Goal: Task Accomplishment & Management: Use online tool/utility

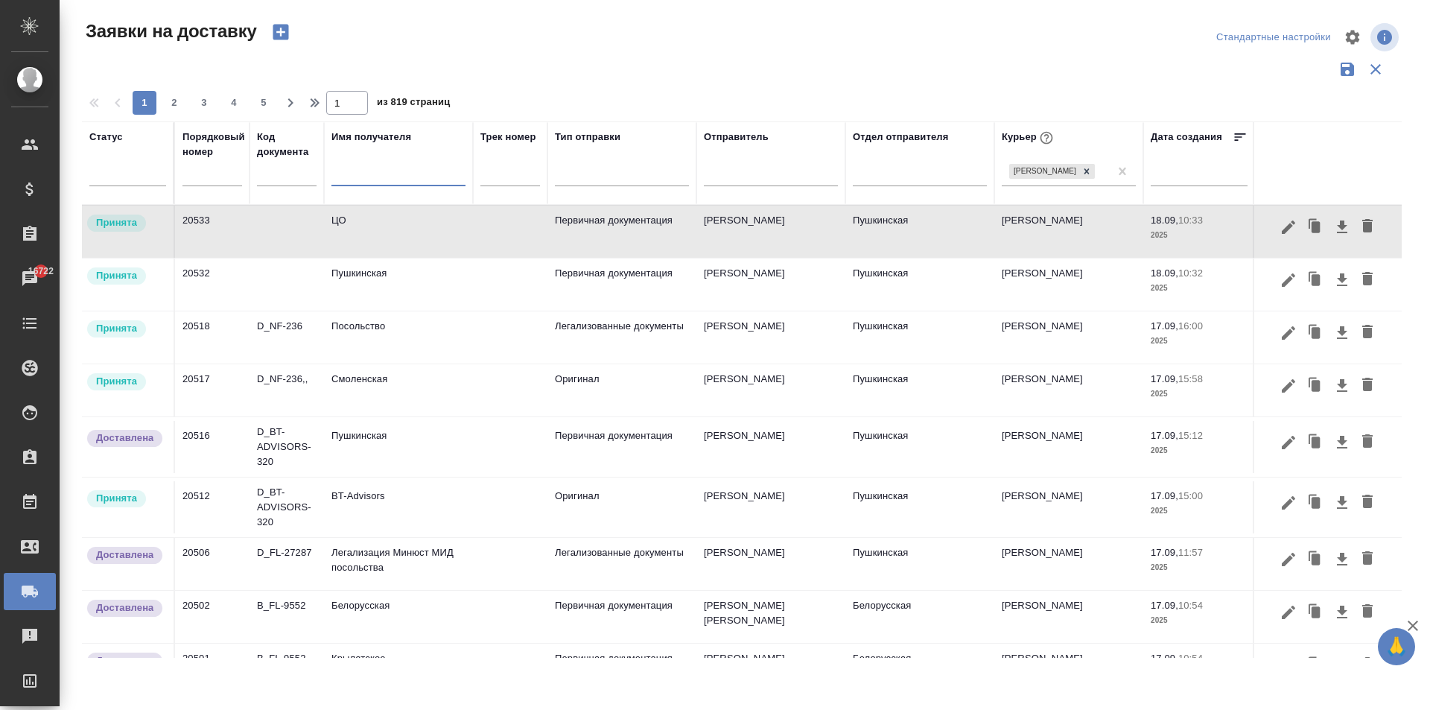
click at [357, 180] on input "text" at bounding box center [398, 176] width 134 height 19
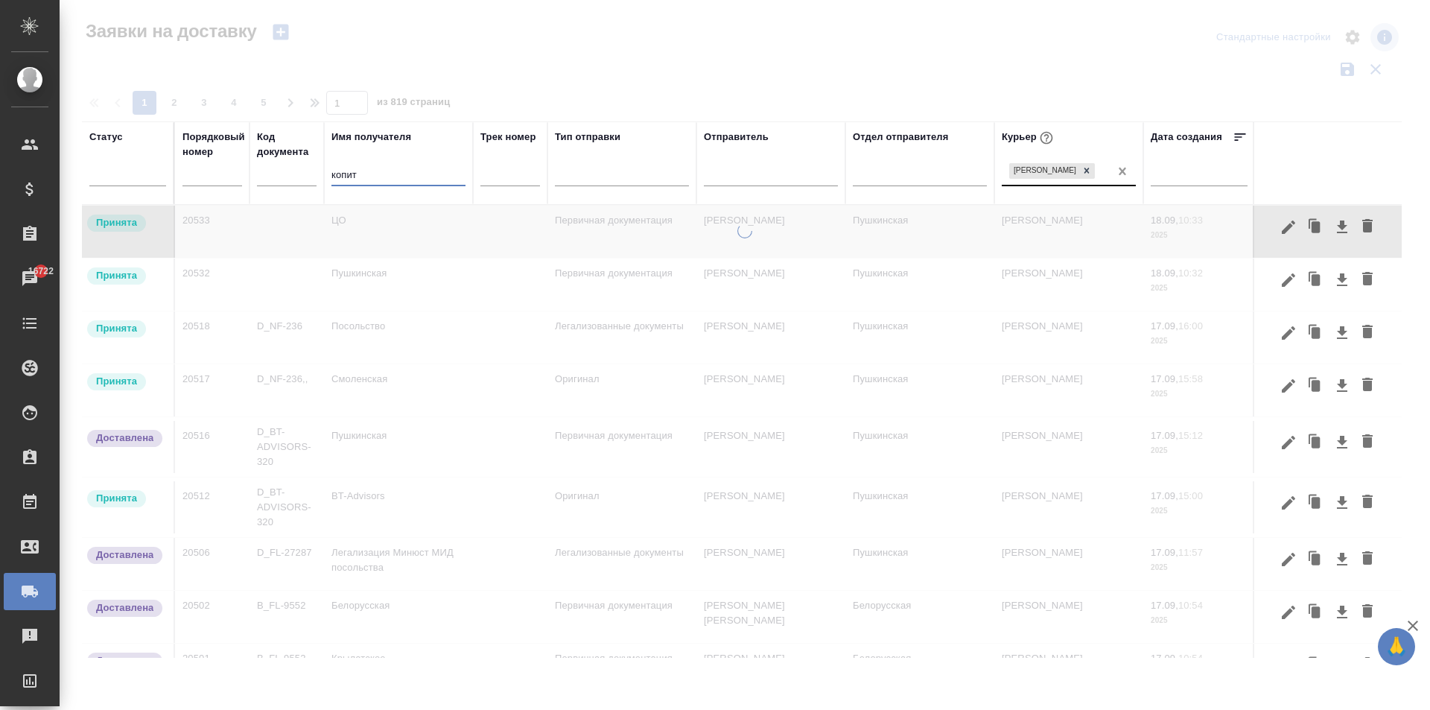
type input "копит"
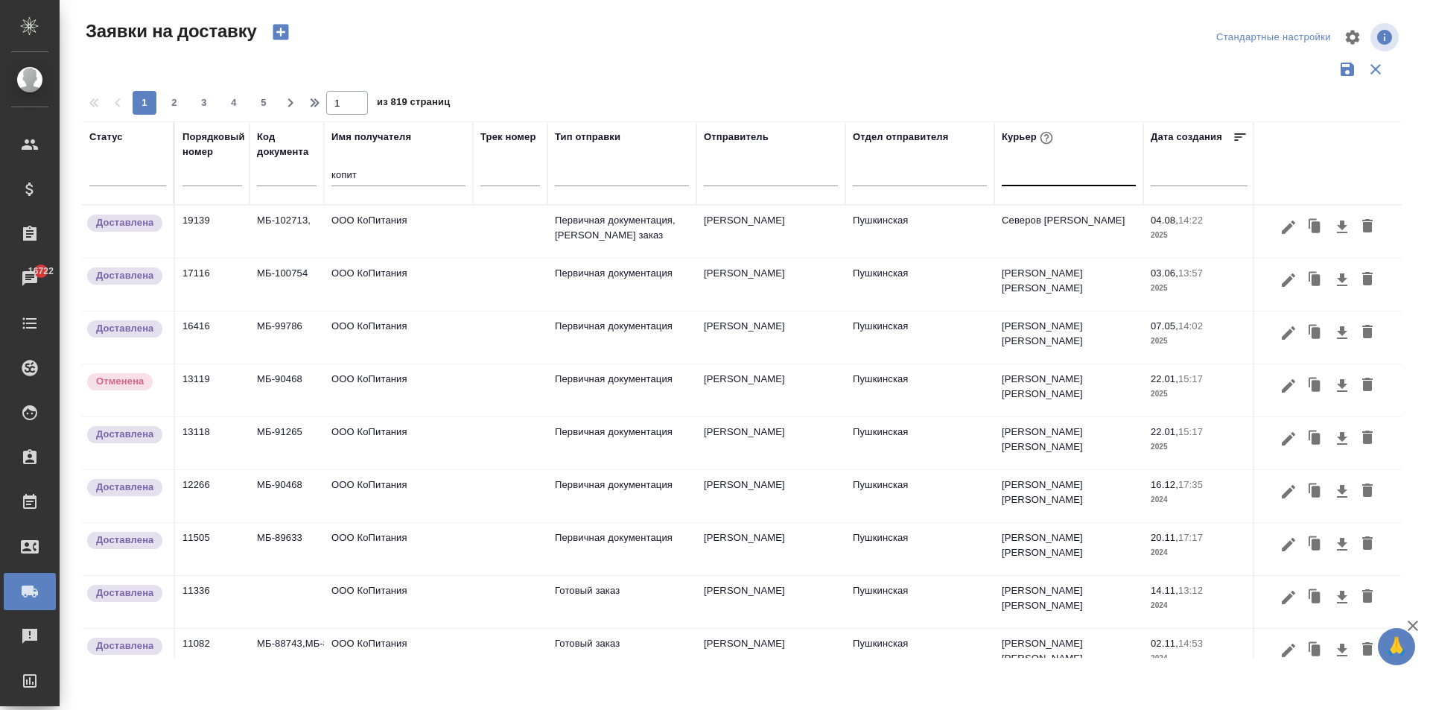
click at [369, 228] on td "ООО КоПитания" at bounding box center [398, 232] width 149 height 52
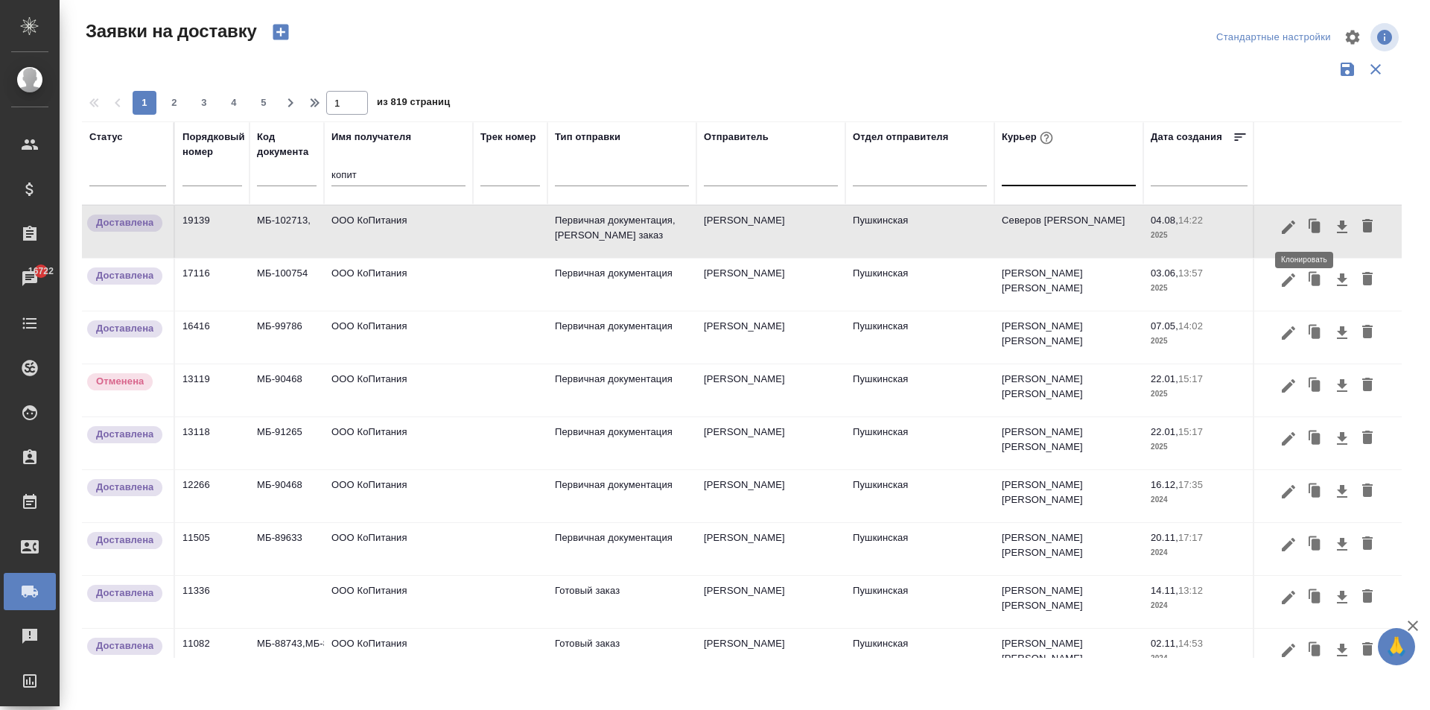
click at [1311, 226] on icon "button" at bounding box center [1315, 226] width 9 height 11
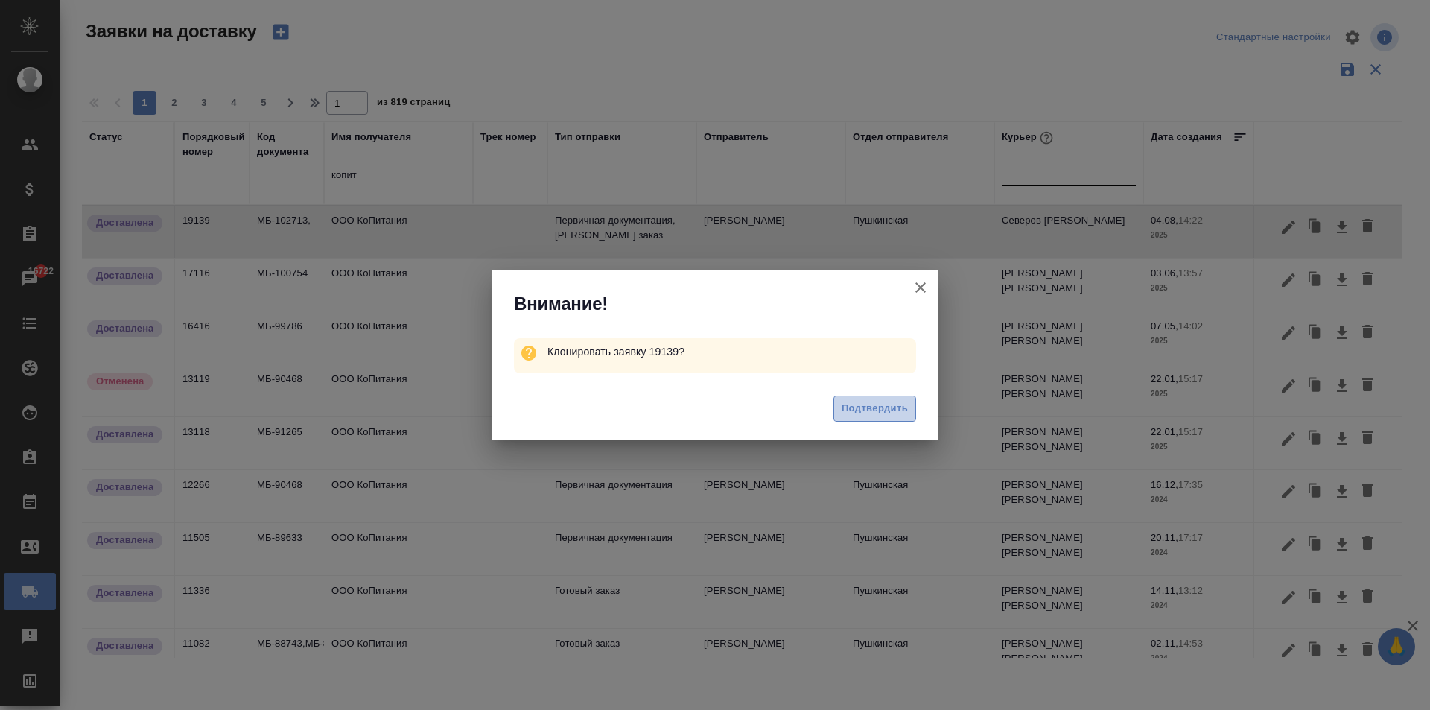
click at [864, 407] on span "Подтвердить" at bounding box center [875, 408] width 66 height 17
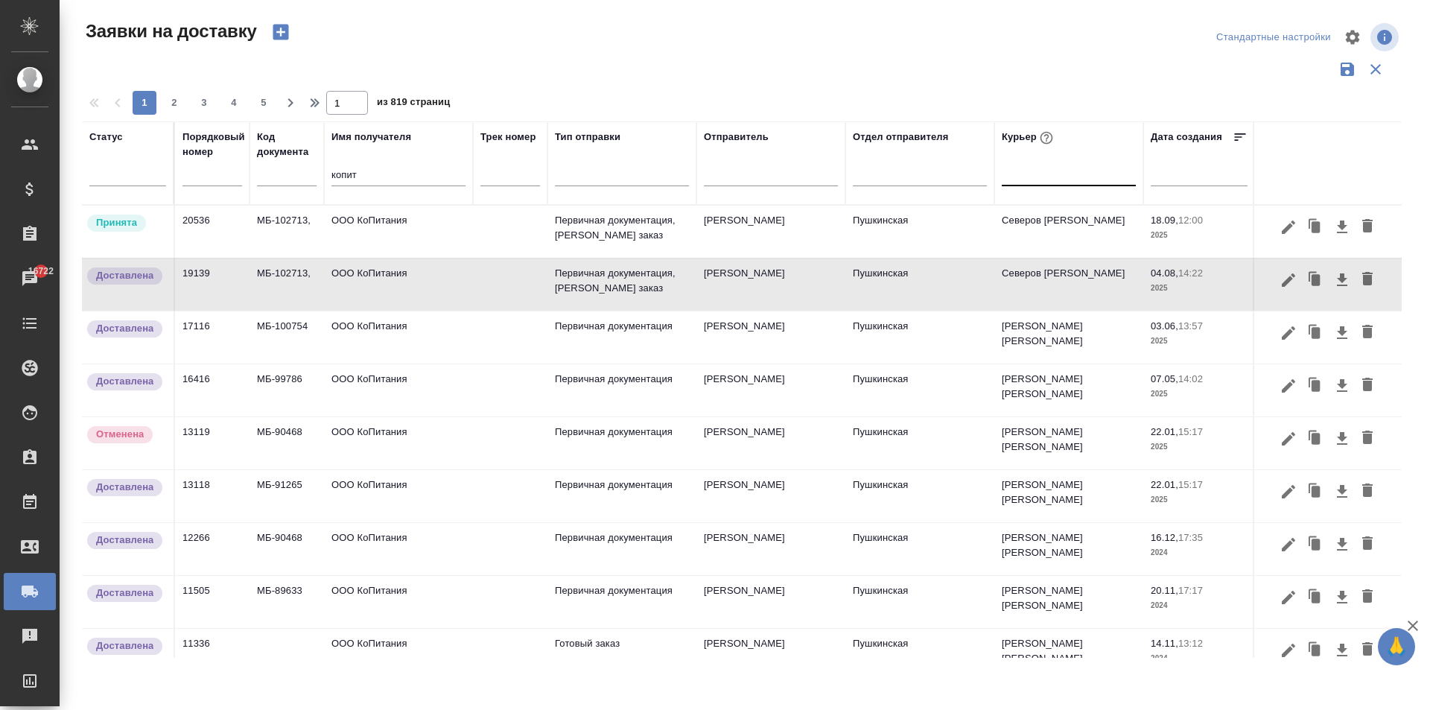
click at [392, 242] on td "ООО КоПитания" at bounding box center [398, 232] width 149 height 52
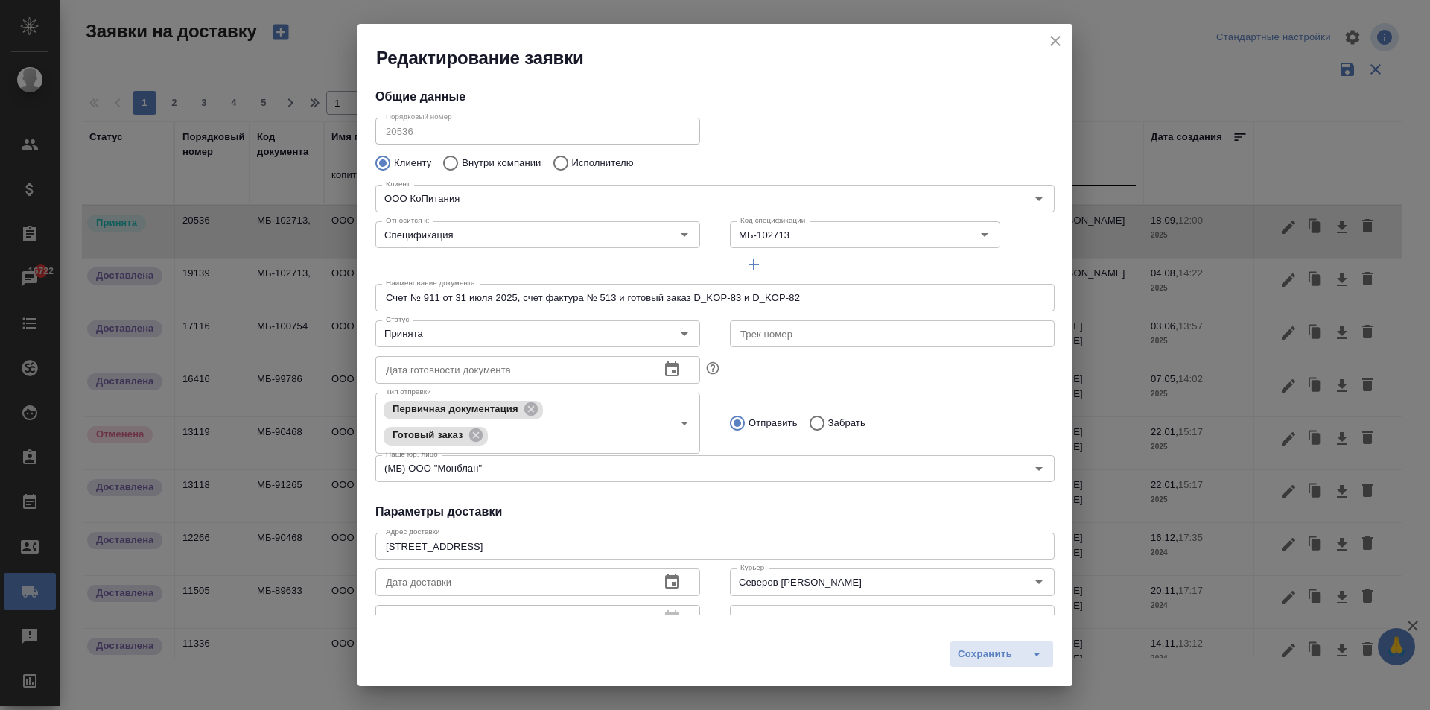
type input "[PERSON_NAME] [PERSON_NAME]"
type input "[PERSON_NAME]"
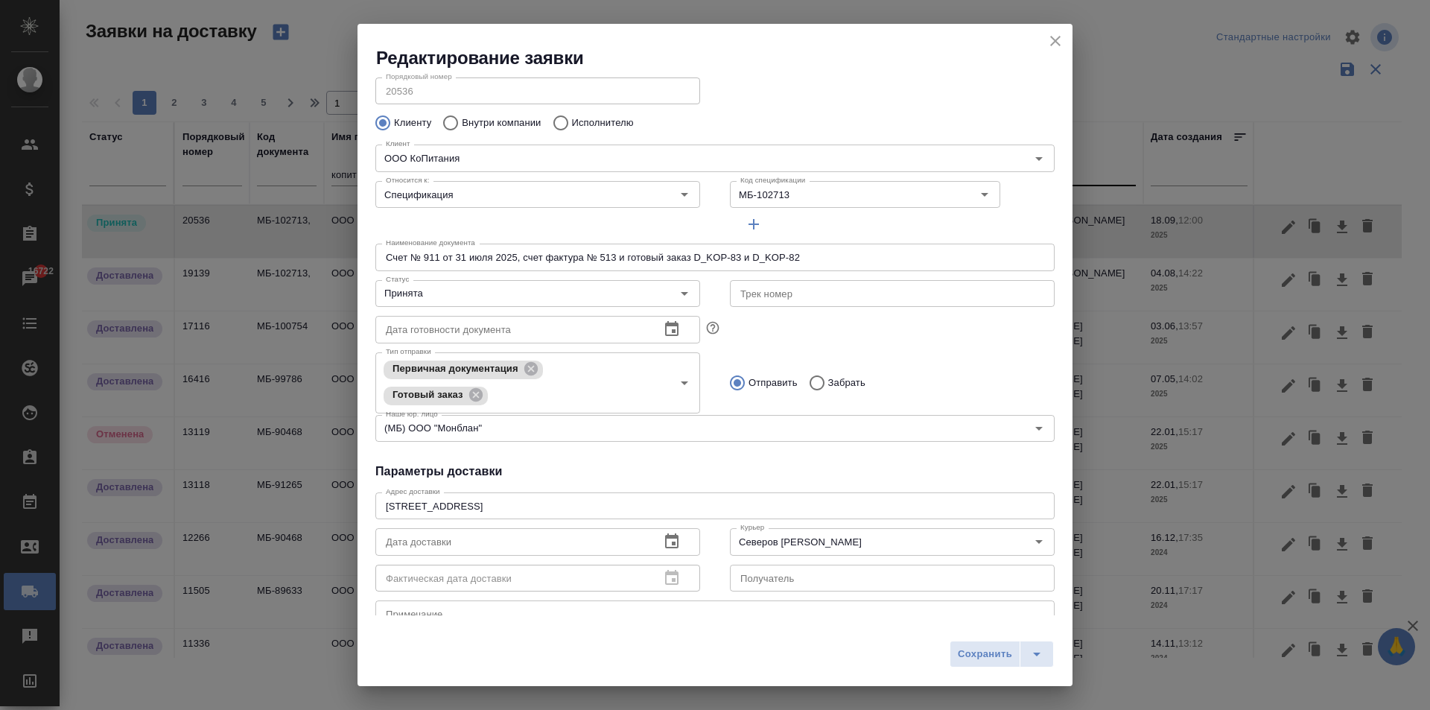
scroll to position [74, 0]
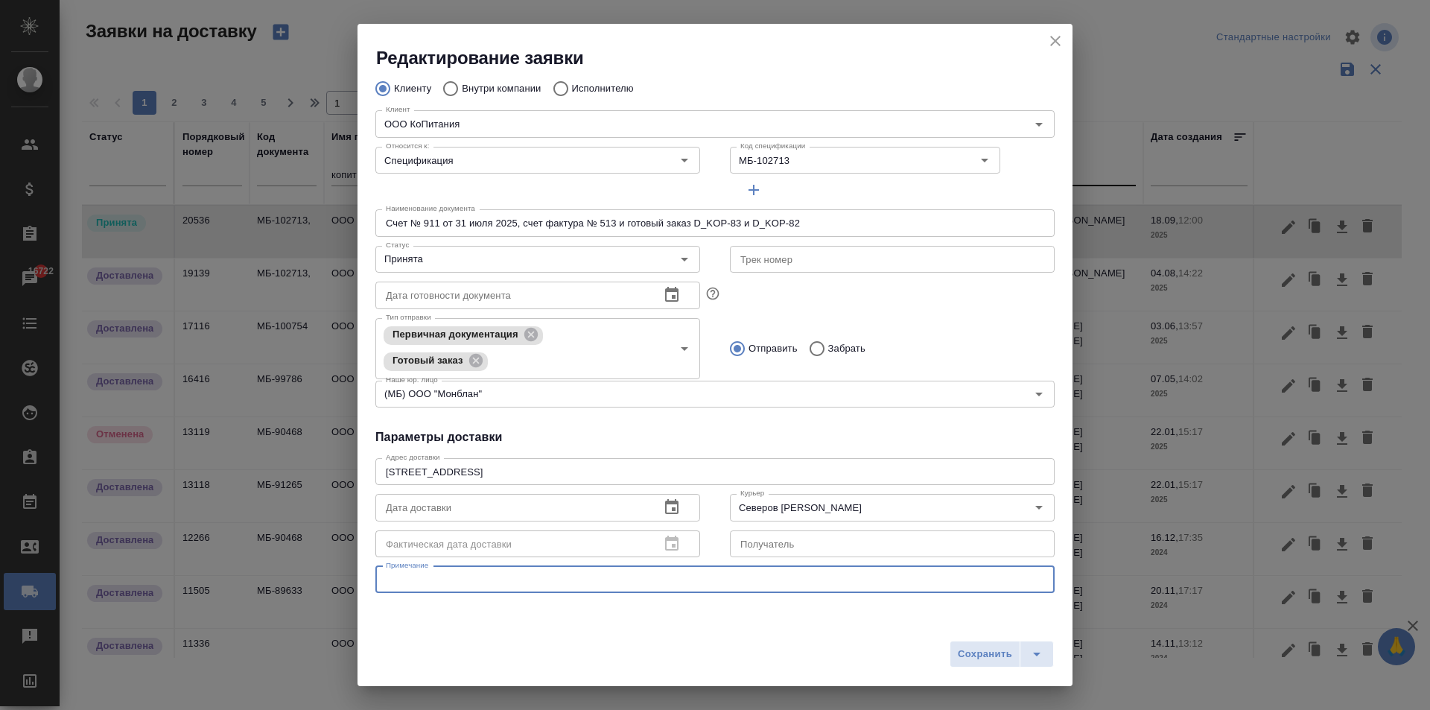
drag, startPoint x: 783, startPoint y: 585, endPoint x: 786, endPoint y: 553, distance: 31.5
click at [783, 582] on textarea at bounding box center [715, 578] width 658 height 11
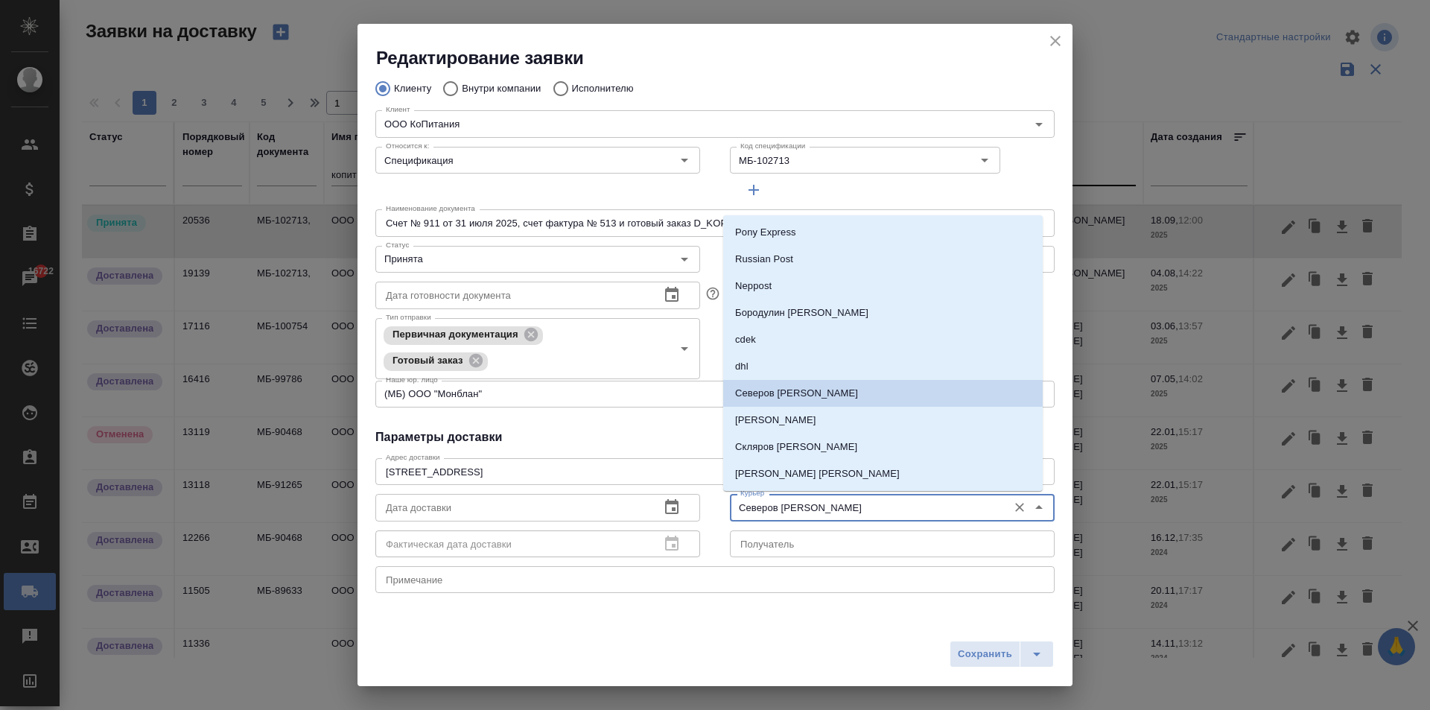
click at [786, 506] on input "Северов [PERSON_NAME]" at bounding box center [867, 507] width 266 height 18
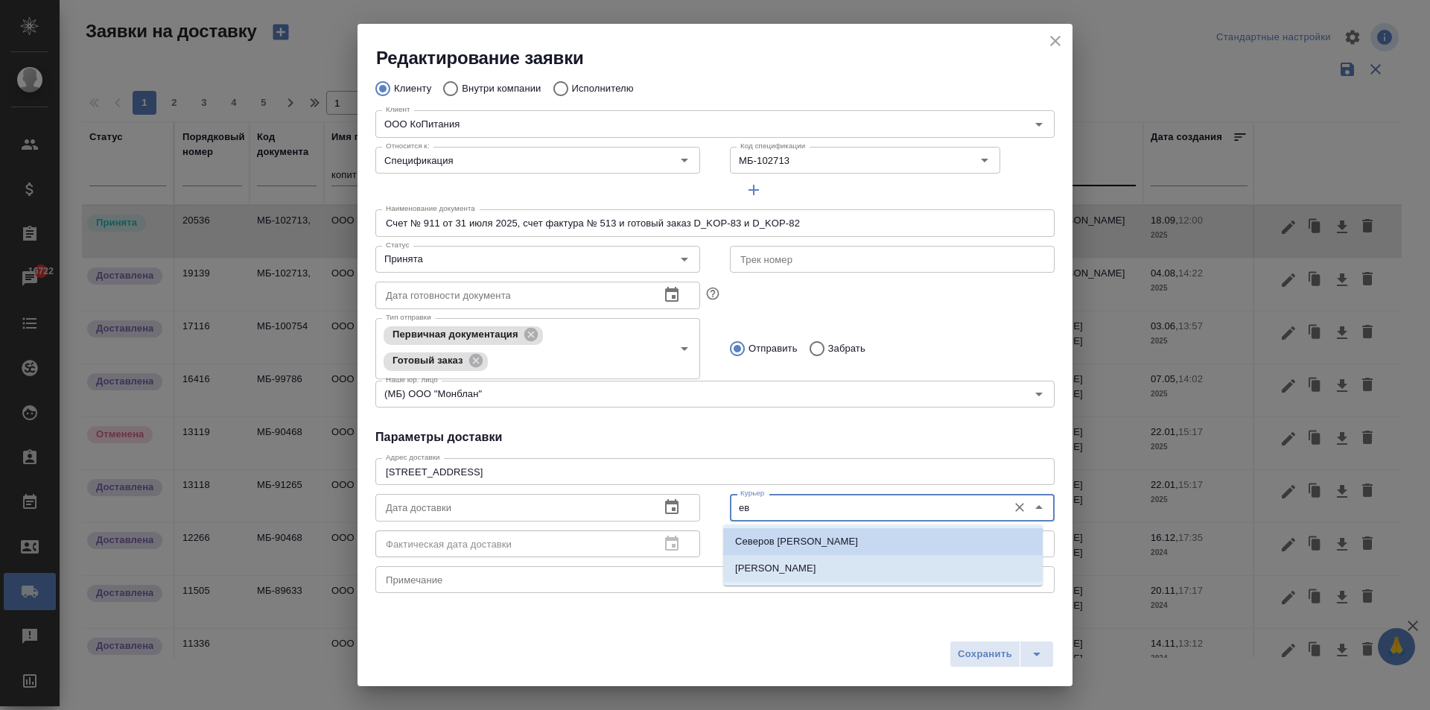
click at [767, 566] on p "[PERSON_NAME]" at bounding box center [775, 568] width 81 height 15
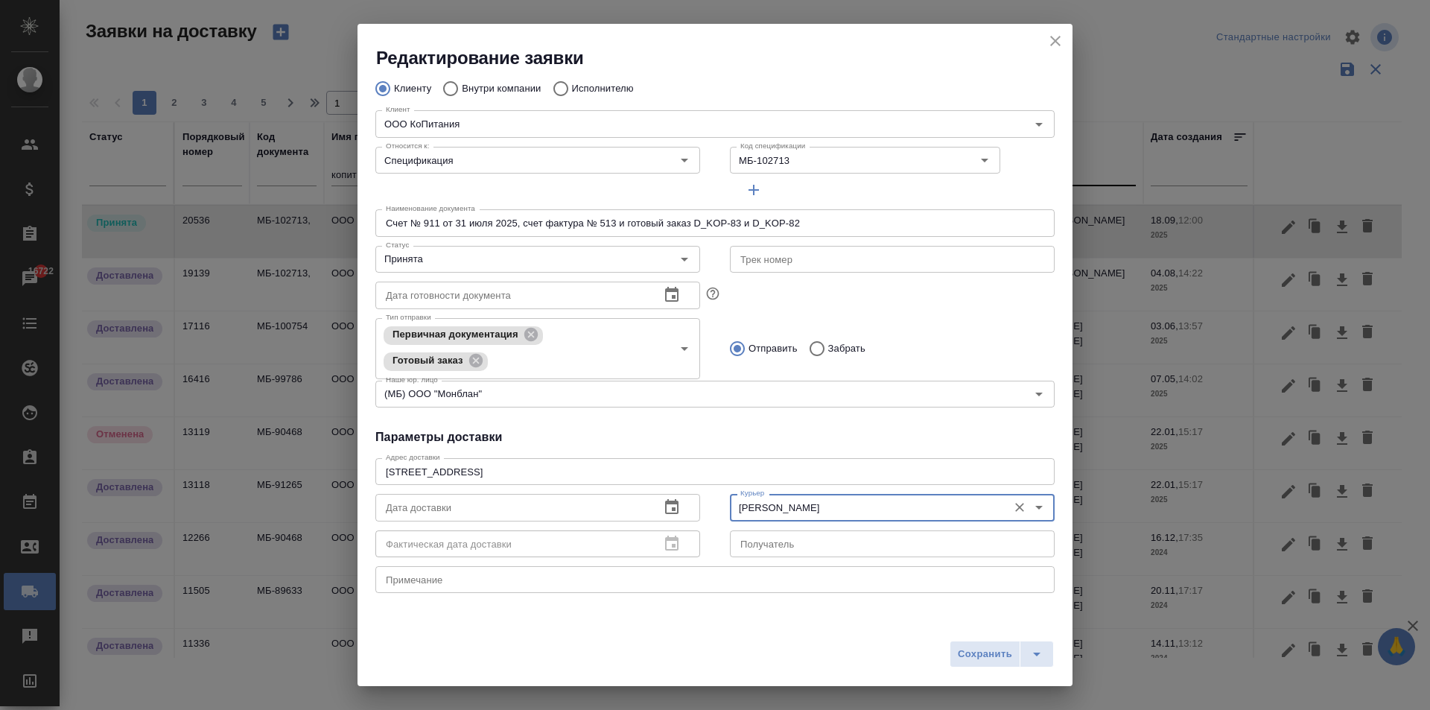
type input "[PERSON_NAME]"
click at [670, 503] on icon "button" at bounding box center [671, 506] width 13 height 15
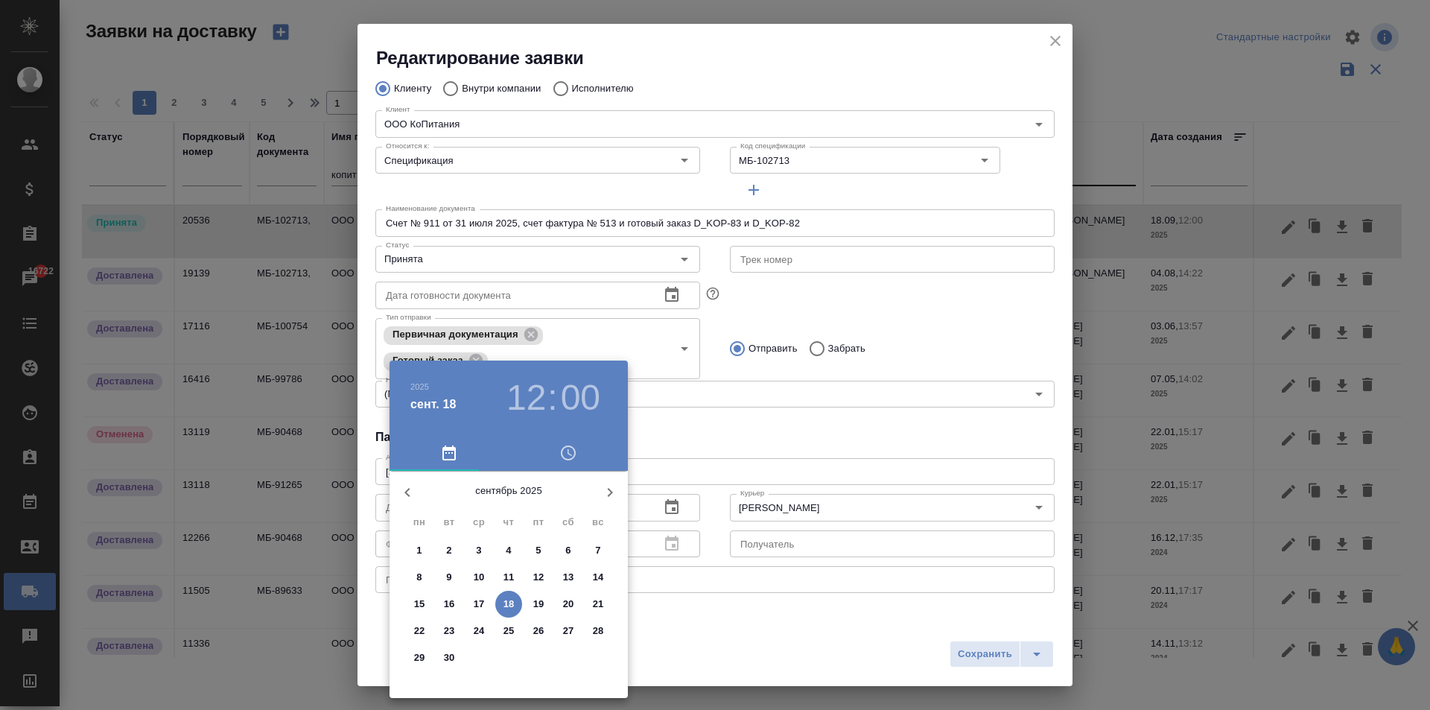
click at [515, 599] on span "18" at bounding box center [508, 604] width 27 height 15
type input "[DATE] 12:00"
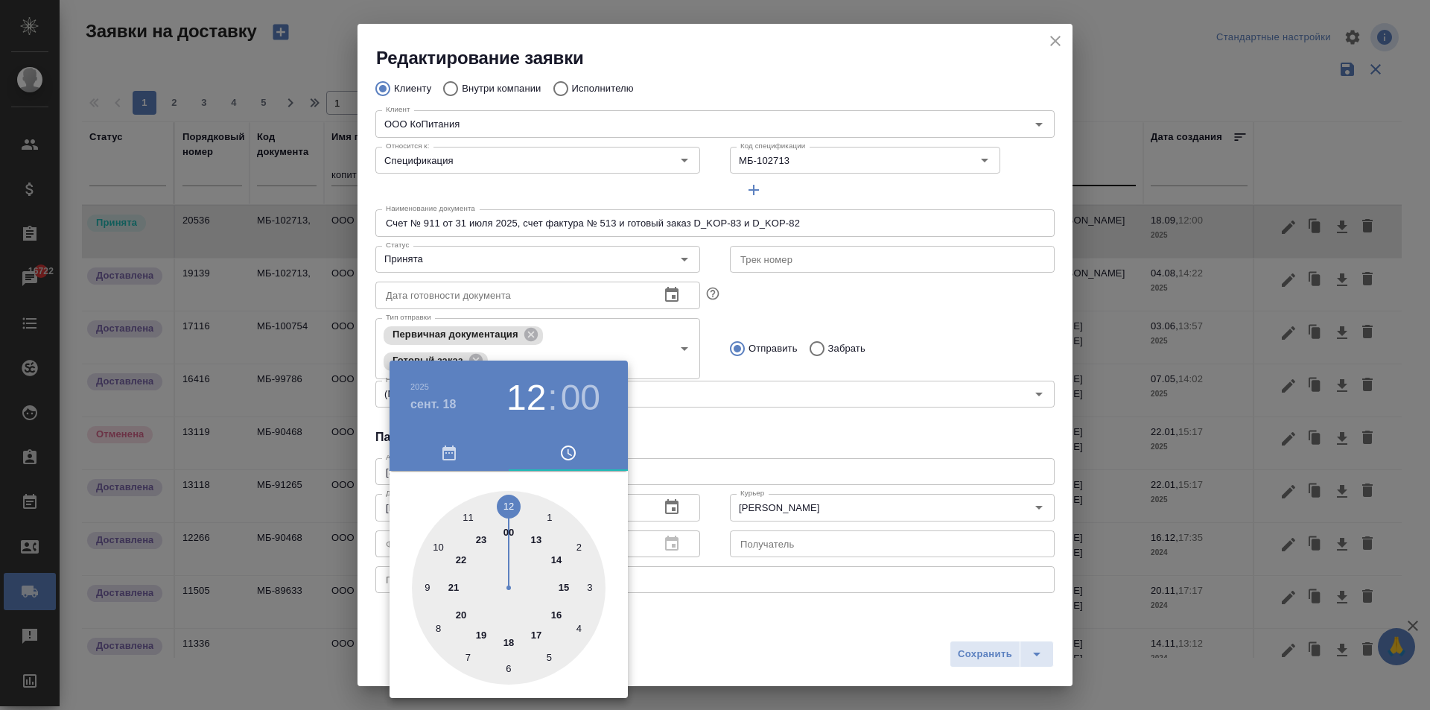
click at [899, 425] on div at bounding box center [715, 355] width 1430 height 710
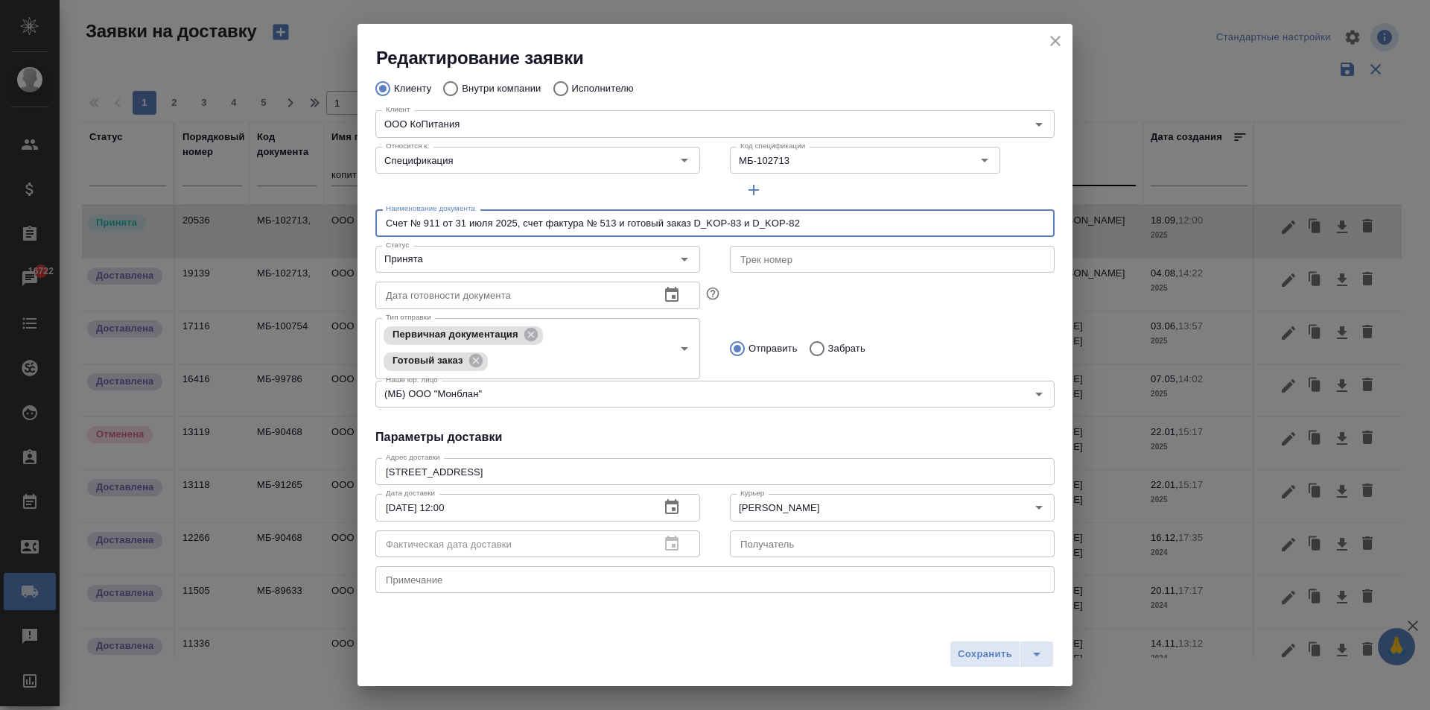
drag, startPoint x: 426, startPoint y: 222, endPoint x: 984, endPoint y: 283, distance: 561.1
click at [984, 283] on div "Порядковый номер 20536 Порядковый номер Клиенту Внутри компании Исполнителю Кли…" at bounding box center [714, 223] width 679 height 373
type input "Счет № 1165 от [DATE]"
drag, startPoint x: 659, startPoint y: 182, endPoint x: 580, endPoint y: 180, distance: 79.0
click at [581, 180] on div "Относится к: Спецификация Относится к: Код спецификации МБ-102713 Код специфика…" at bounding box center [714, 172] width 709 height 92
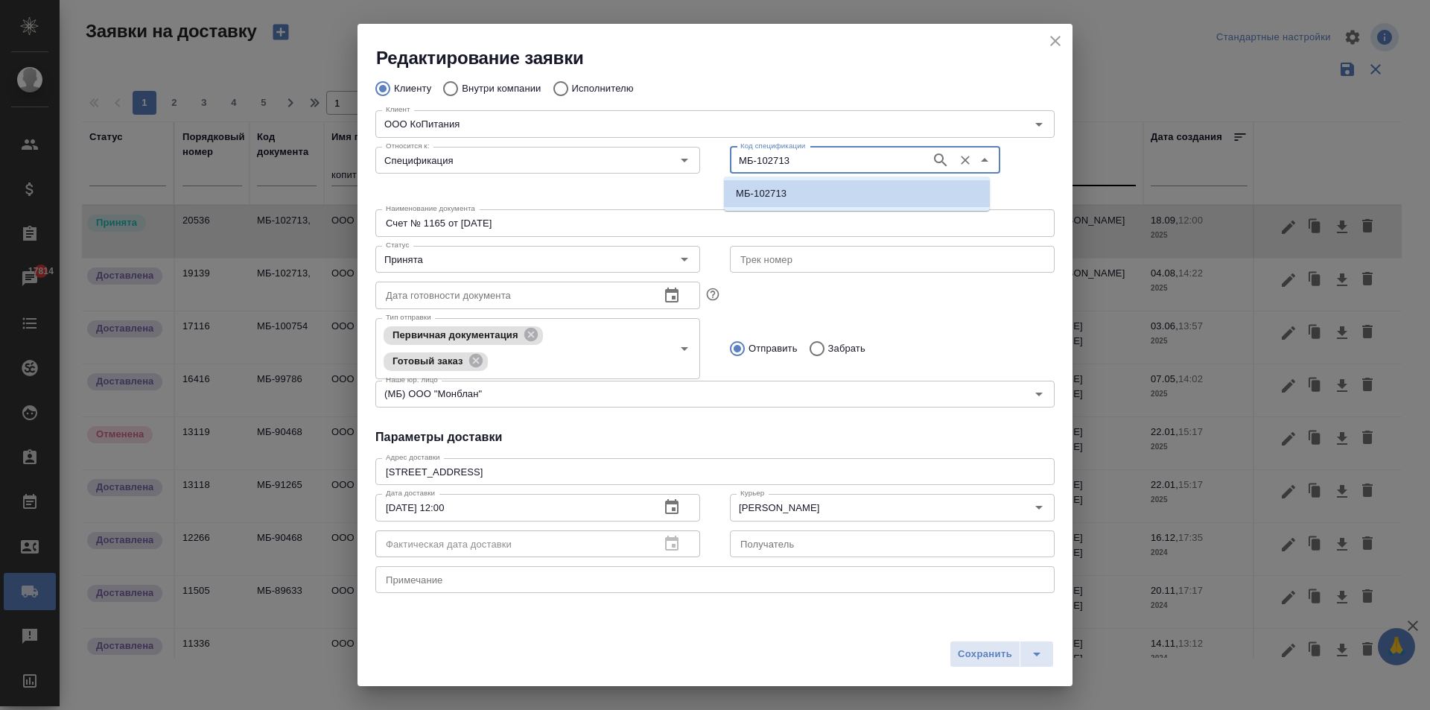
paste input "4075"
type input "МБ-104075"
click at [768, 199] on p "МБ-104075" at bounding box center [761, 193] width 51 height 15
type input "МБ-104075"
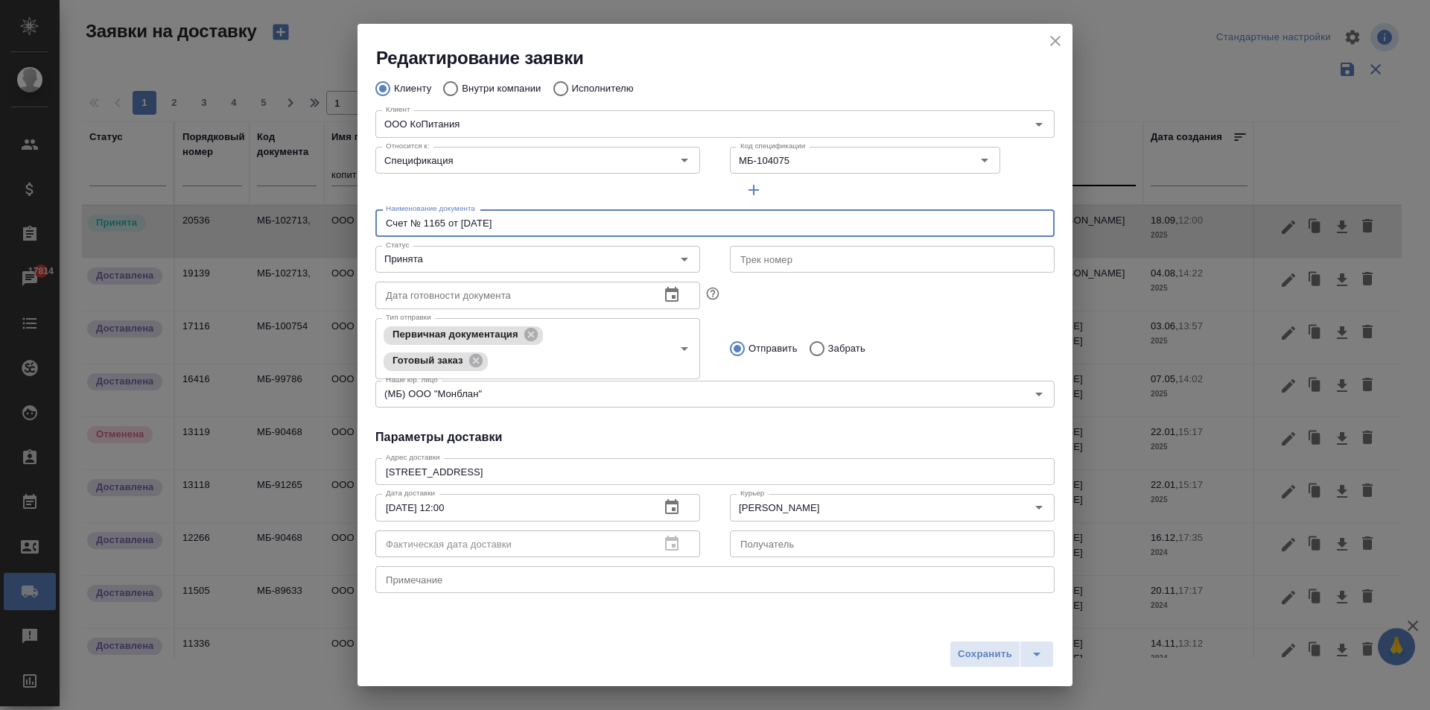
drag, startPoint x: 401, startPoint y: 226, endPoint x: 311, endPoint y: 223, distance: 90.2
click at [305, 223] on div "Редактирование заявки Общие данные Порядковый номер 20536 Порядковый номер Клие…" at bounding box center [715, 355] width 1430 height 710
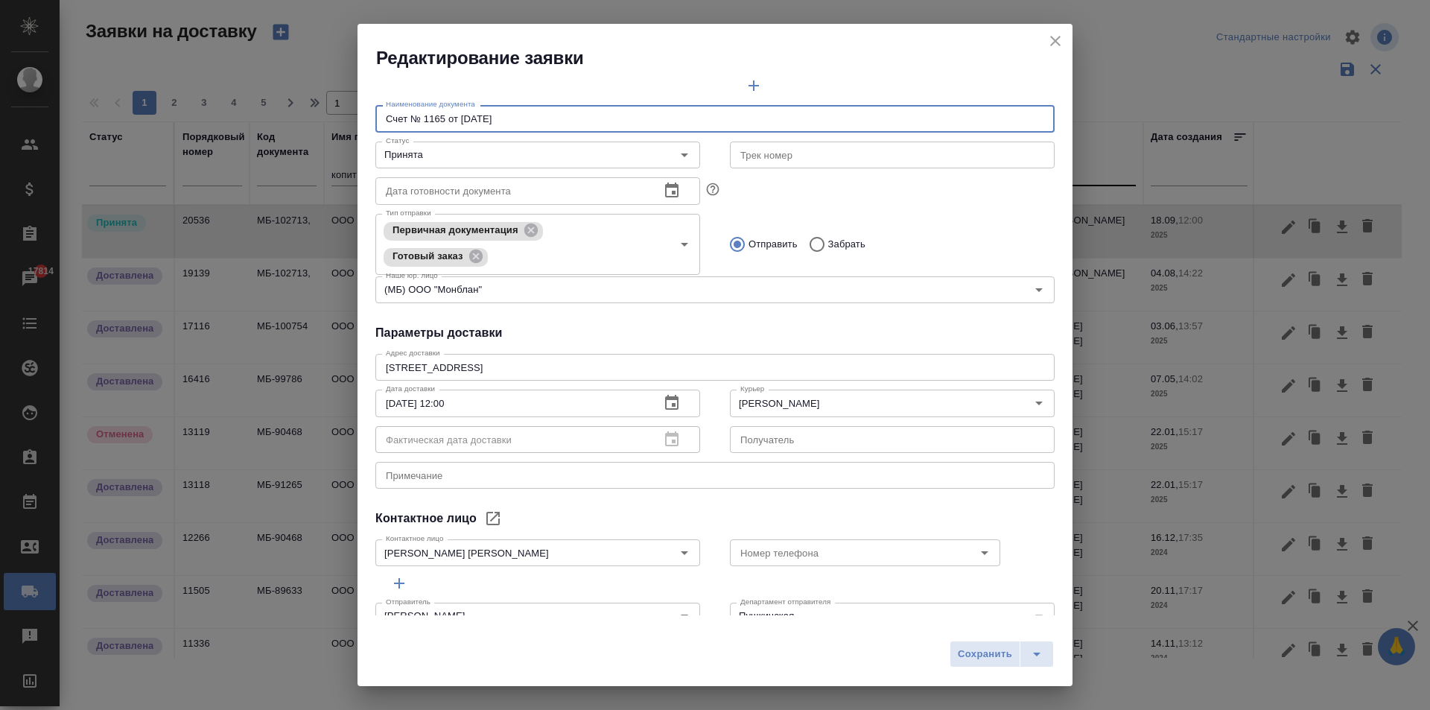
scroll to position [211, 0]
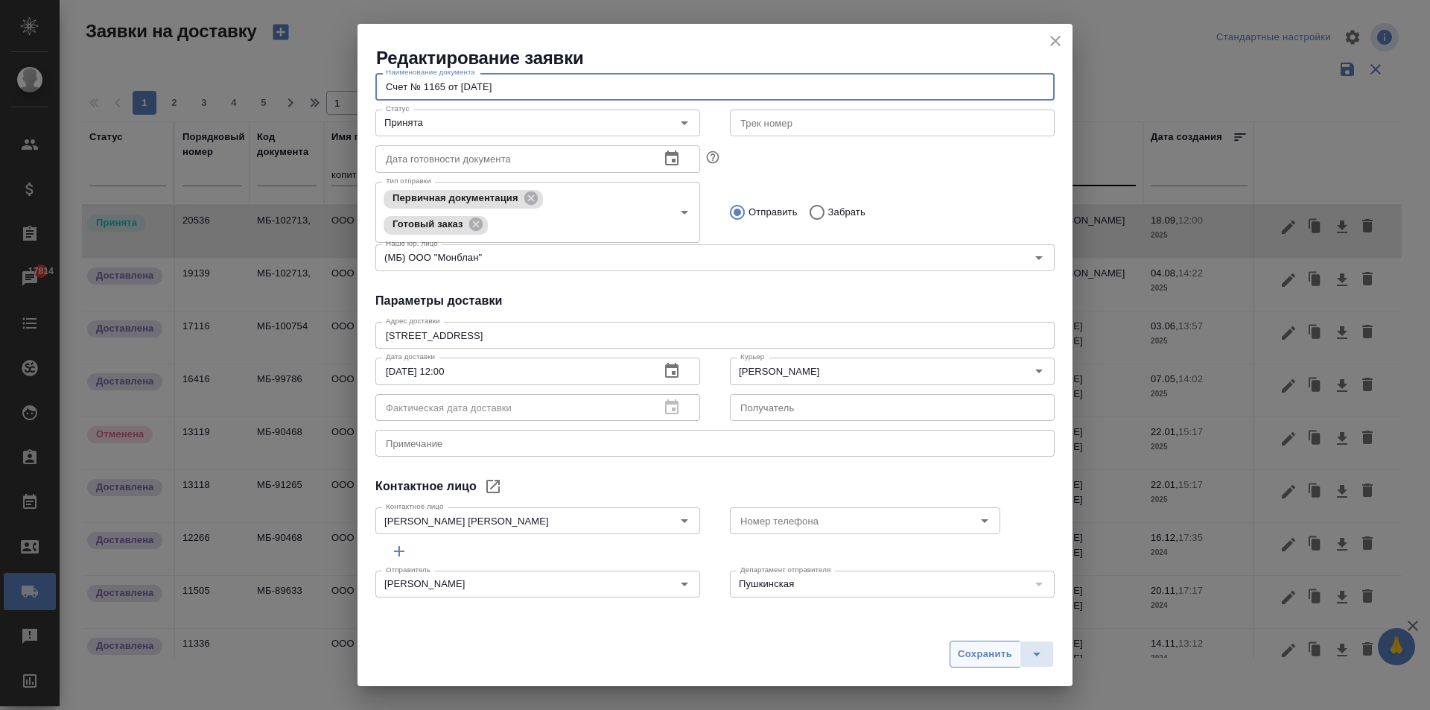
click at [980, 658] on span "Сохранить" at bounding box center [985, 654] width 54 height 17
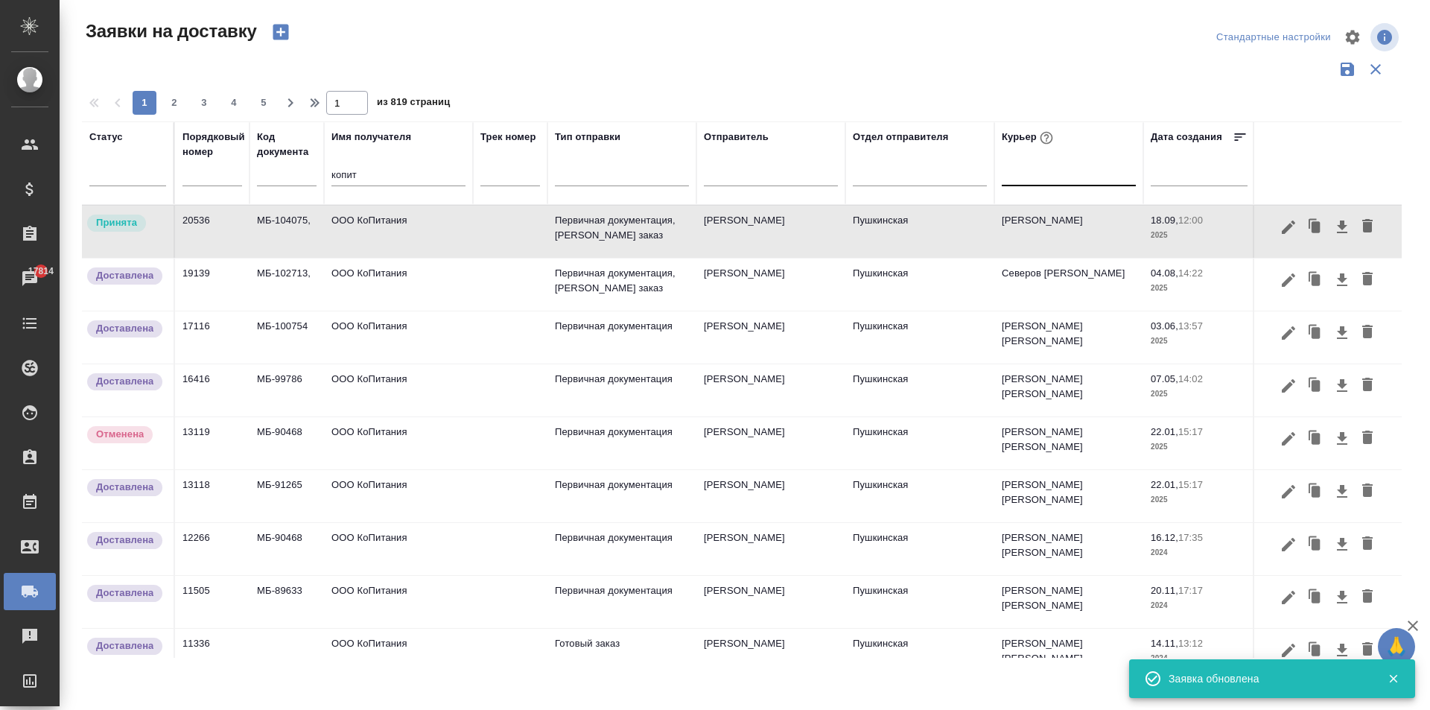
click at [412, 339] on td "ООО КоПитания" at bounding box center [398, 337] width 149 height 52
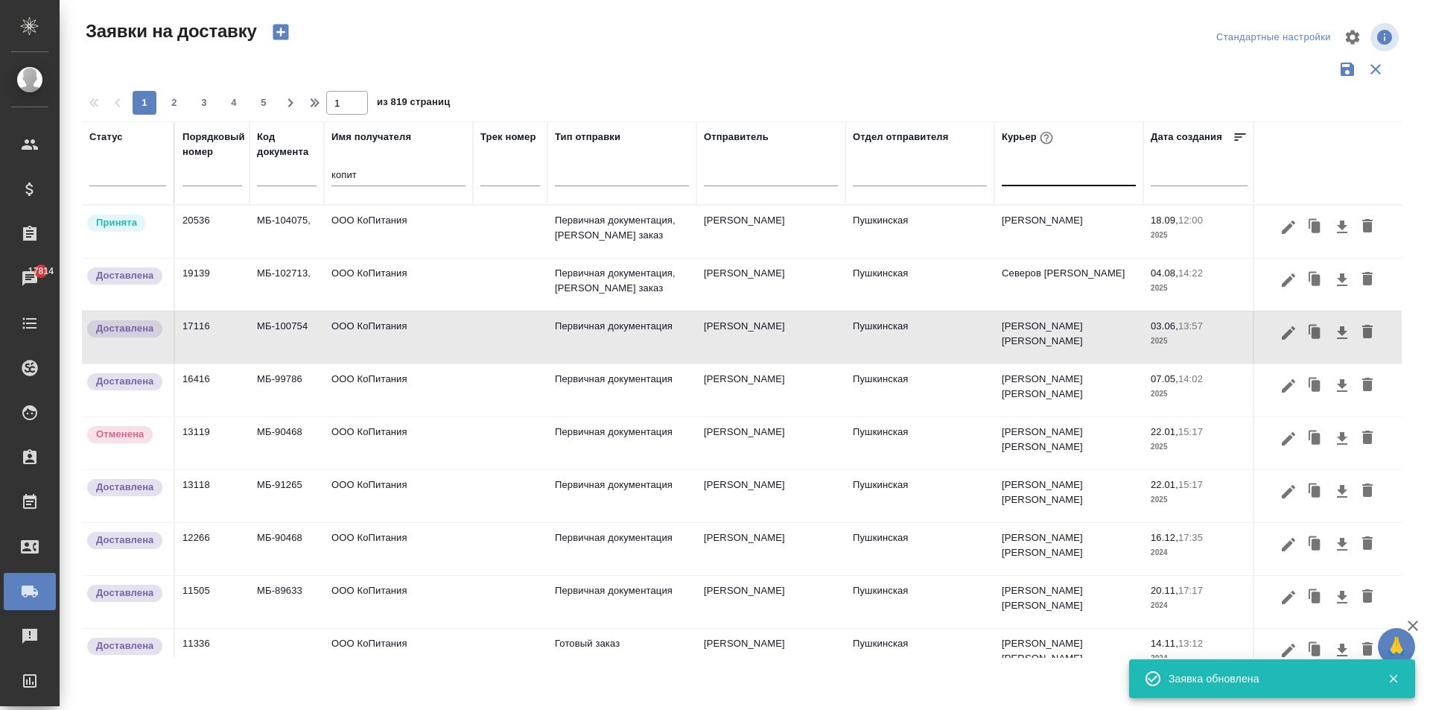
click at [412, 339] on td "ООО КоПитания" at bounding box center [398, 337] width 149 height 52
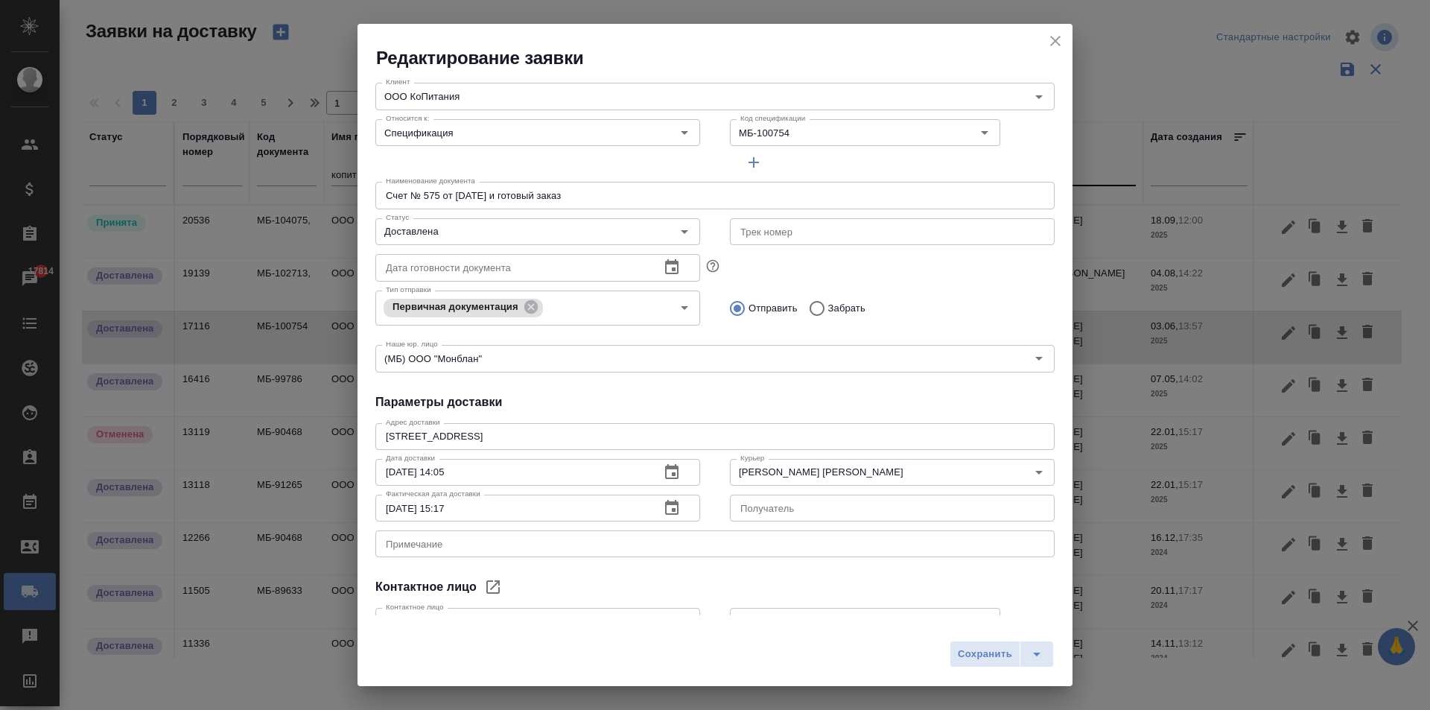
scroll to position [203, 0]
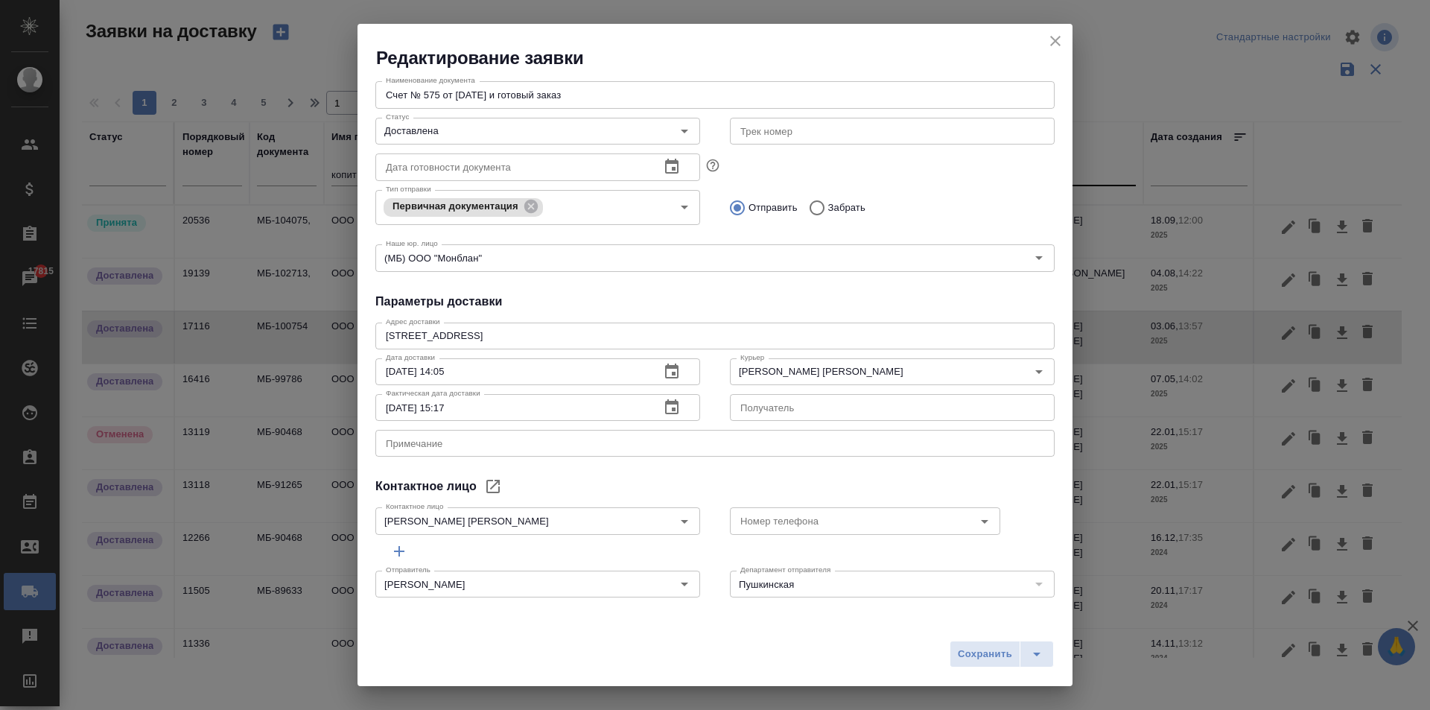
click at [1064, 35] on button "close" at bounding box center [1055, 41] width 22 height 22
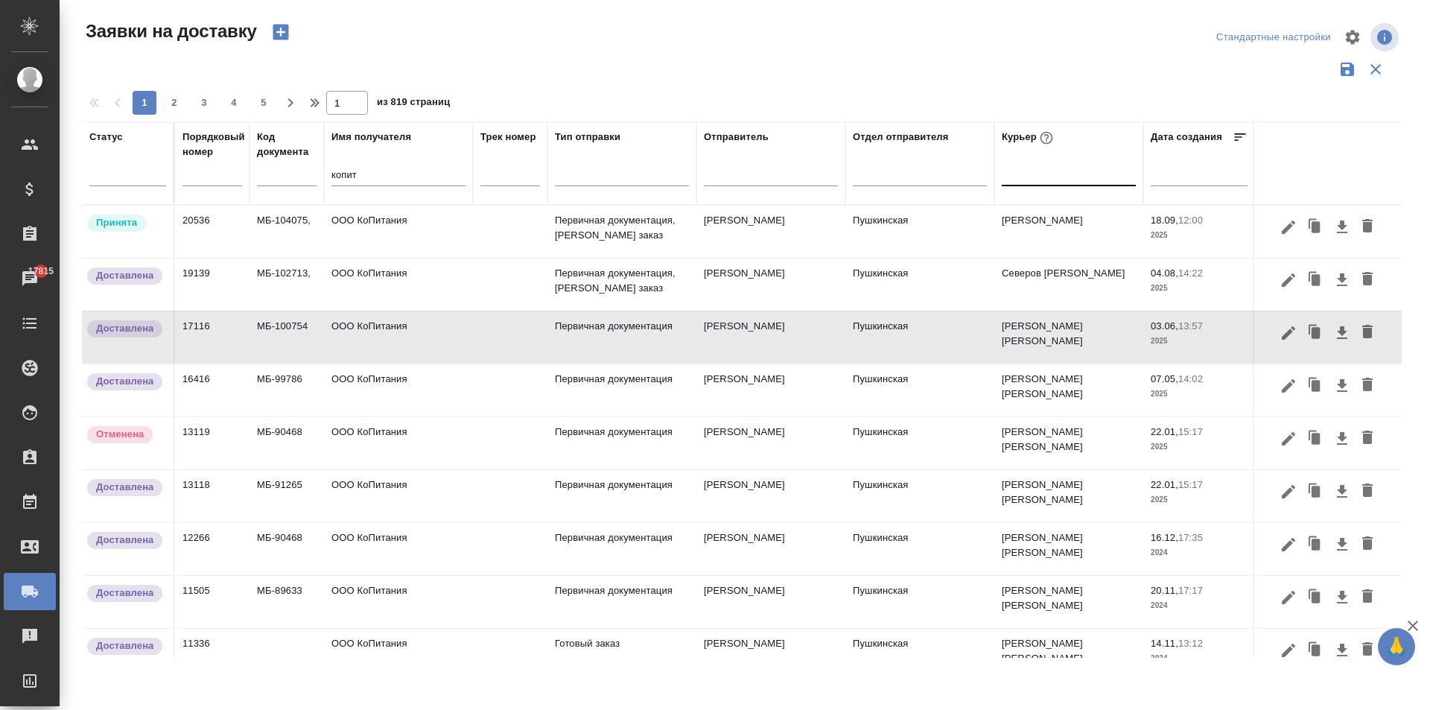
click at [401, 386] on td "ООО КоПитания" at bounding box center [398, 390] width 149 height 52
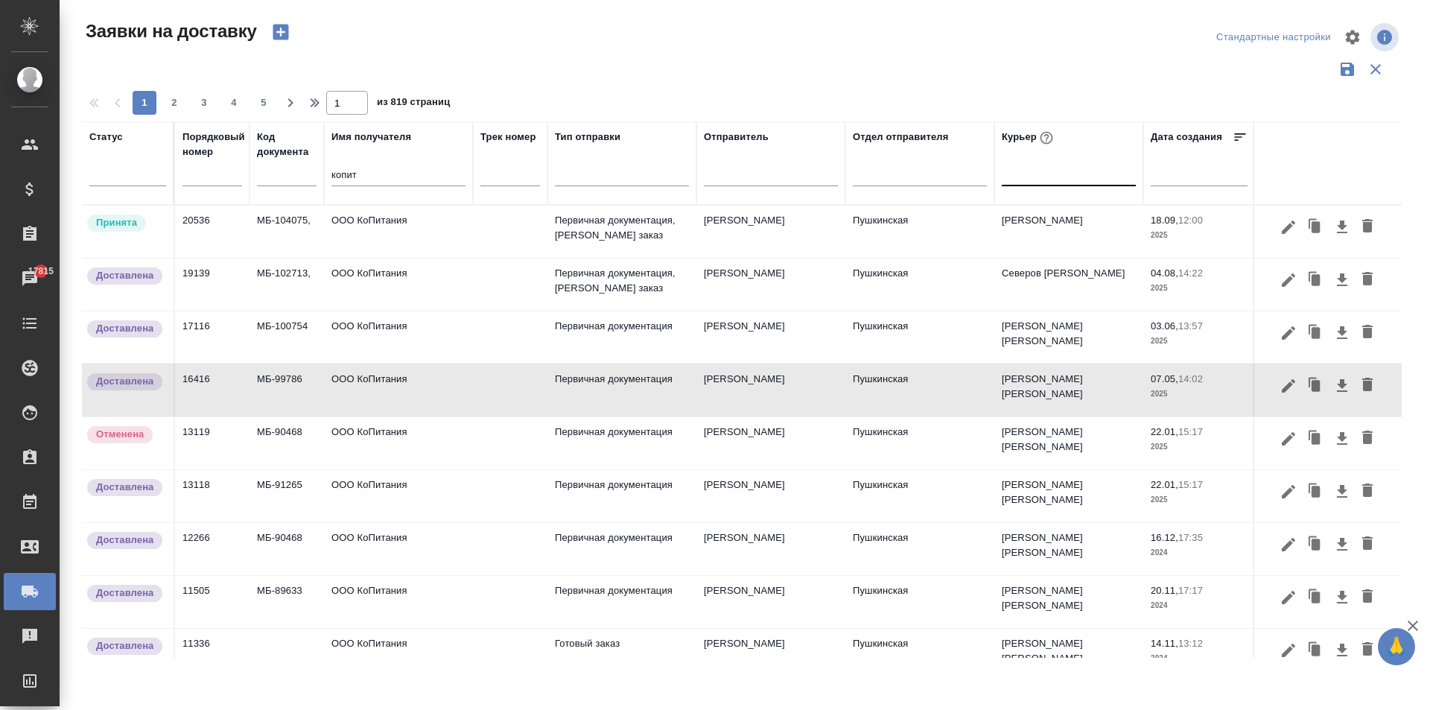
click at [401, 386] on td "ООО КоПитания" at bounding box center [398, 390] width 149 height 52
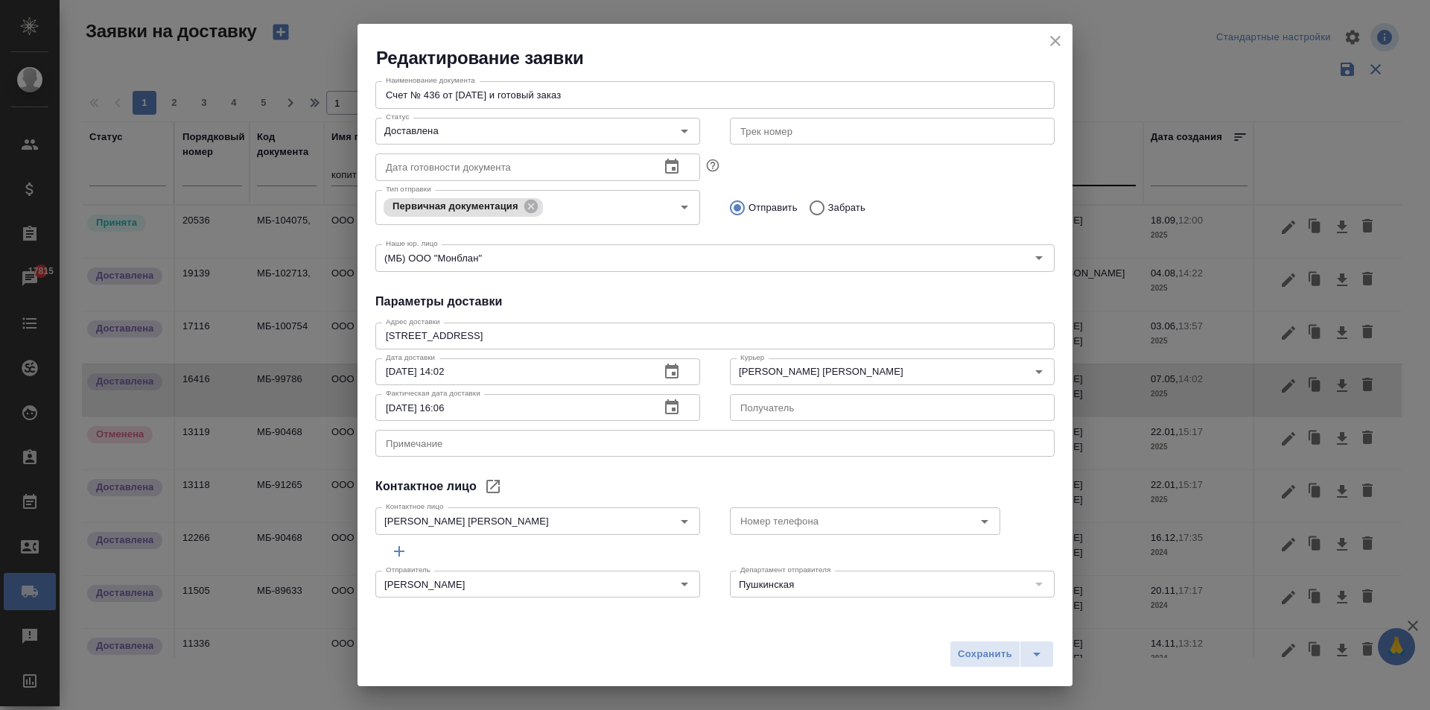
click at [1054, 39] on icon "close" at bounding box center [1055, 41] width 10 height 10
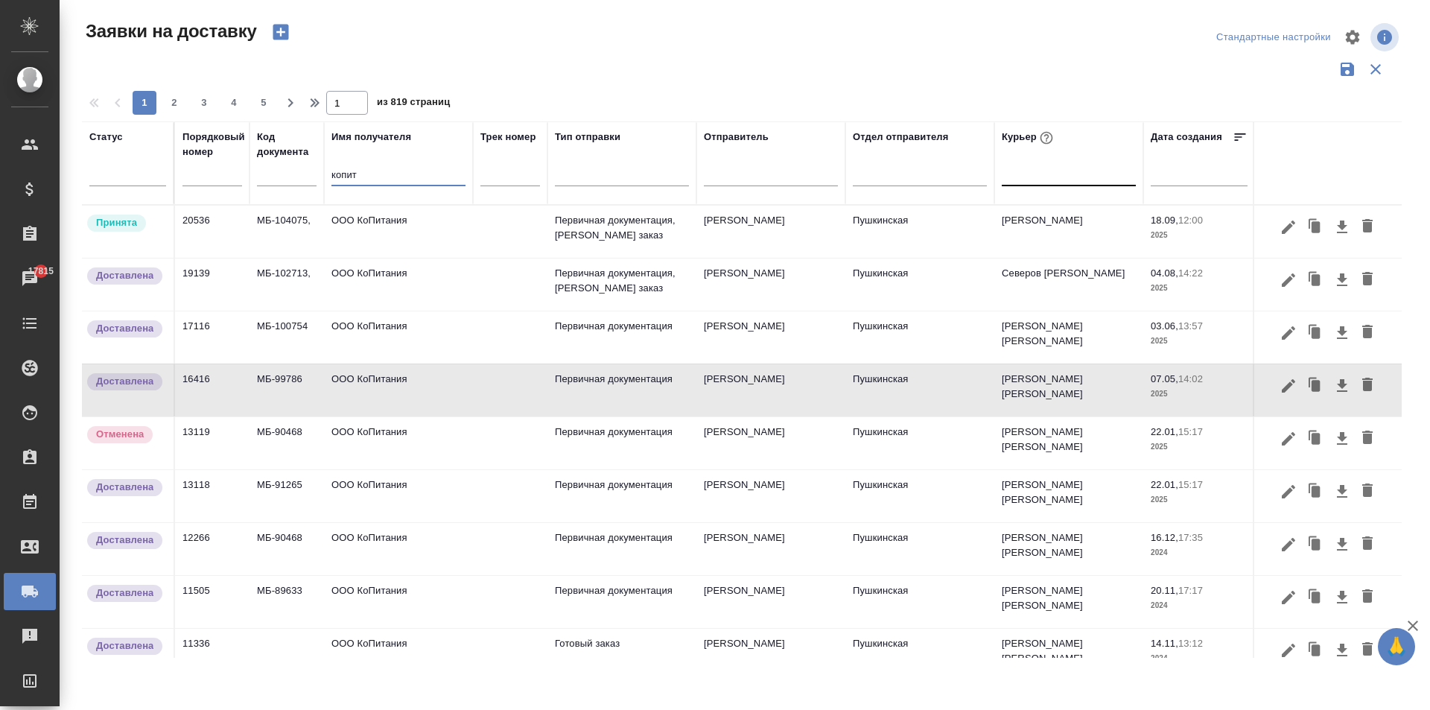
drag, startPoint x: 363, startPoint y: 178, endPoint x: 238, endPoint y: 171, distance: 125.3
click at [251, 176] on tr "Статус Порядковый номер Код документа Имя получателя копит Трек номер Тип отпра…" at bounding box center [854, 162] width 1545 height 83
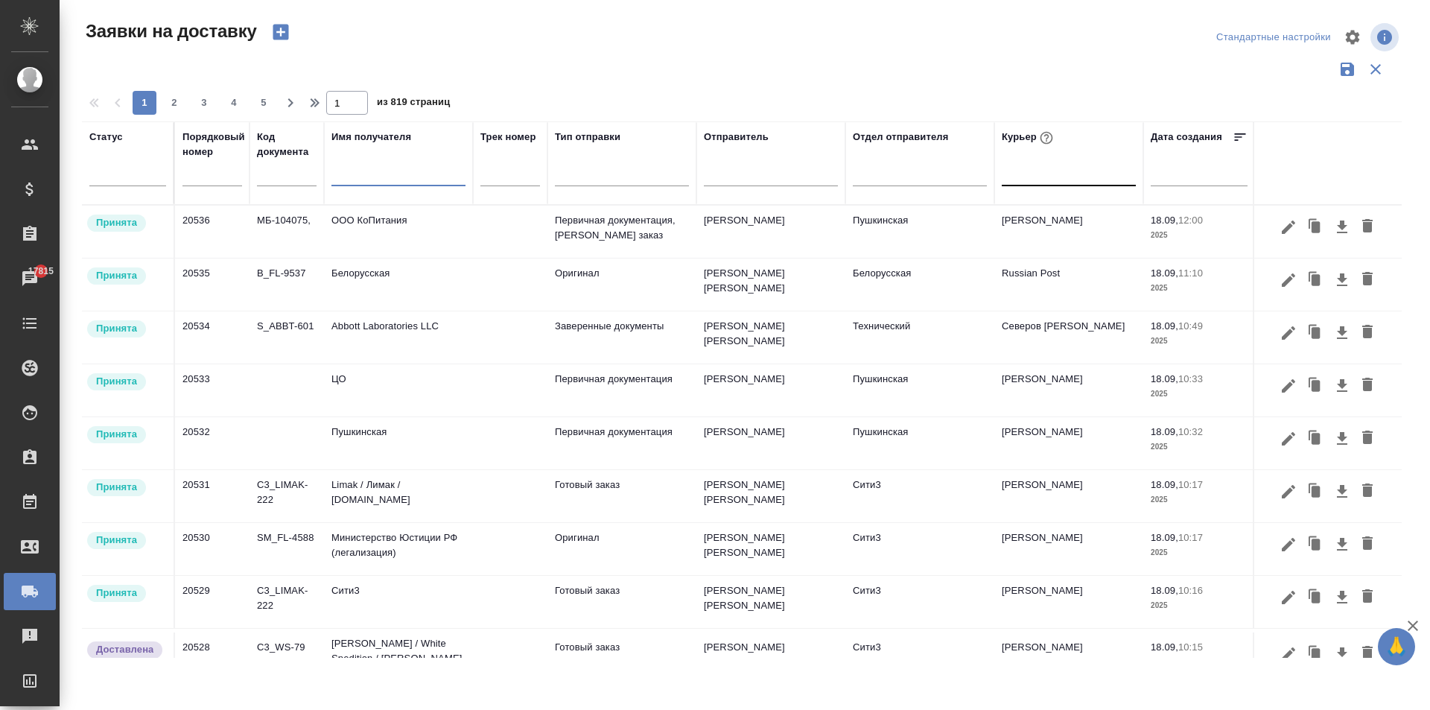
click at [1029, 179] on div at bounding box center [1069, 171] width 134 height 22
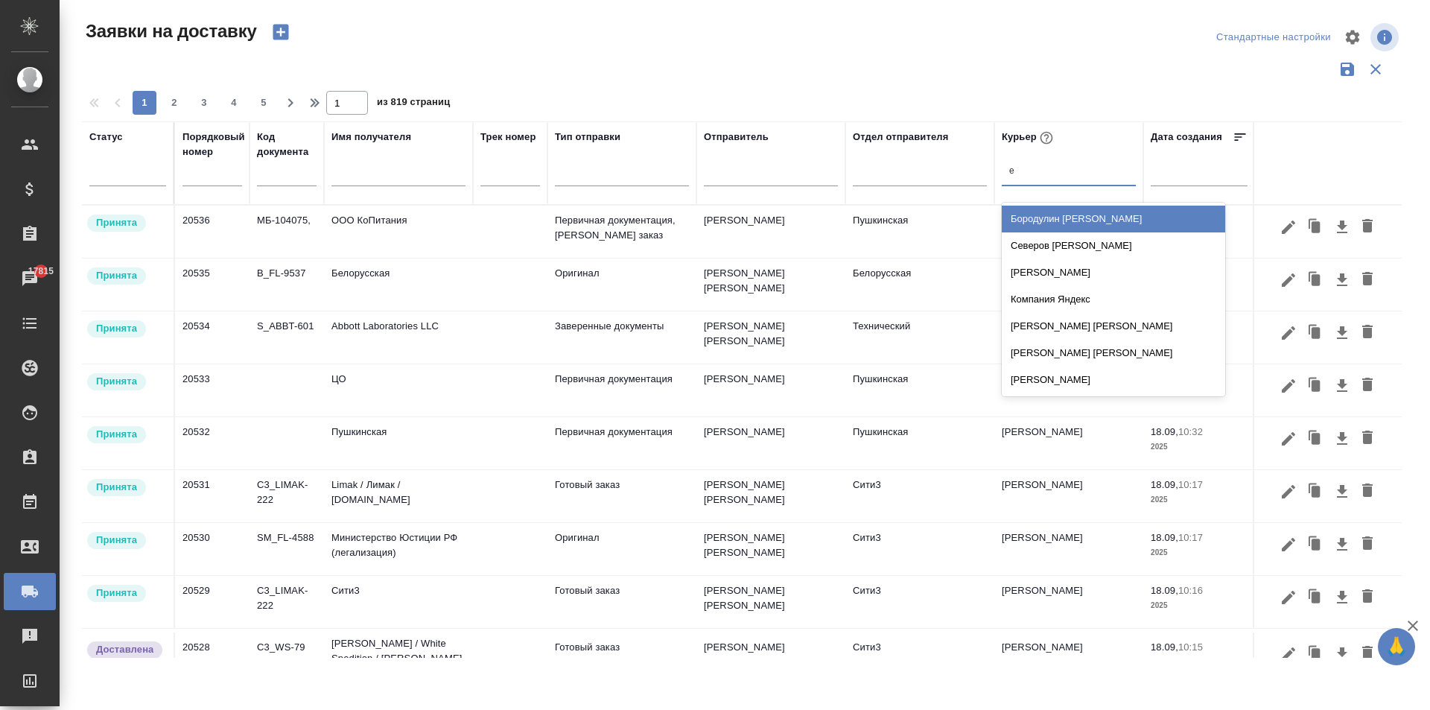
type input "ев"
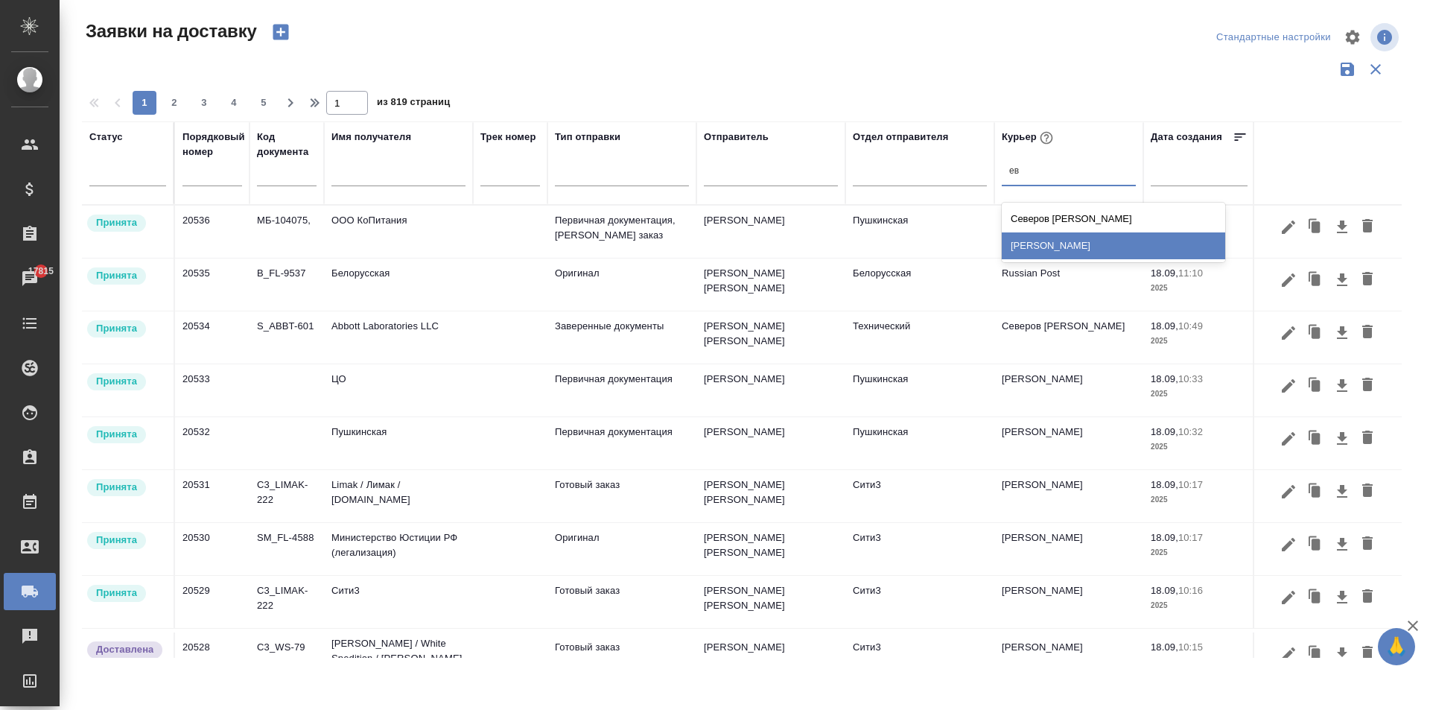
click at [1046, 258] on div "[PERSON_NAME]" at bounding box center [1113, 245] width 223 height 27
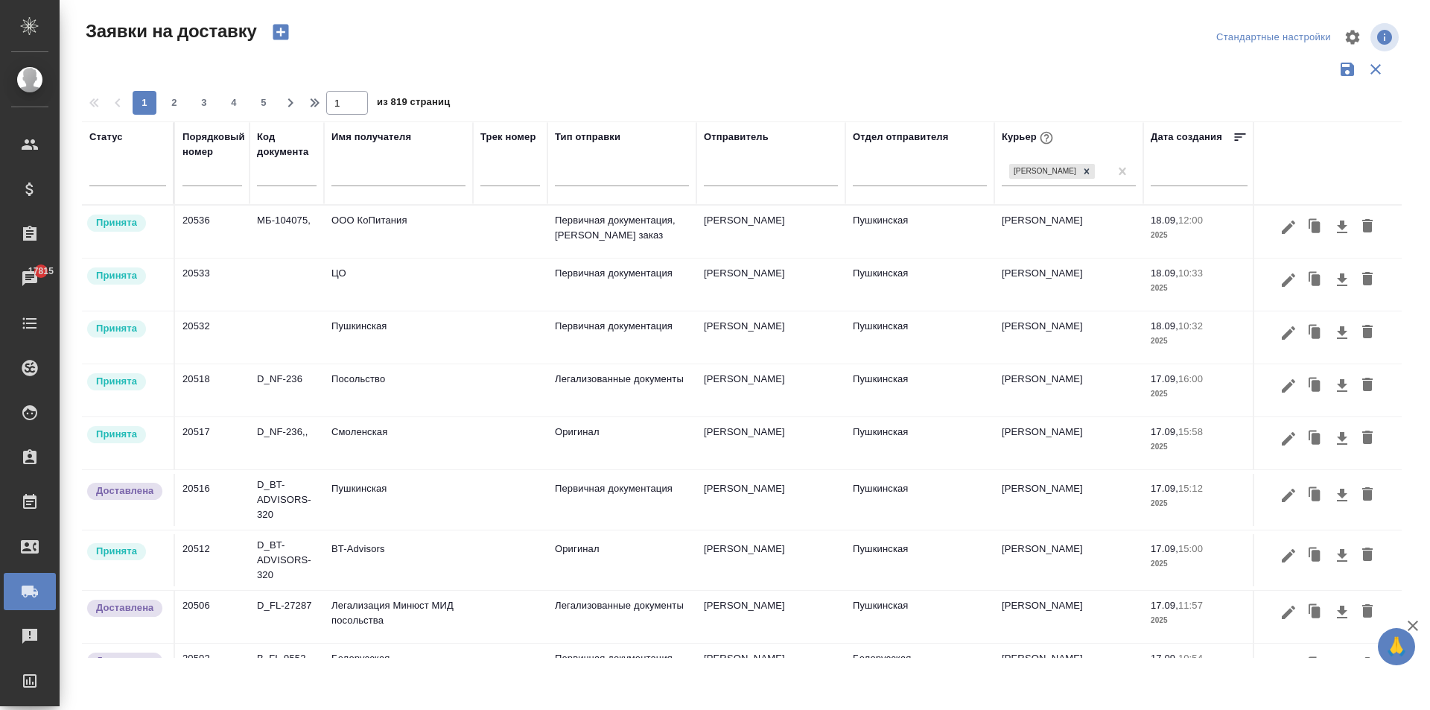
click at [349, 445] on td "Смоленская" at bounding box center [398, 443] width 149 height 52
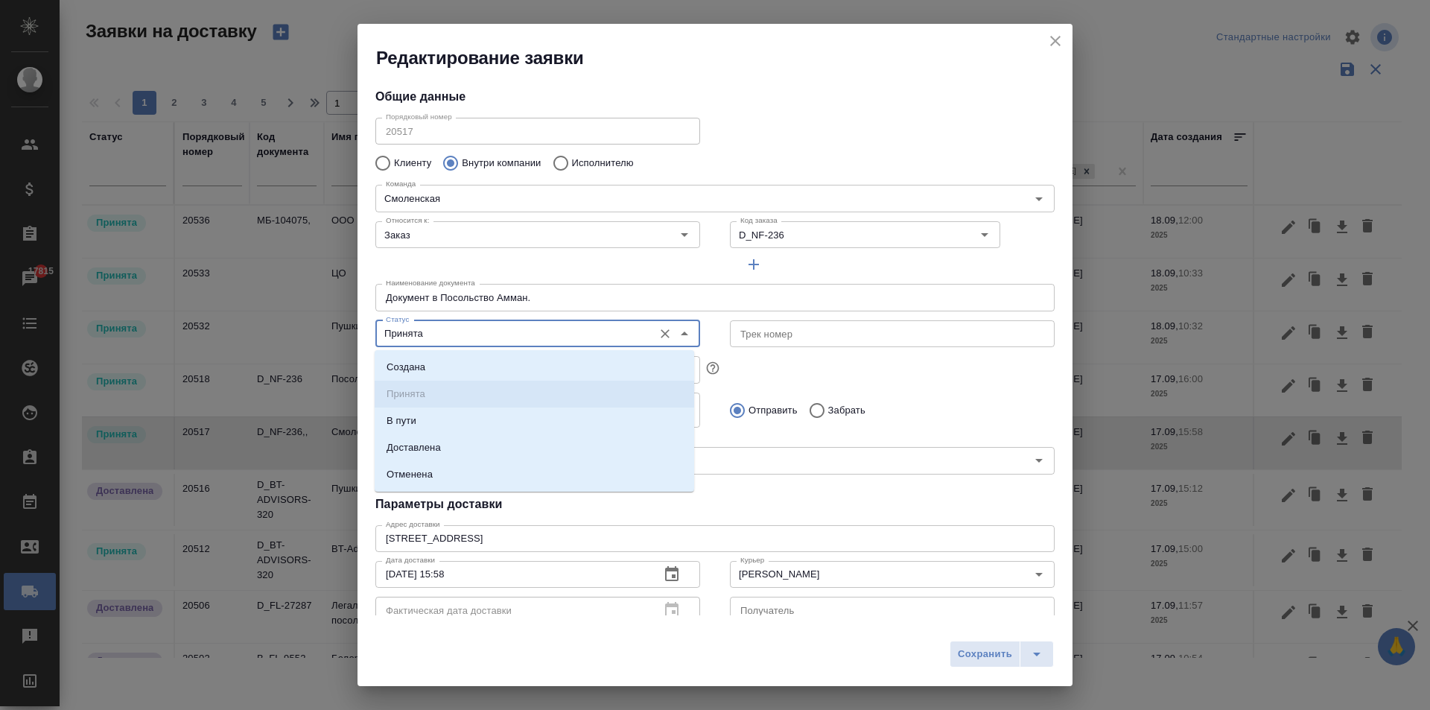
click at [439, 340] on input "Принята" at bounding box center [513, 334] width 266 height 18
click at [448, 441] on li "Доставлена" at bounding box center [534, 447] width 319 height 27
type input "Доставлена"
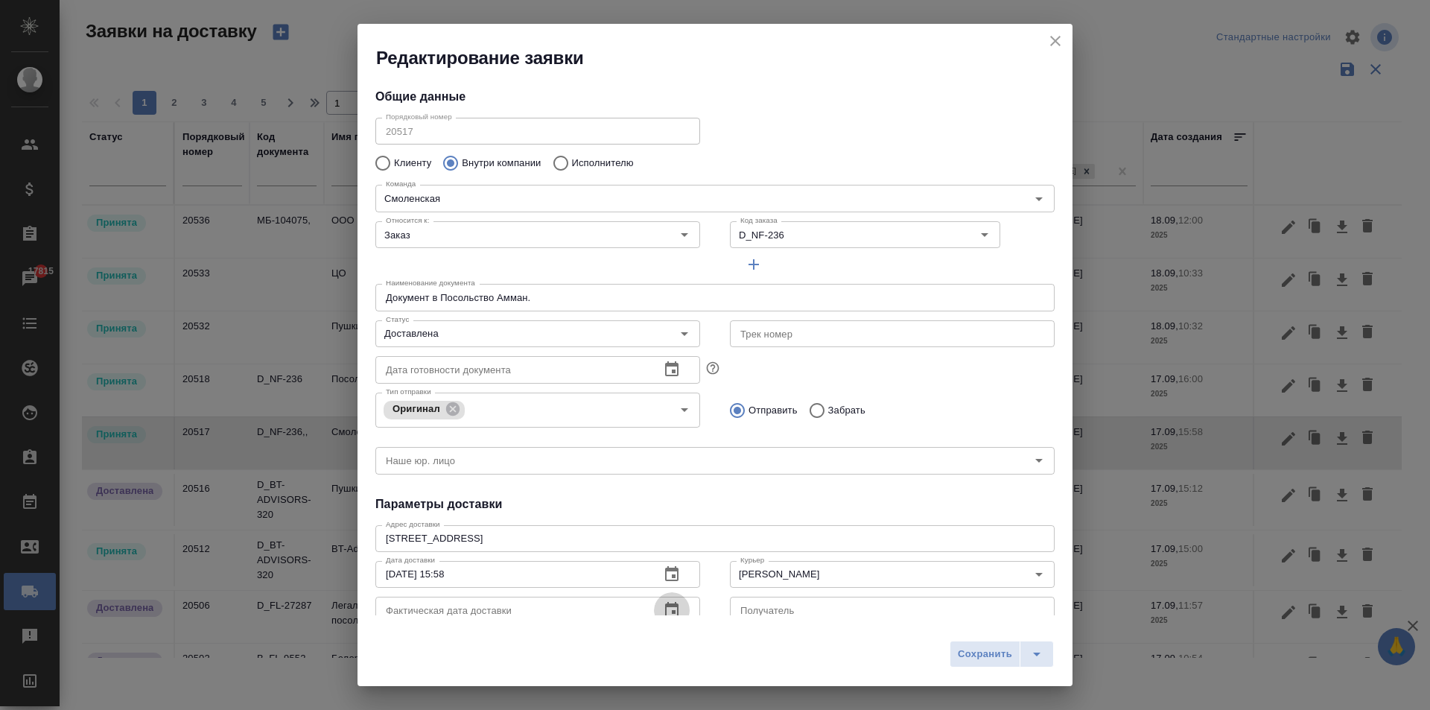
click at [672, 614] on icon "button" at bounding box center [671, 609] width 13 height 15
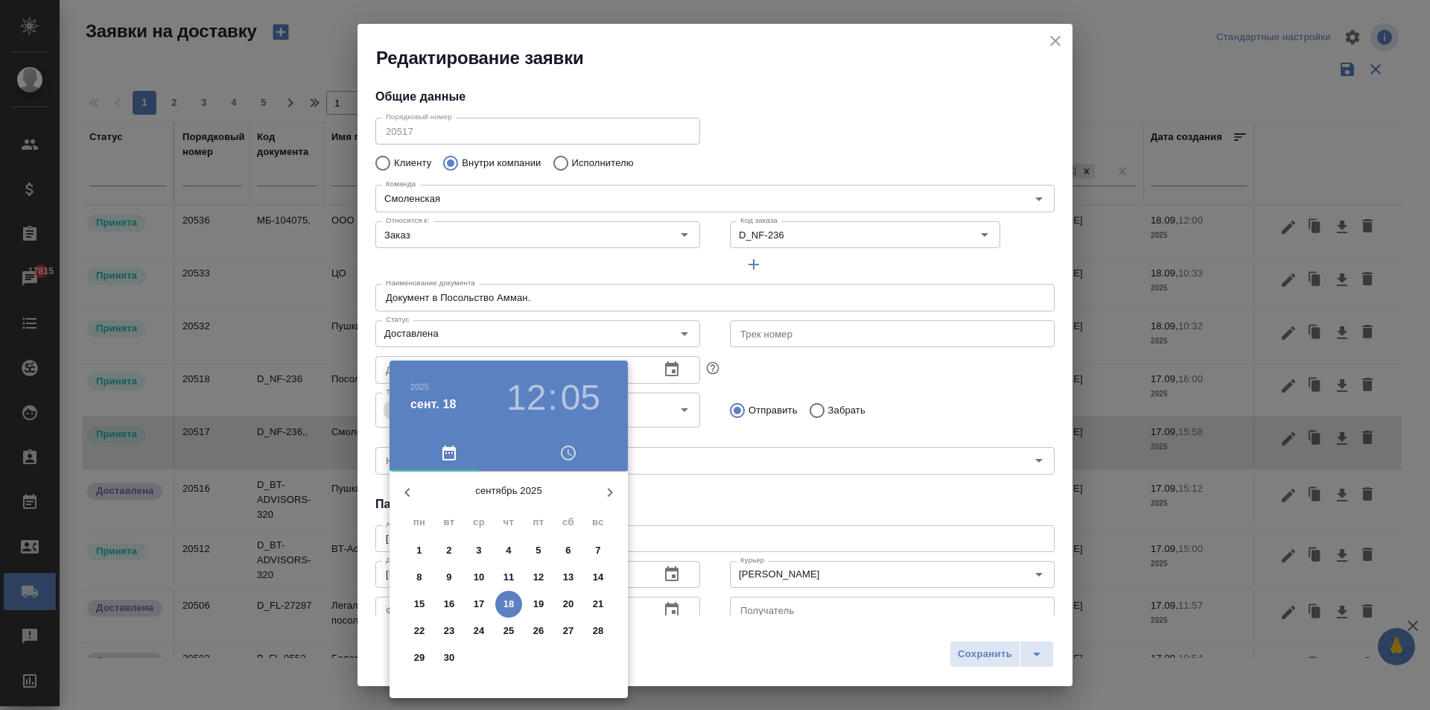
click at [506, 605] on p "18" at bounding box center [508, 604] width 11 height 15
type input "[DATE] 12:05"
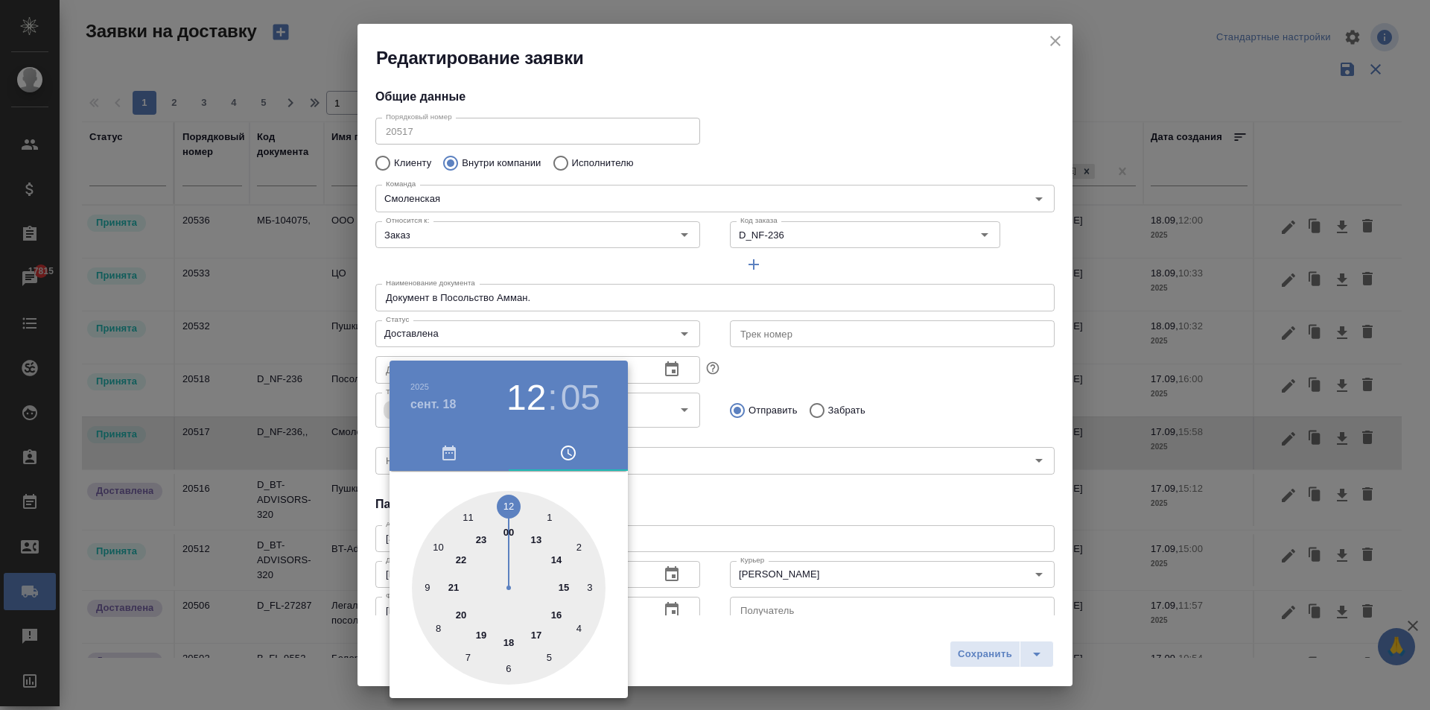
click at [736, 497] on div at bounding box center [715, 355] width 1430 height 710
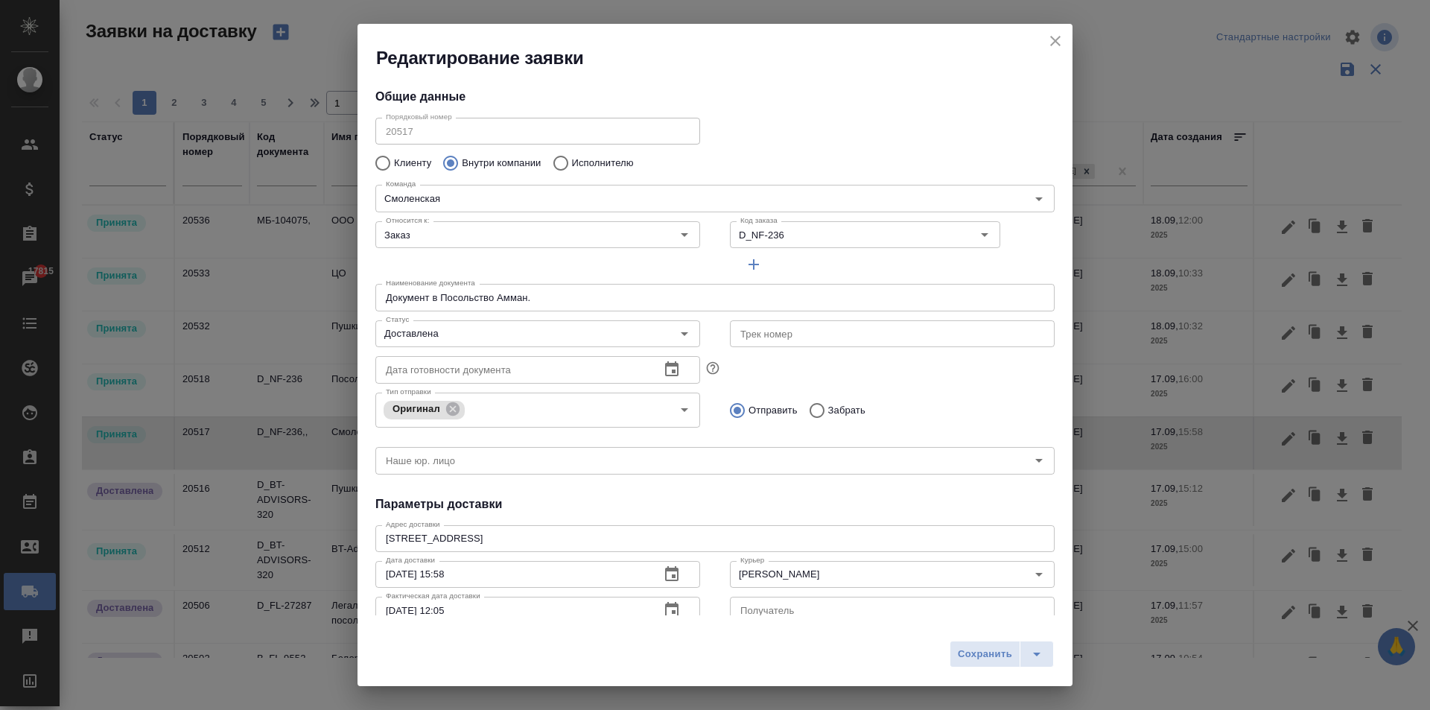
scroll to position [13, 0]
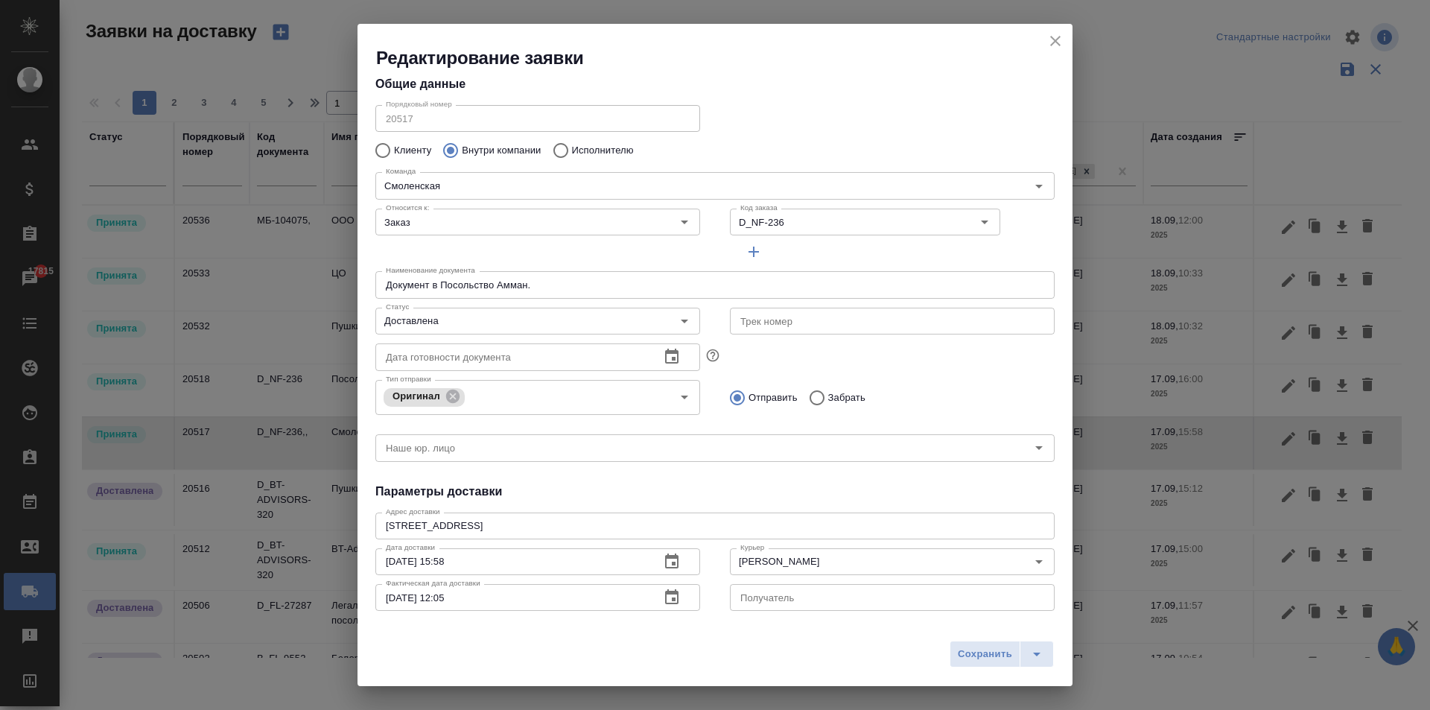
click at [978, 651] on span "Сохранить" at bounding box center [985, 654] width 54 height 17
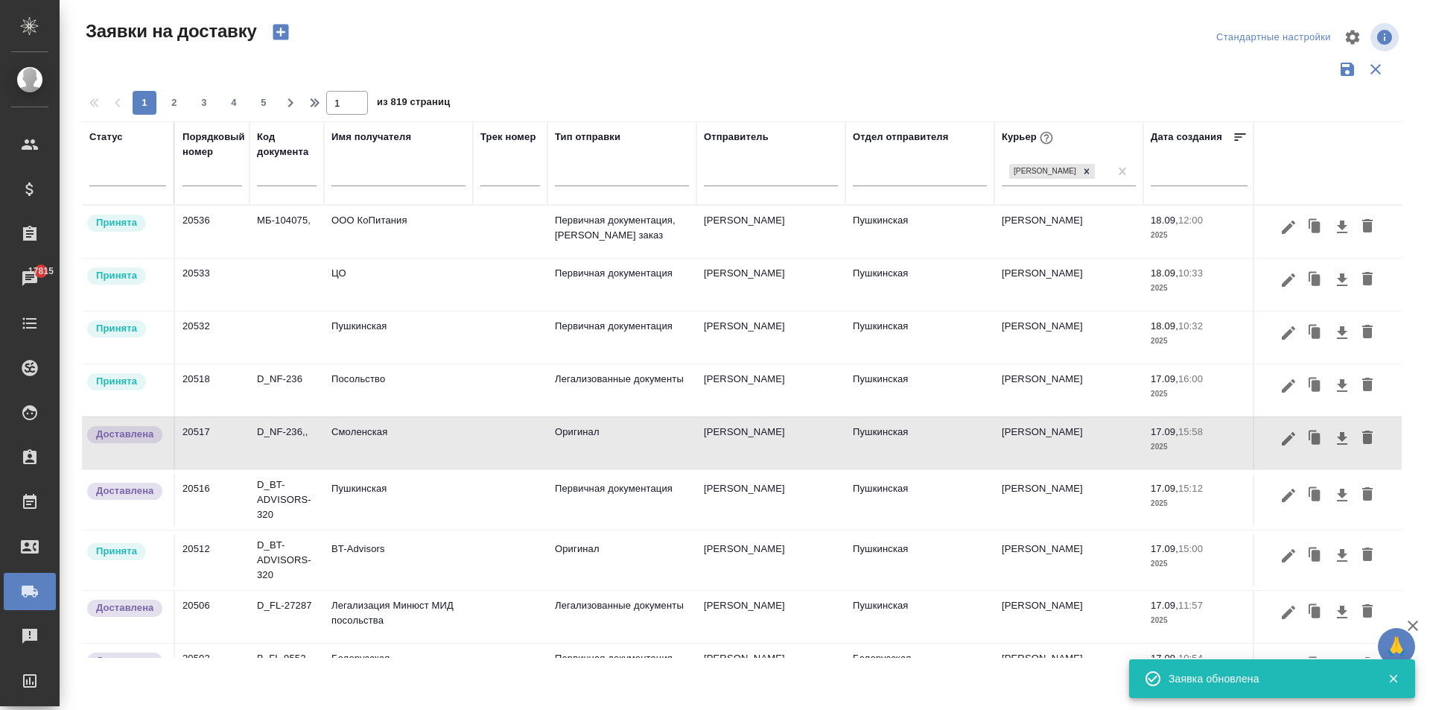
click at [448, 564] on td "BT-Advisors" at bounding box center [398, 560] width 149 height 52
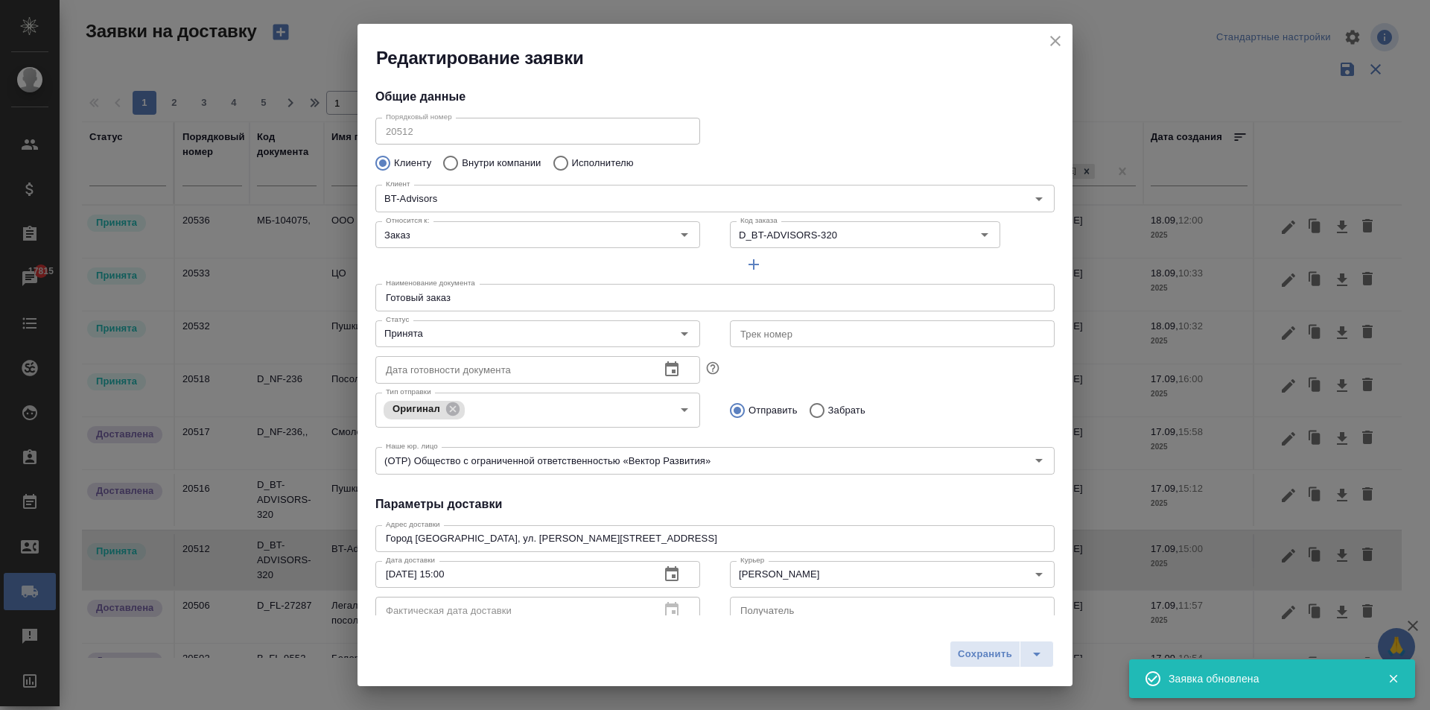
type input "Кравцов [PERSON_NAME]"
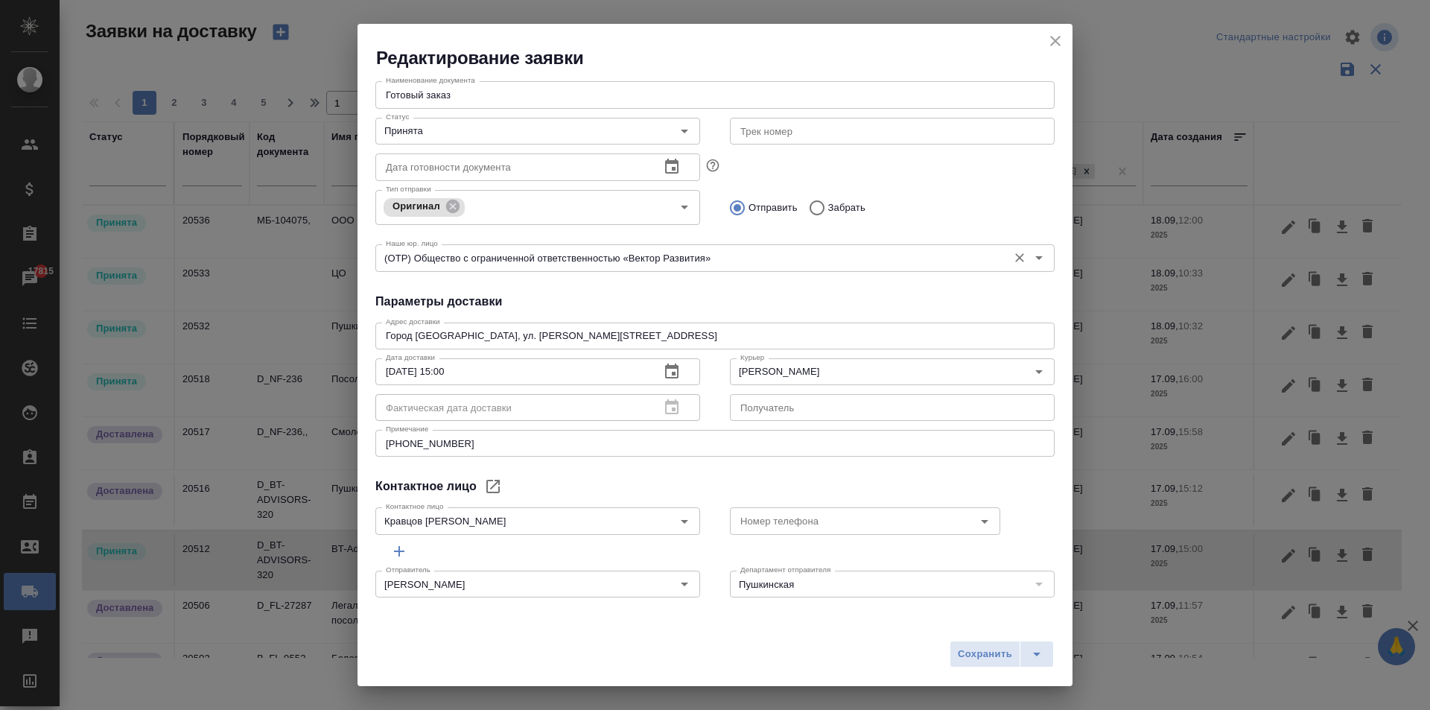
scroll to position [0, 0]
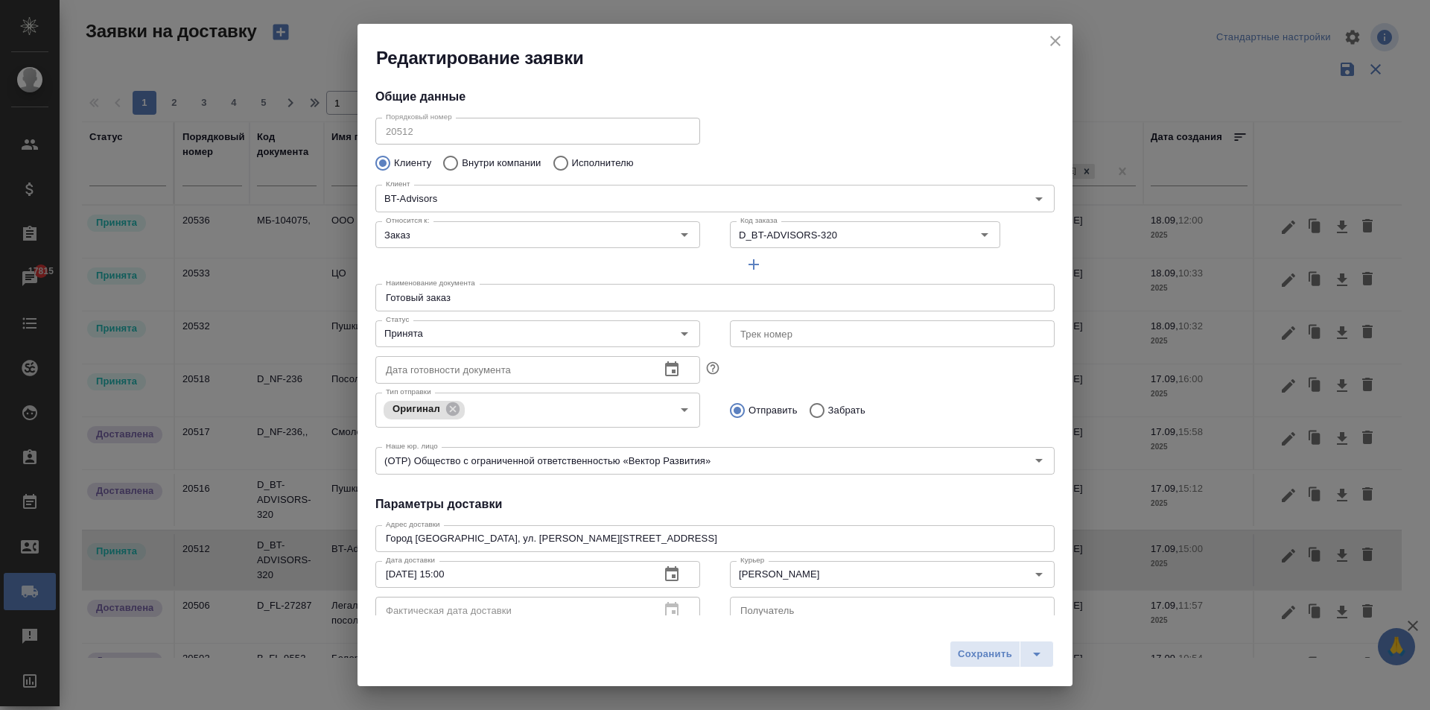
click at [1055, 42] on icon "close" at bounding box center [1055, 41] width 10 height 10
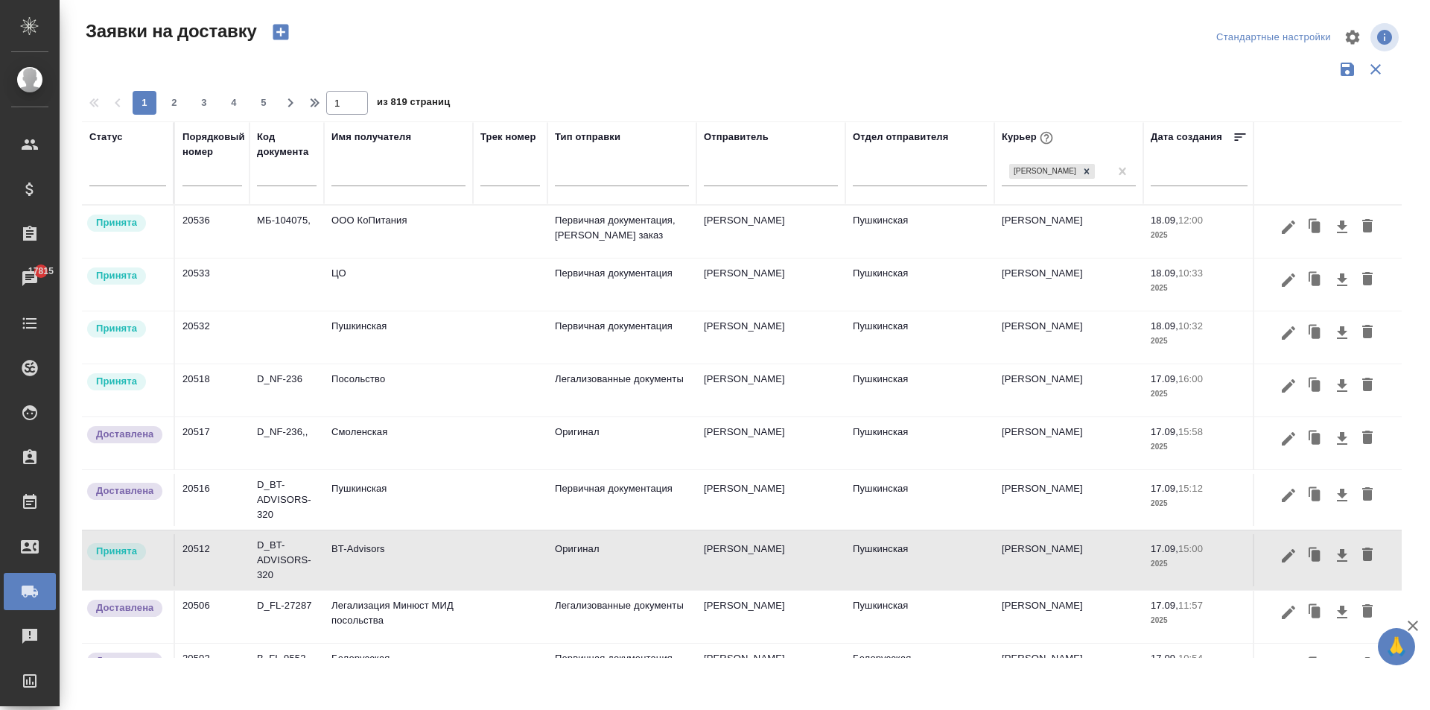
click at [414, 562] on td "BT-Advisors" at bounding box center [398, 560] width 149 height 52
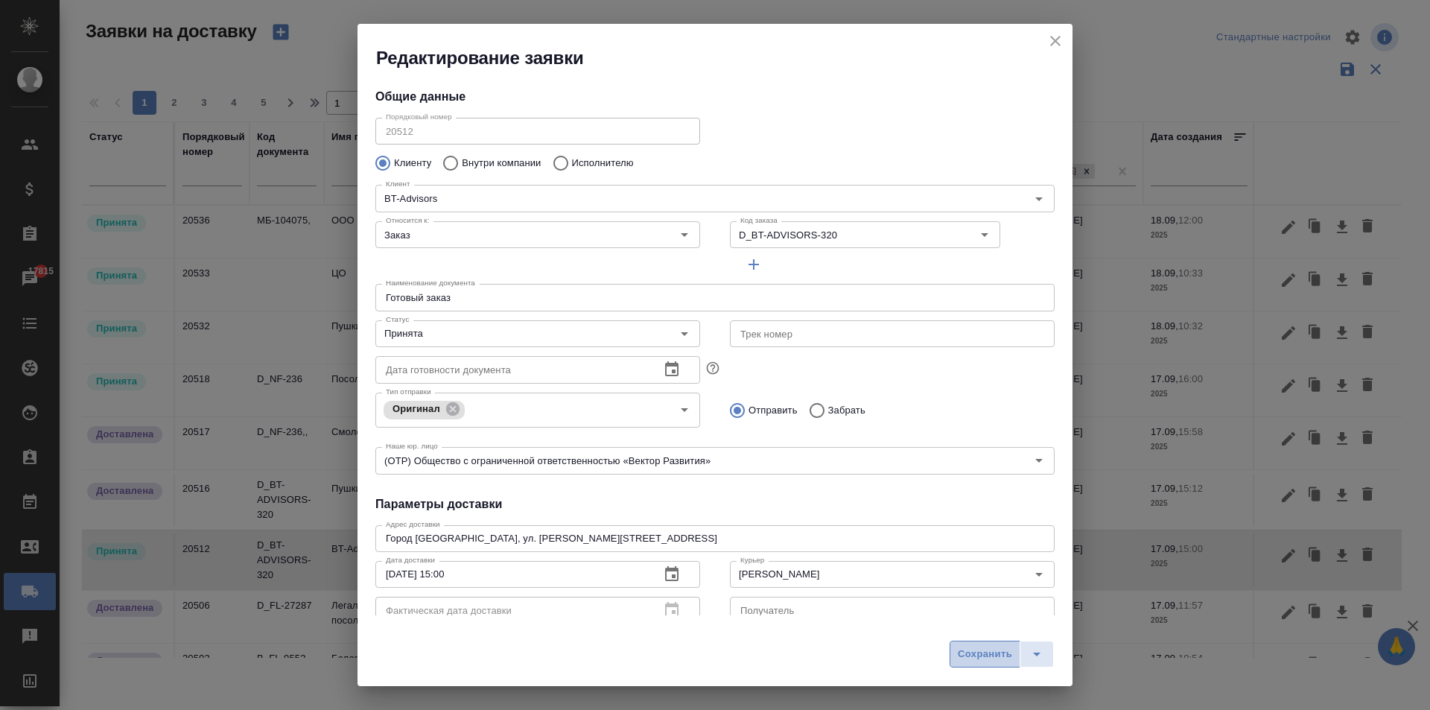
click at [976, 654] on span "Сохранить" at bounding box center [985, 654] width 54 height 17
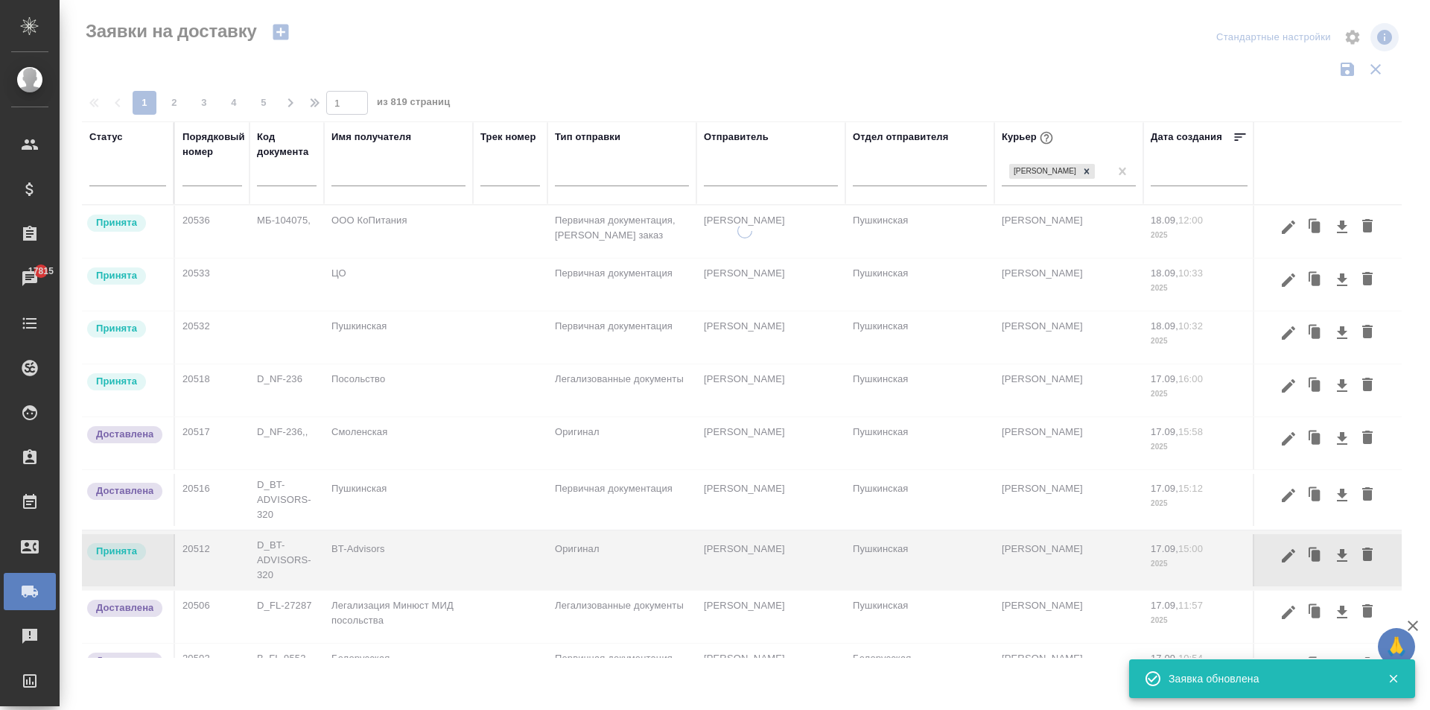
click at [384, 570] on td "BT-Advisors" at bounding box center [398, 560] width 149 height 52
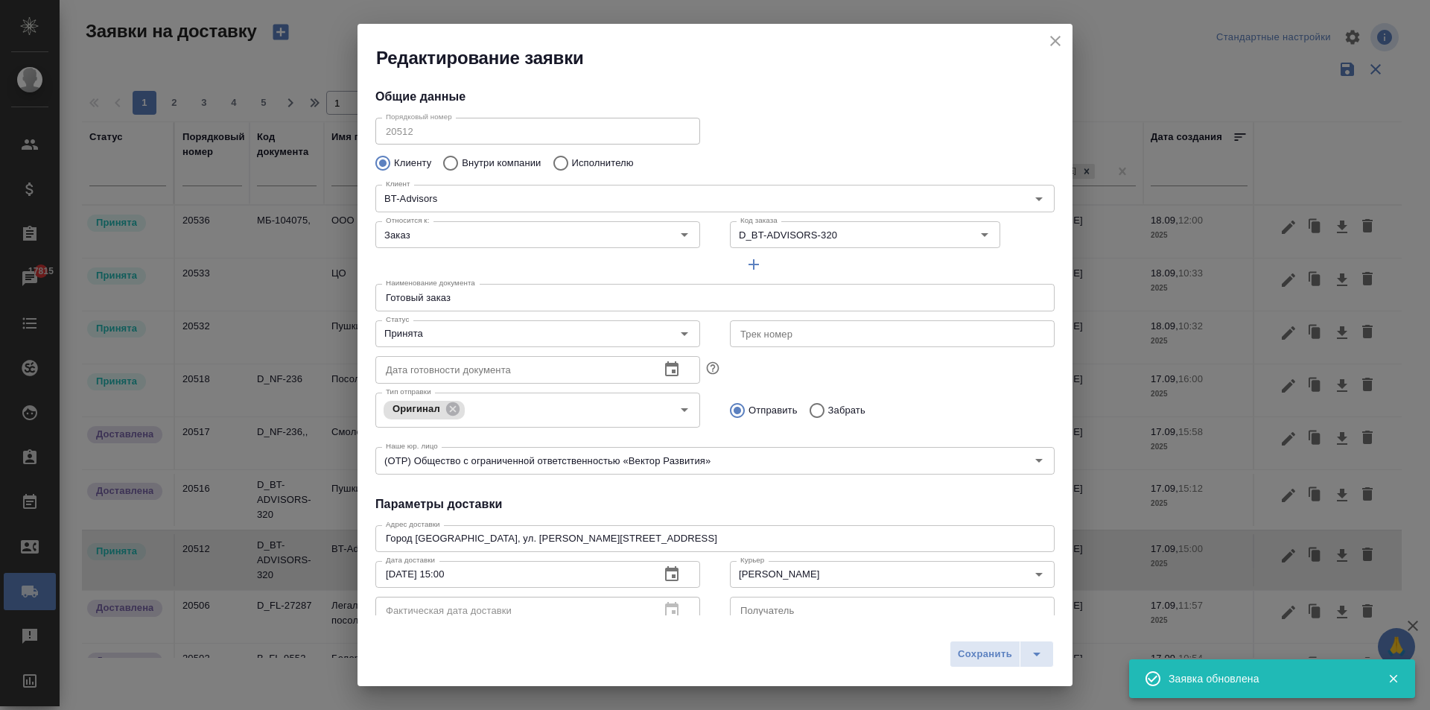
click at [384, 570] on input "[DATE] 15:00" at bounding box center [511, 574] width 273 height 27
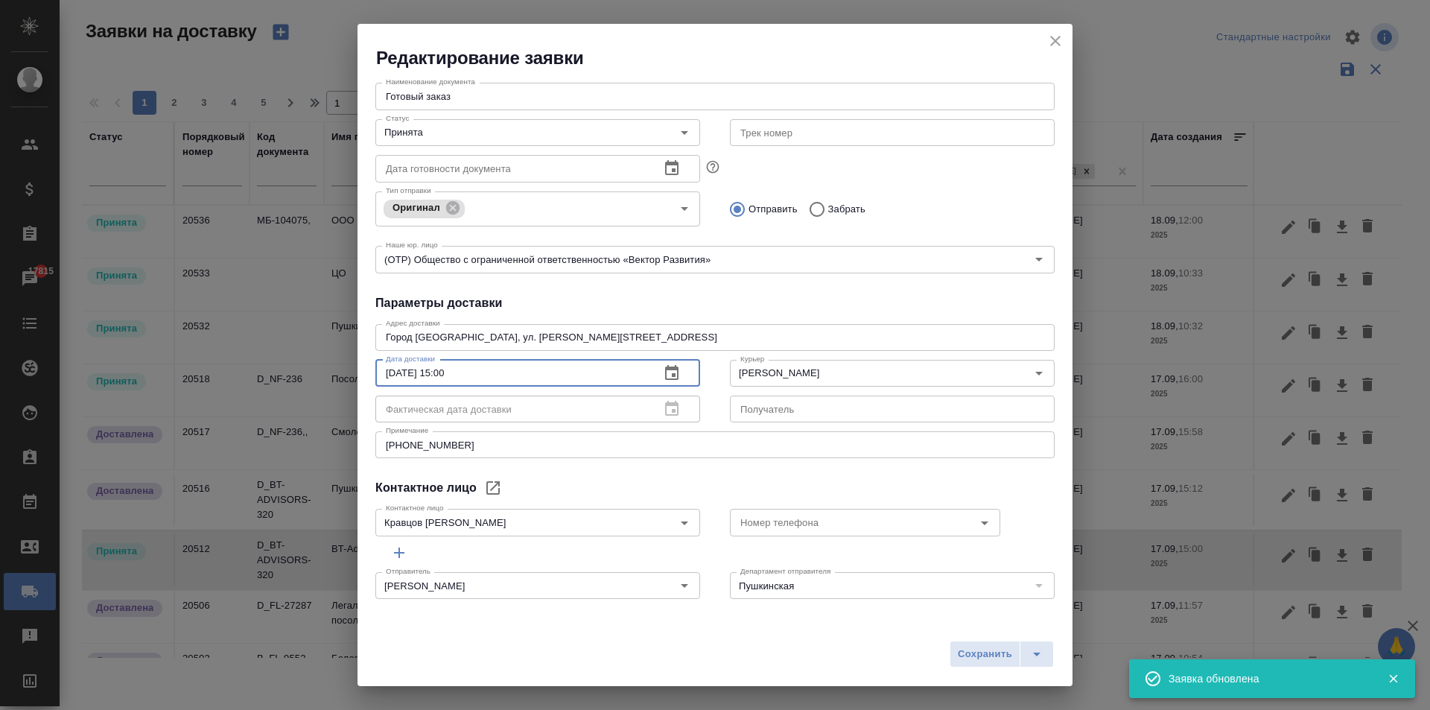
scroll to position [203, 0]
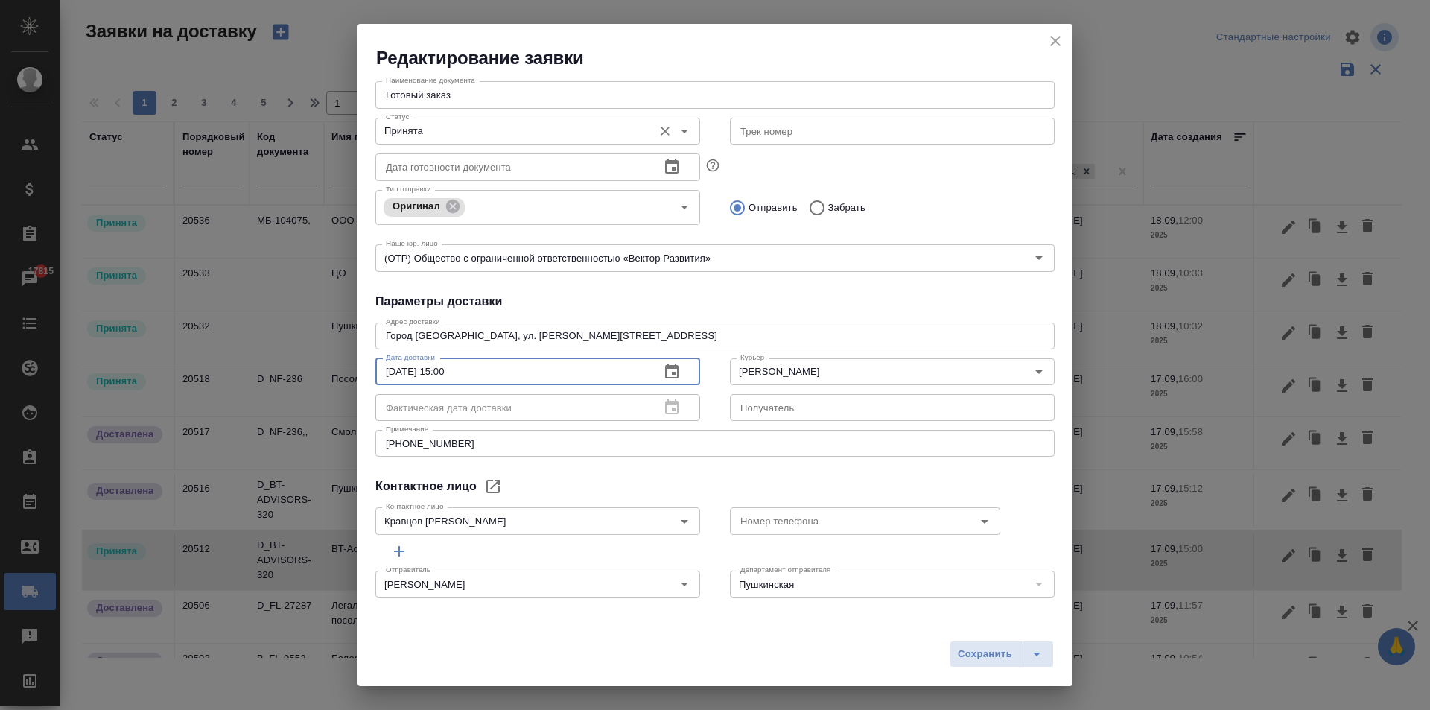
click at [422, 129] on input "Принята" at bounding box center [513, 131] width 266 height 18
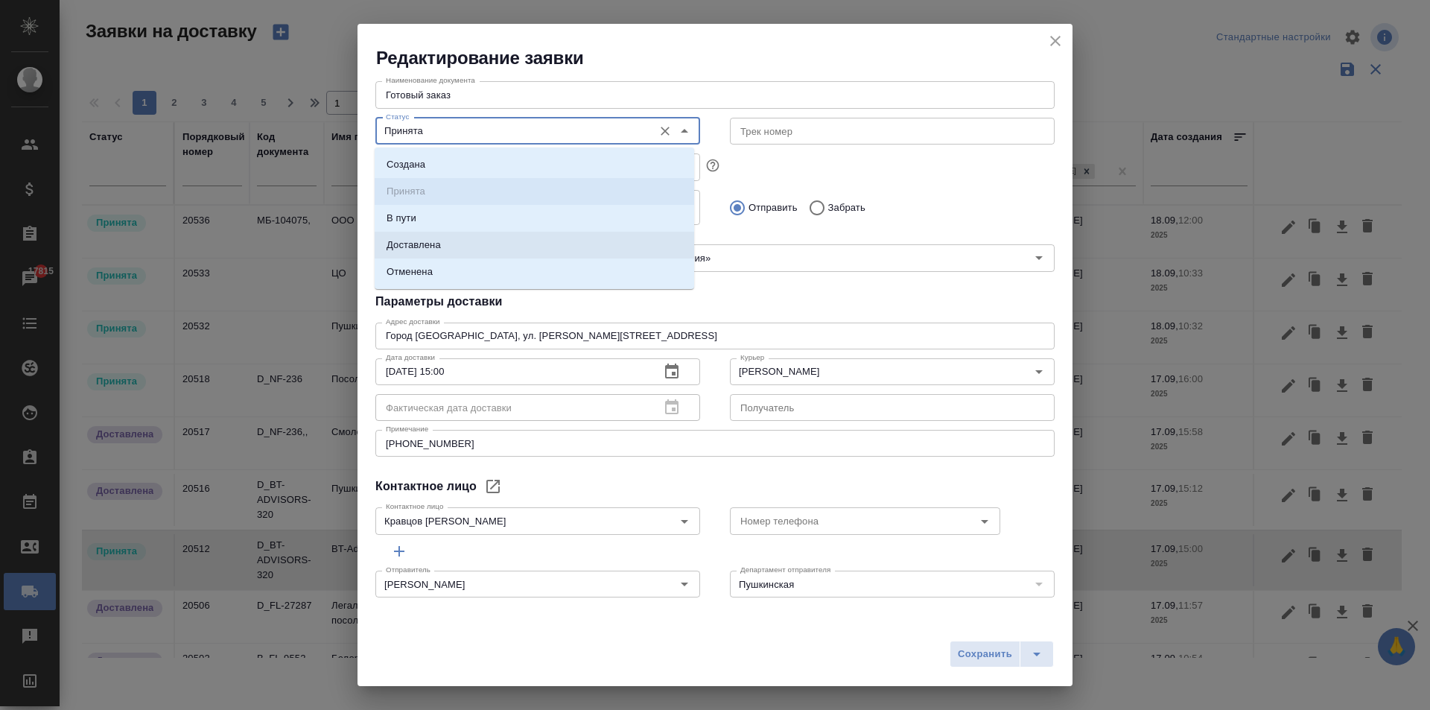
click at [473, 243] on li "Доставлена" at bounding box center [534, 245] width 319 height 27
type input "Доставлена"
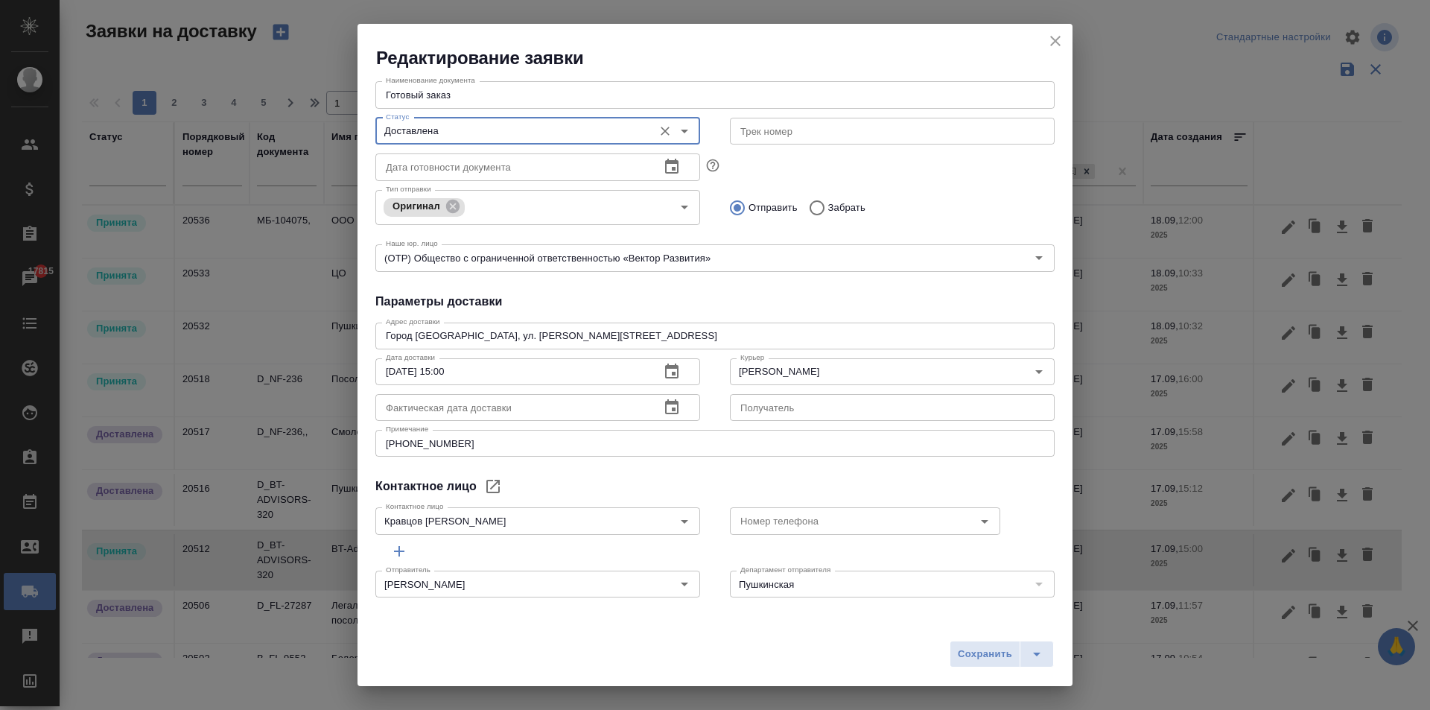
click at [665, 413] on icon "button" at bounding box center [671, 406] width 13 height 15
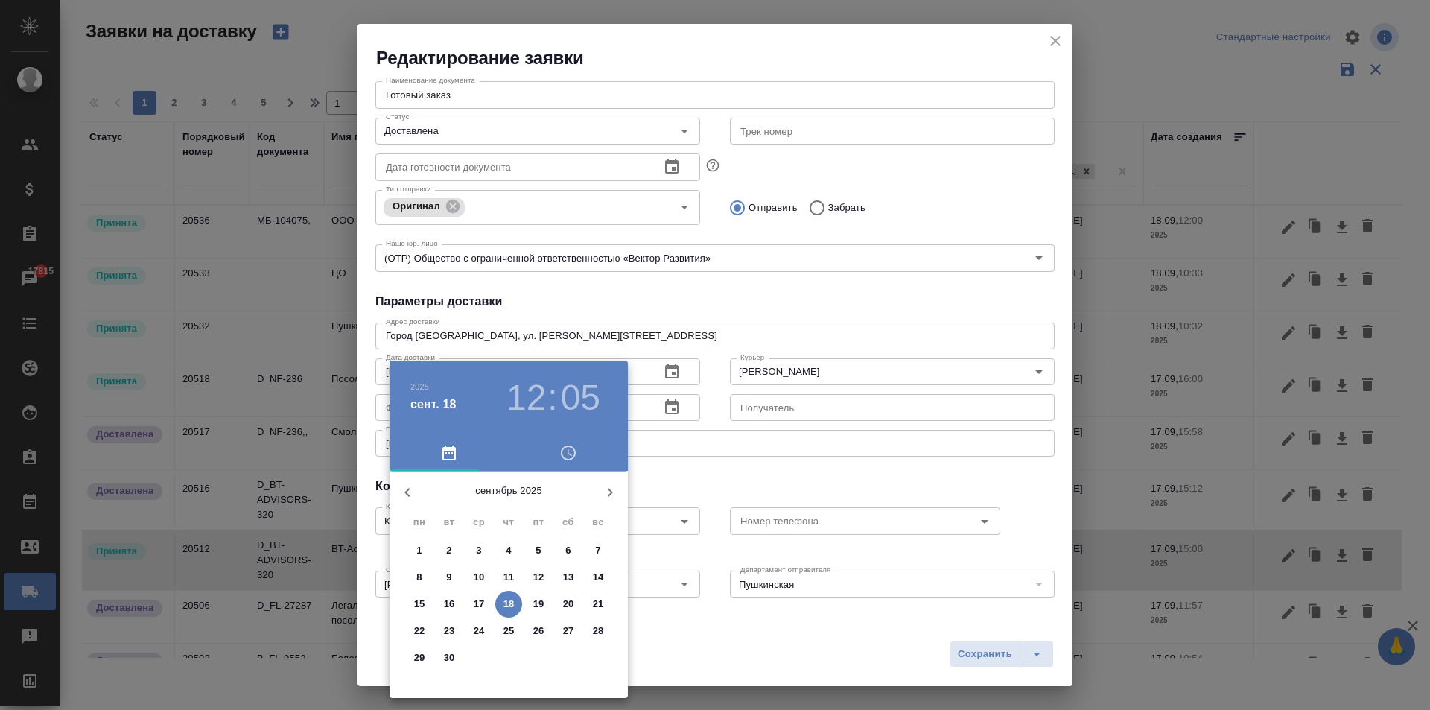
click at [479, 603] on p "17" at bounding box center [479, 604] width 11 height 15
type input "[DATE] 12:05"
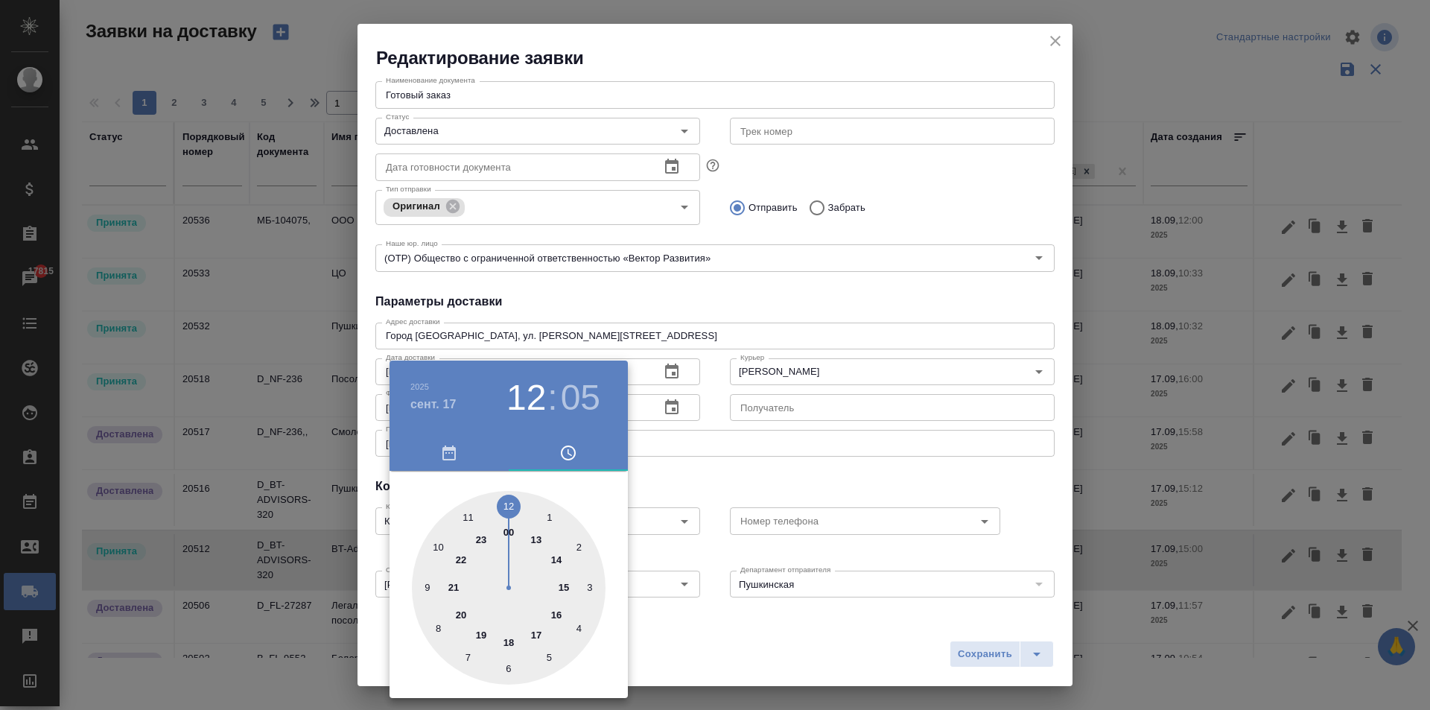
click at [950, 651] on div at bounding box center [715, 355] width 1430 height 710
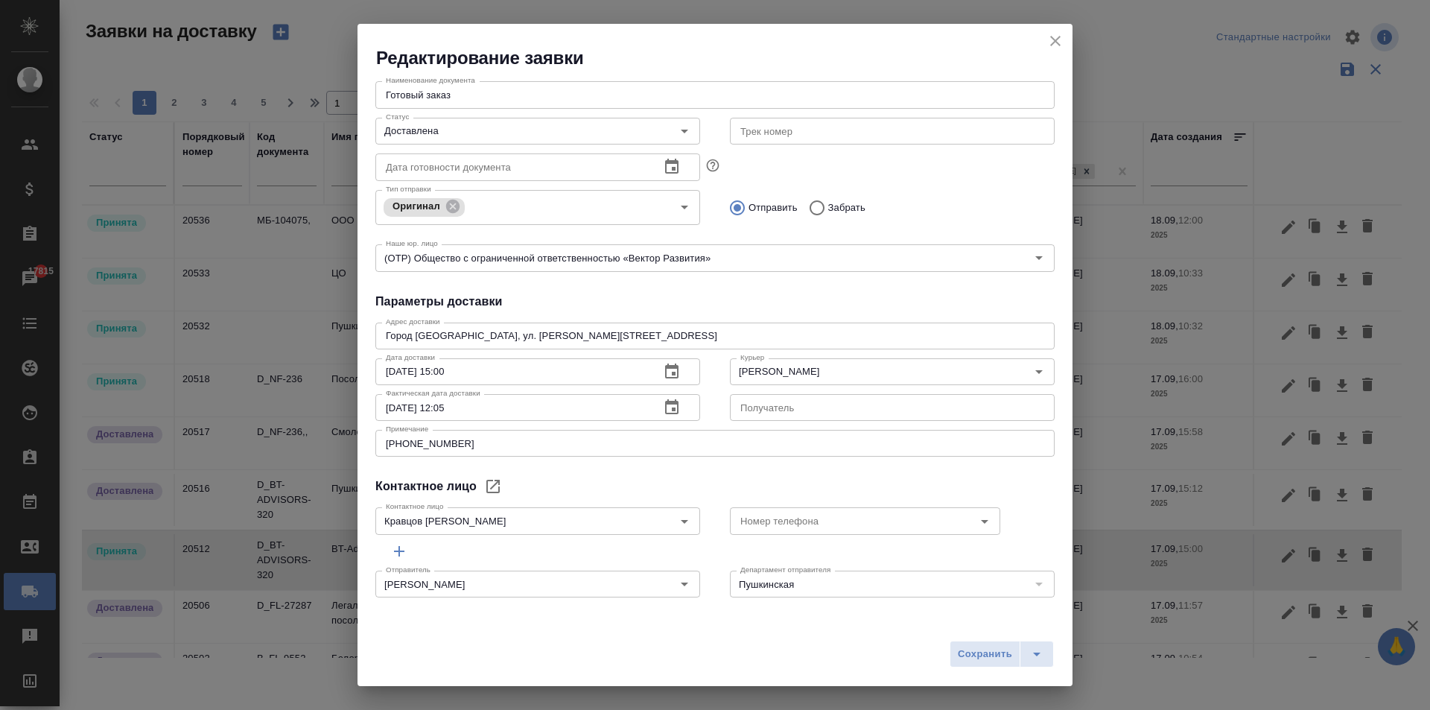
click at [976, 656] on div "2025 сент. 17 12 : 05 00 1 2 3 4 5 6 7 8 9 10 11 12 13 14 15 16 17 18 19 20 21 …" at bounding box center [715, 355] width 1430 height 710
click at [990, 653] on span "Сохранить" at bounding box center [985, 654] width 54 height 17
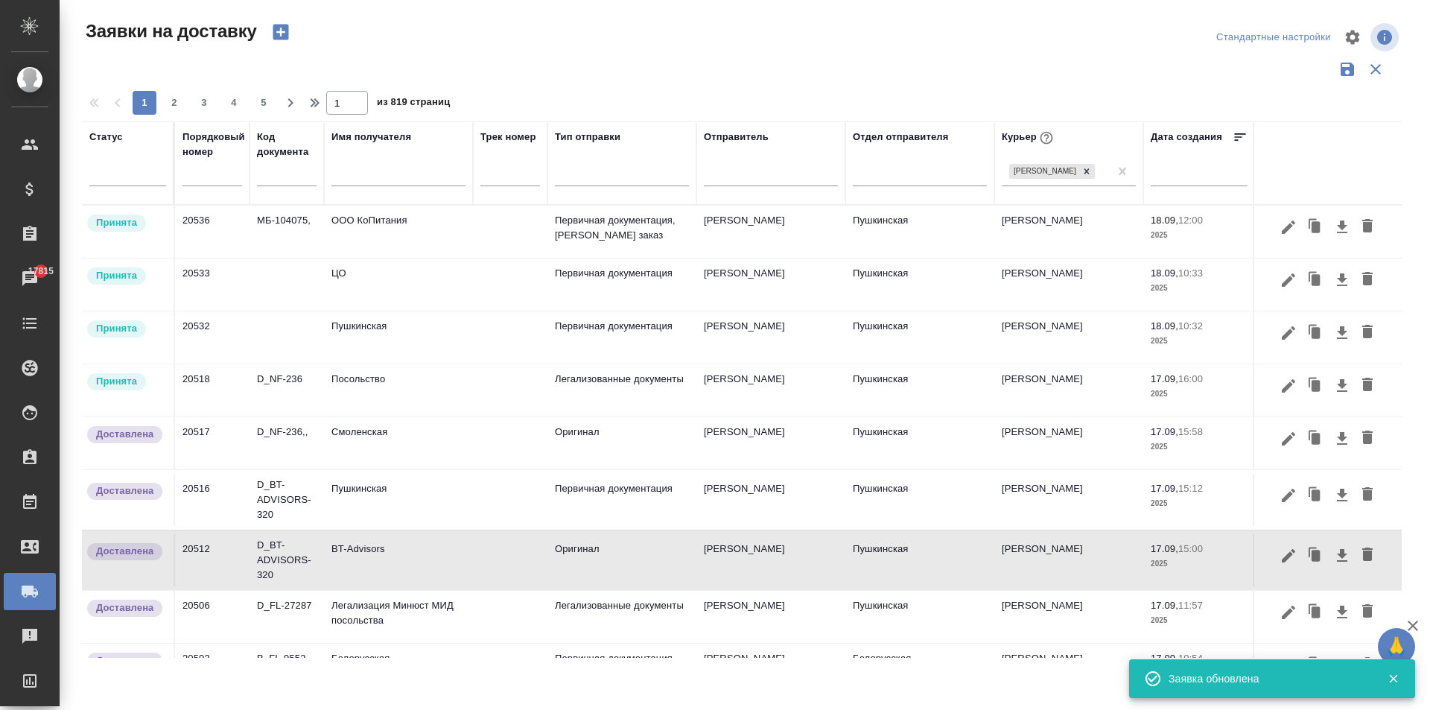
click at [346, 576] on td "BT-Advisors" at bounding box center [398, 560] width 149 height 52
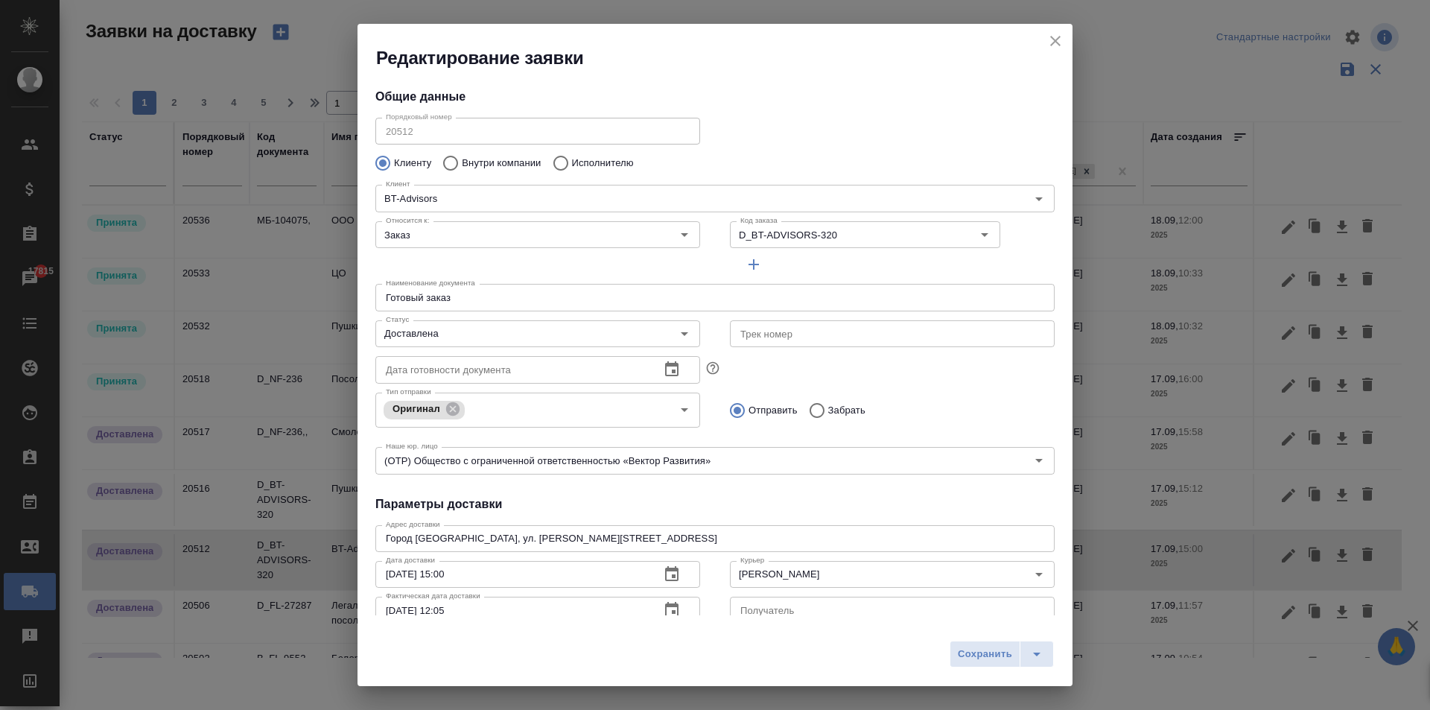
click at [448, 611] on input "[DATE] 12:05" at bounding box center [511, 610] width 273 height 27
click at [663, 607] on icon "button" at bounding box center [672, 610] width 18 height 18
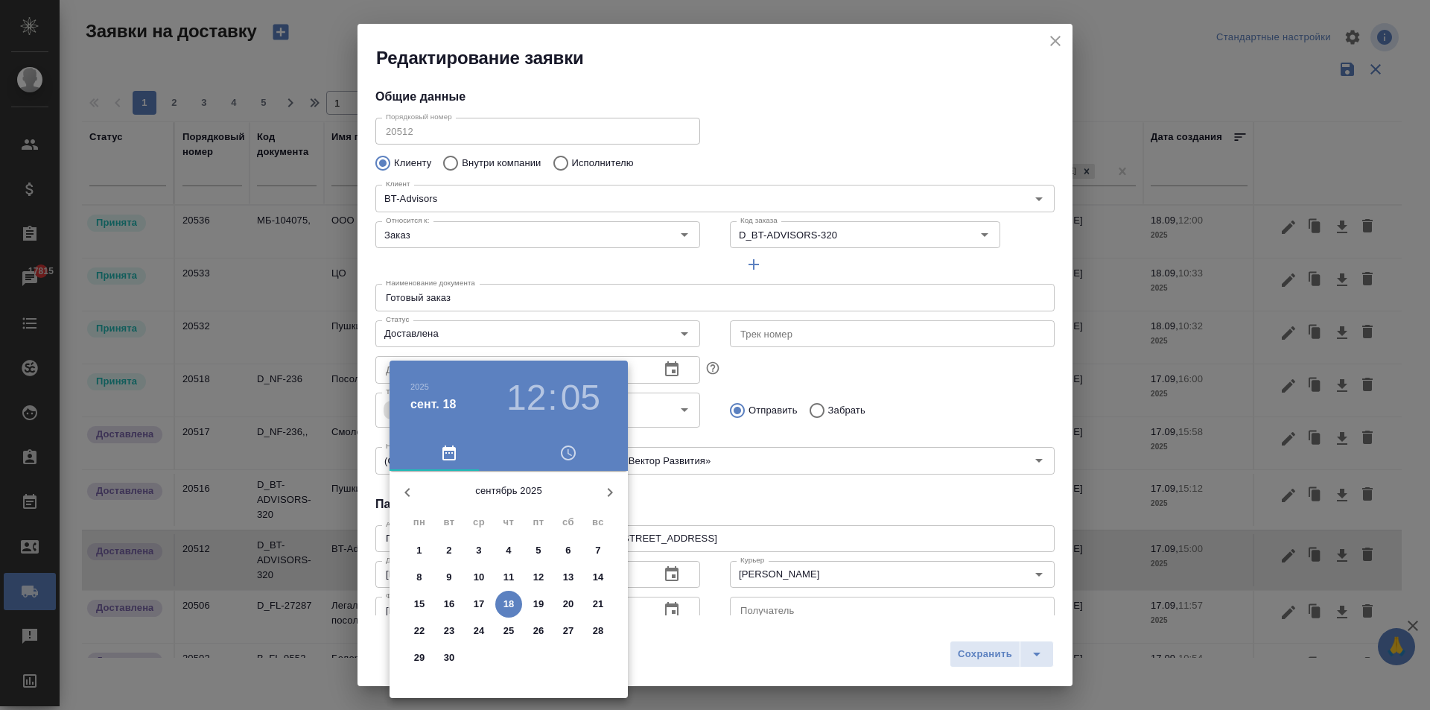
click at [479, 605] on p "17" at bounding box center [479, 604] width 11 height 15
type input "[DATE] 12:05"
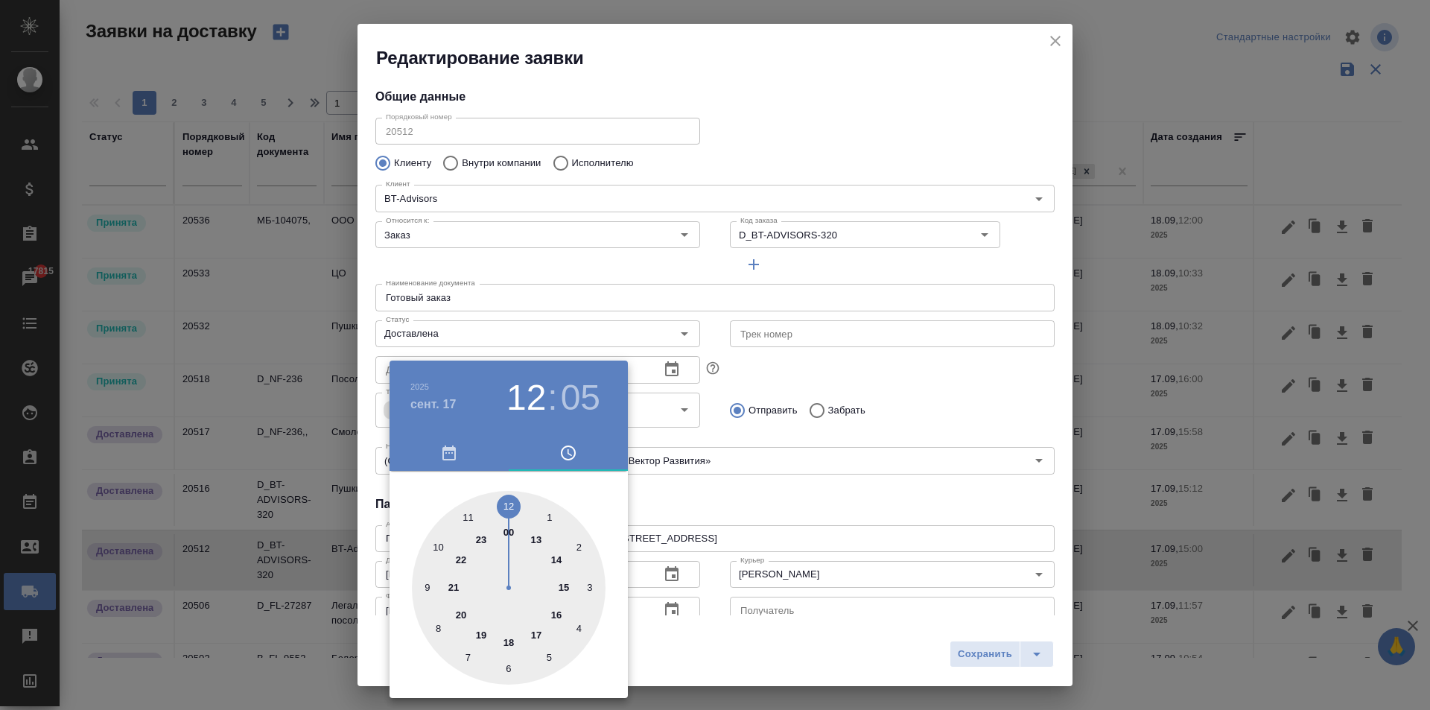
click at [867, 503] on div at bounding box center [715, 355] width 1430 height 710
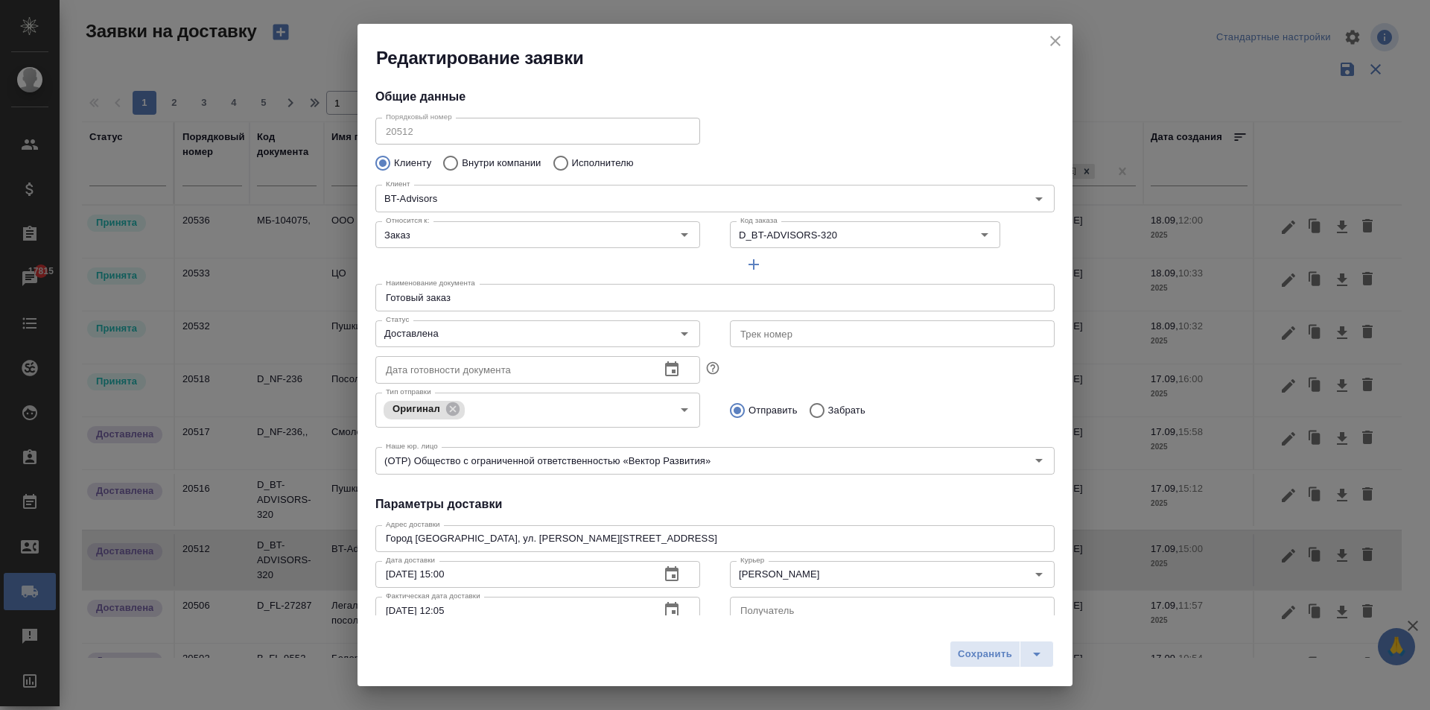
scroll to position [13, 0]
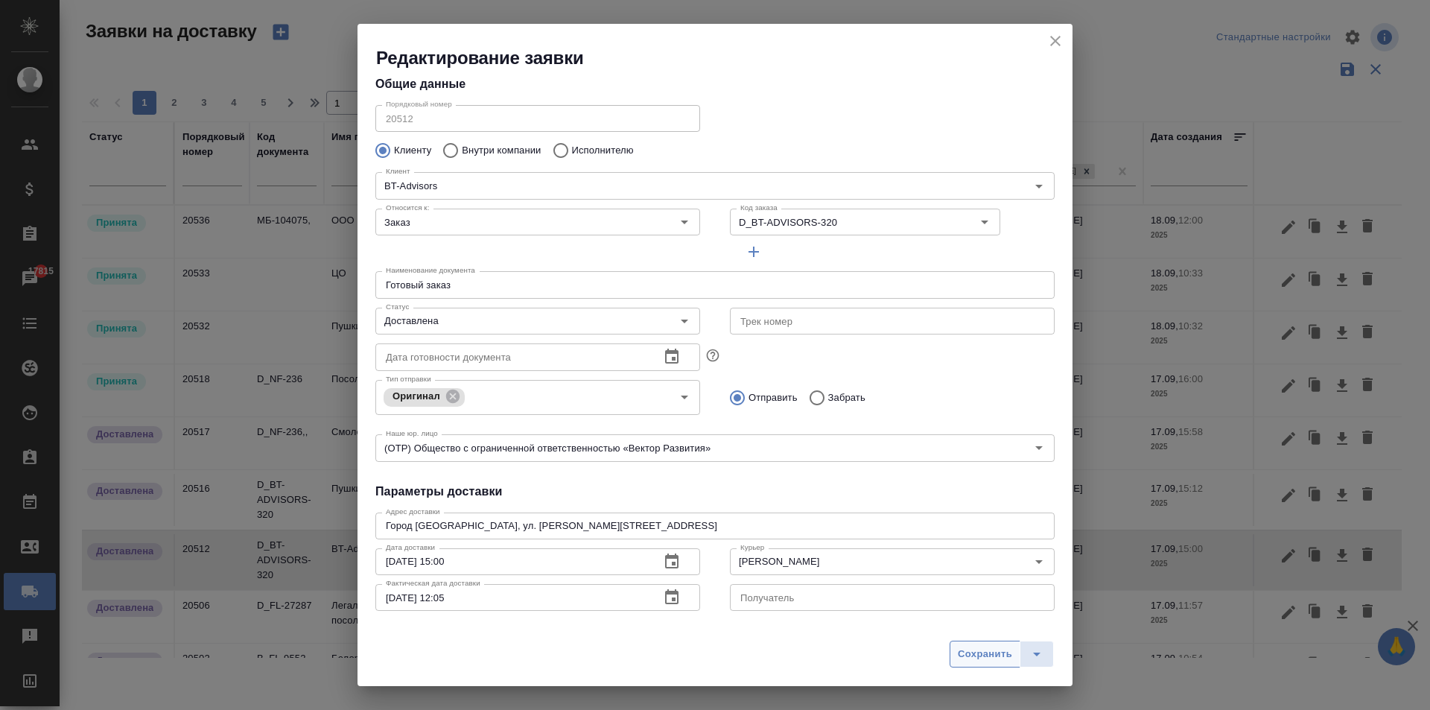
click at [964, 649] on span "Сохранить" at bounding box center [985, 654] width 54 height 17
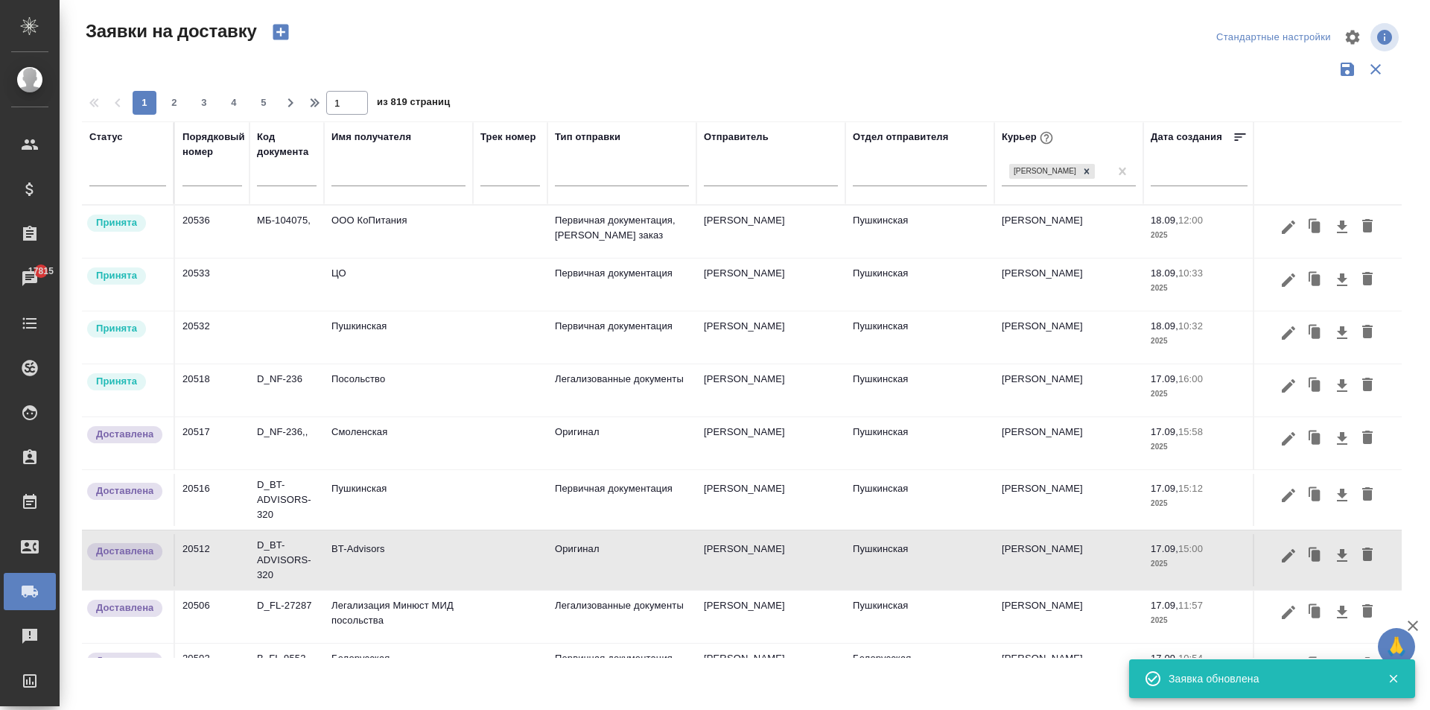
click at [370, 385] on td "Посольство" at bounding box center [398, 390] width 149 height 52
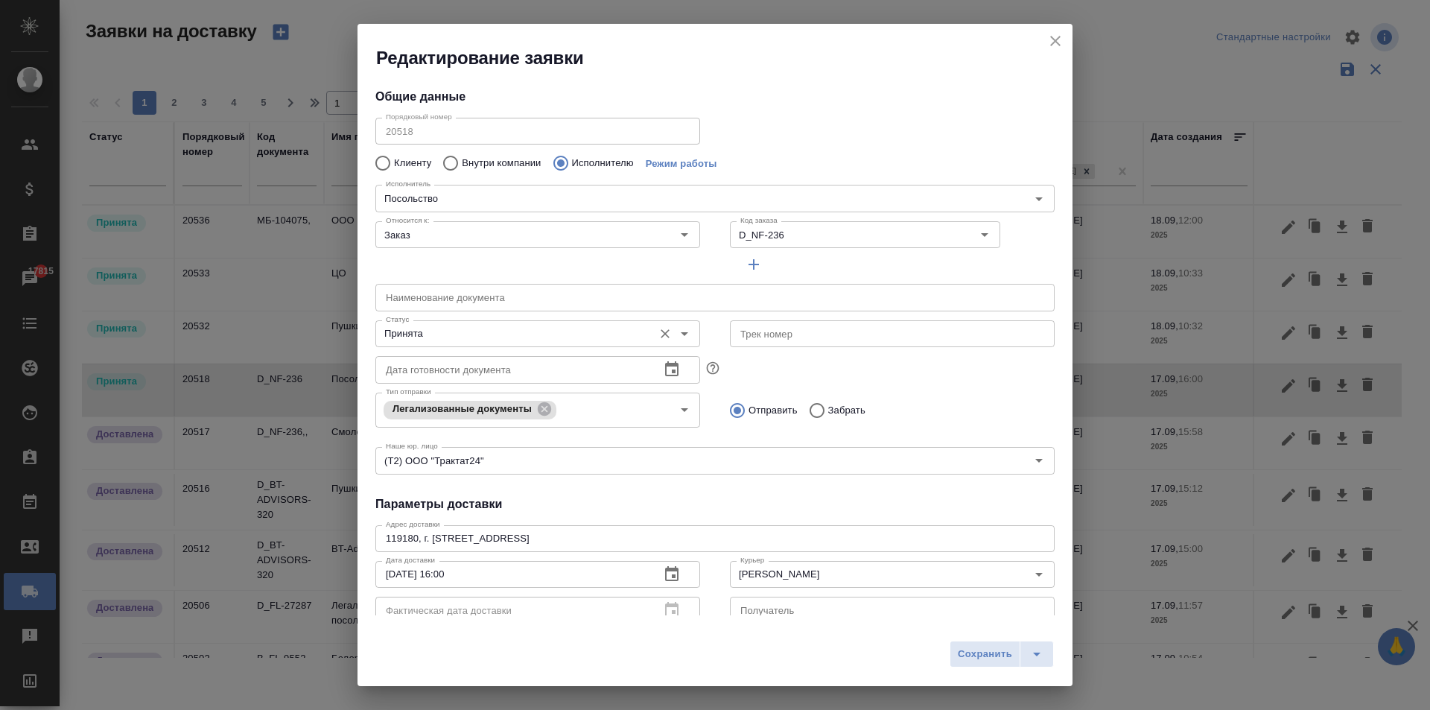
click at [428, 339] on input "Принята" at bounding box center [513, 334] width 266 height 18
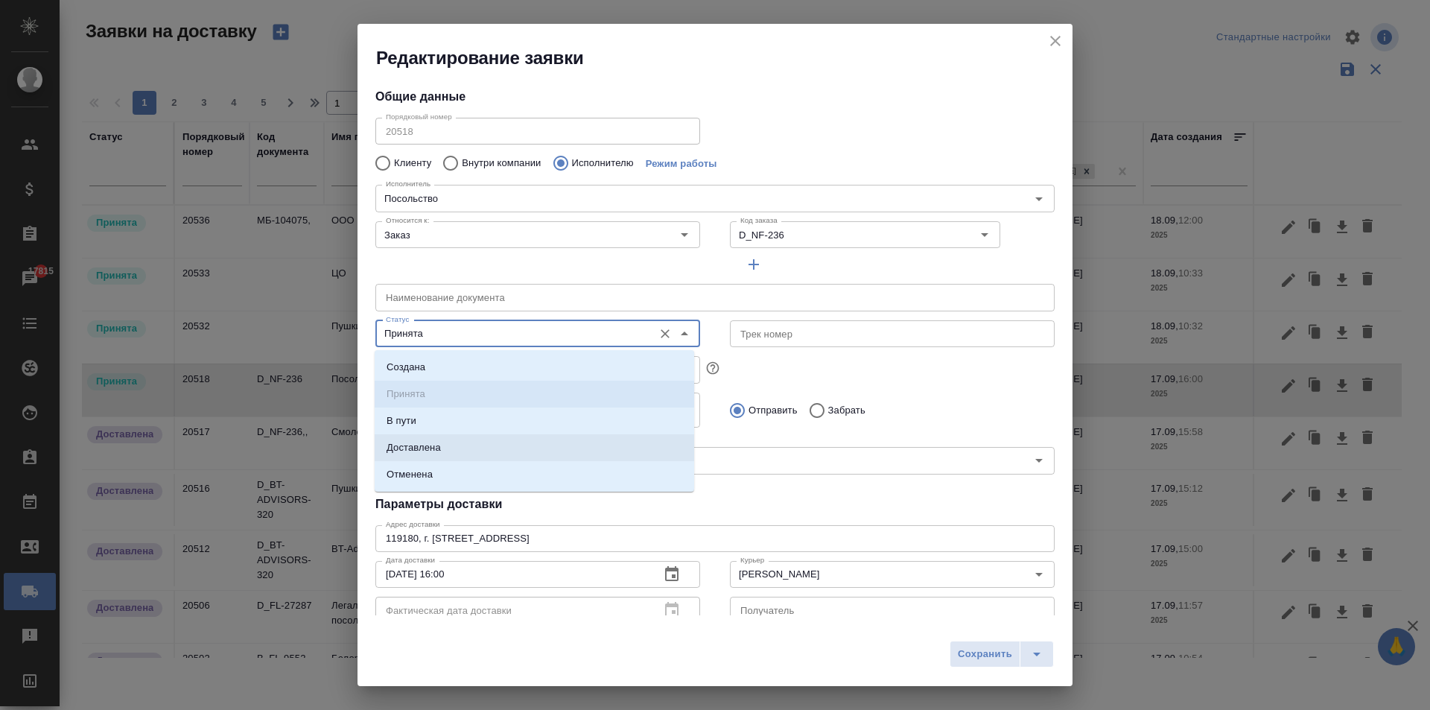
click at [442, 450] on li "Доставлена" at bounding box center [534, 447] width 319 height 27
type input "Доставлена"
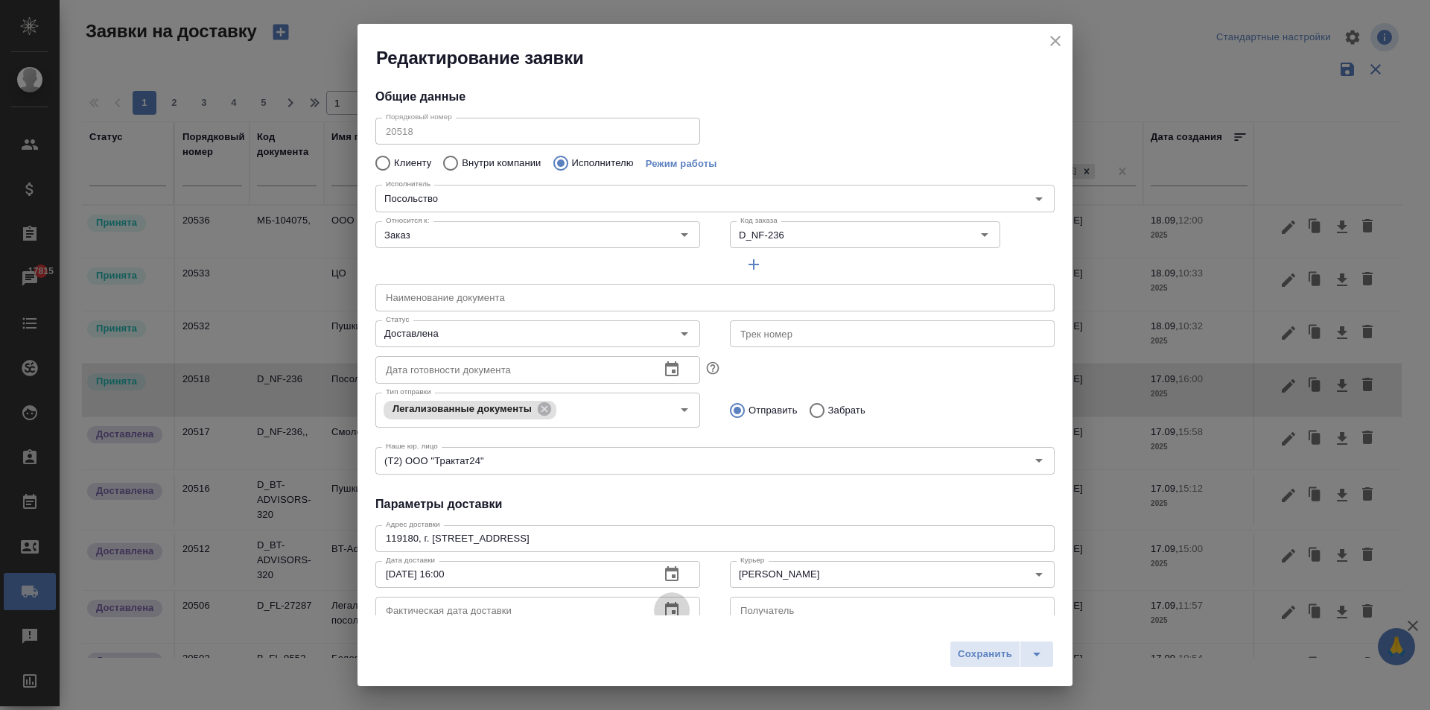
click at [668, 609] on icon "button" at bounding box center [672, 610] width 18 height 18
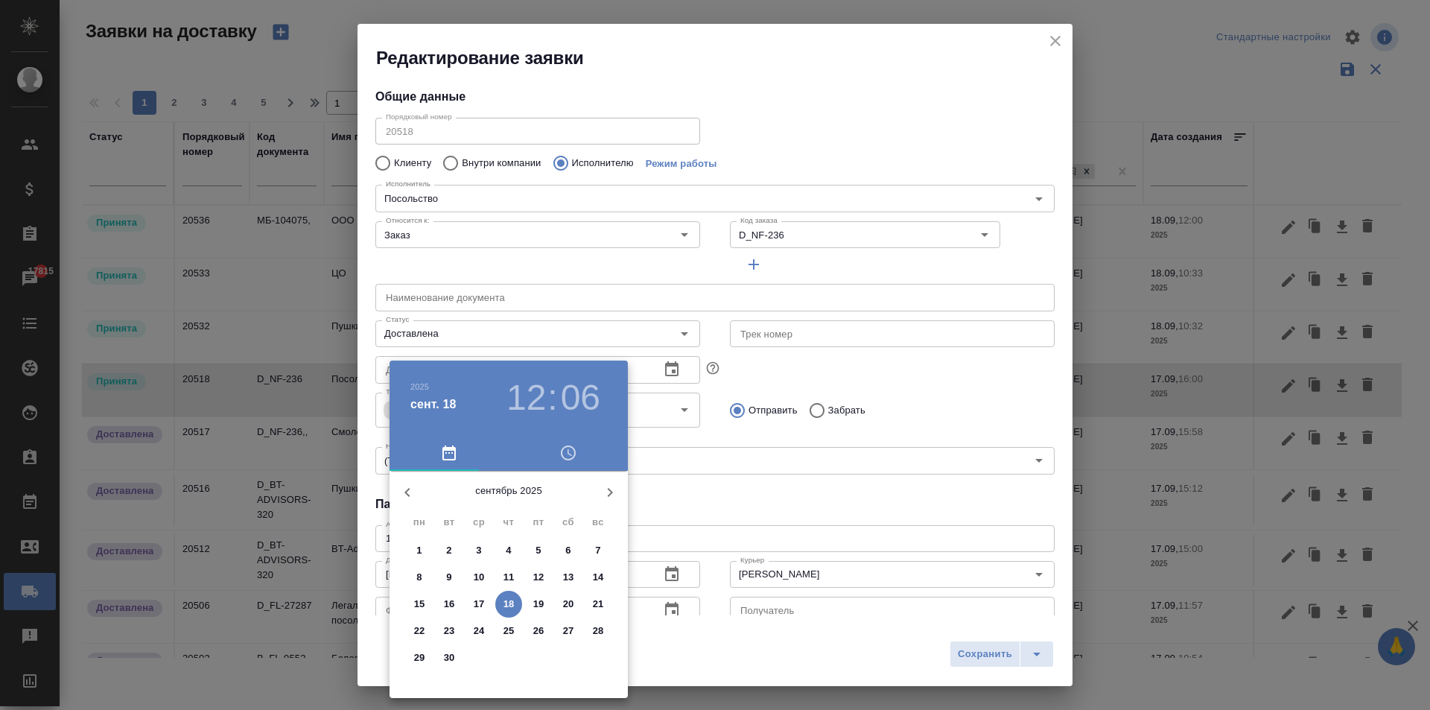
click at [512, 604] on p "18" at bounding box center [508, 604] width 11 height 15
type input "[DATE] 12:06"
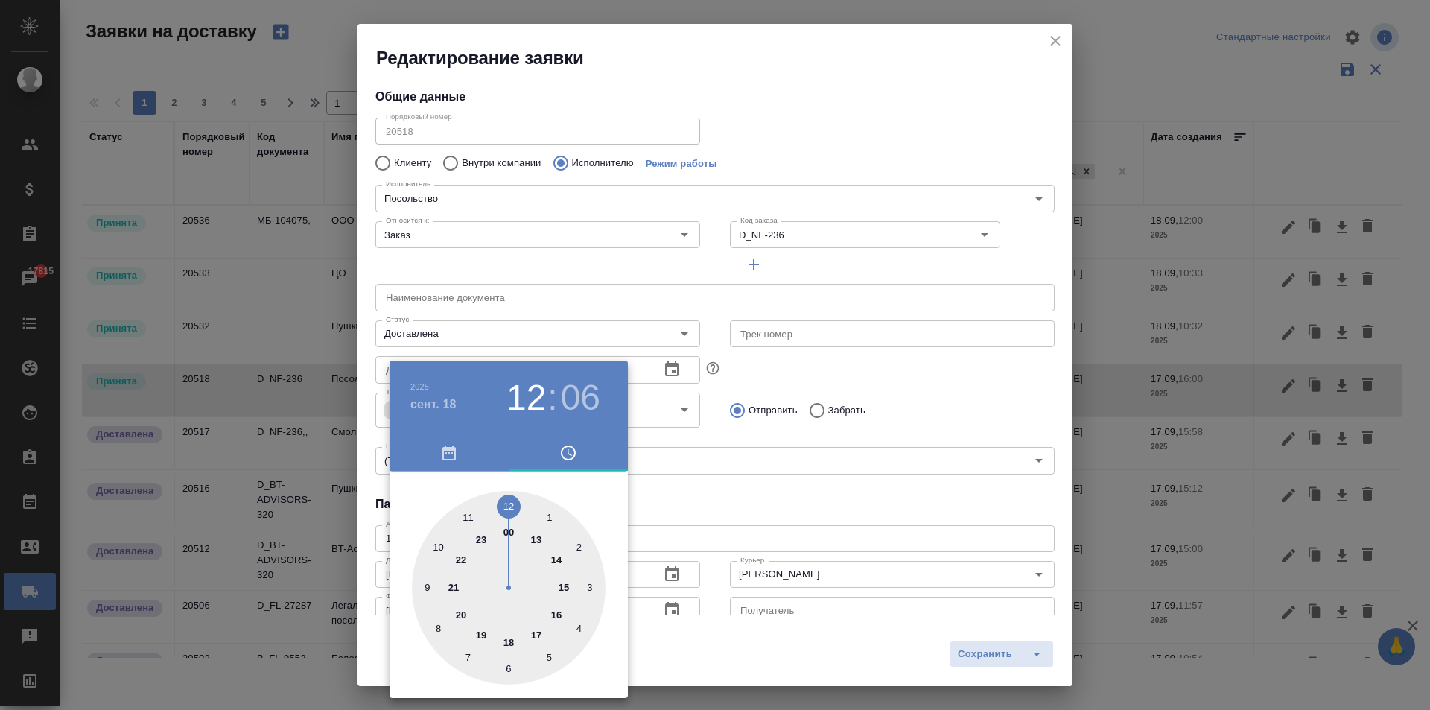
click at [762, 499] on div at bounding box center [715, 355] width 1430 height 710
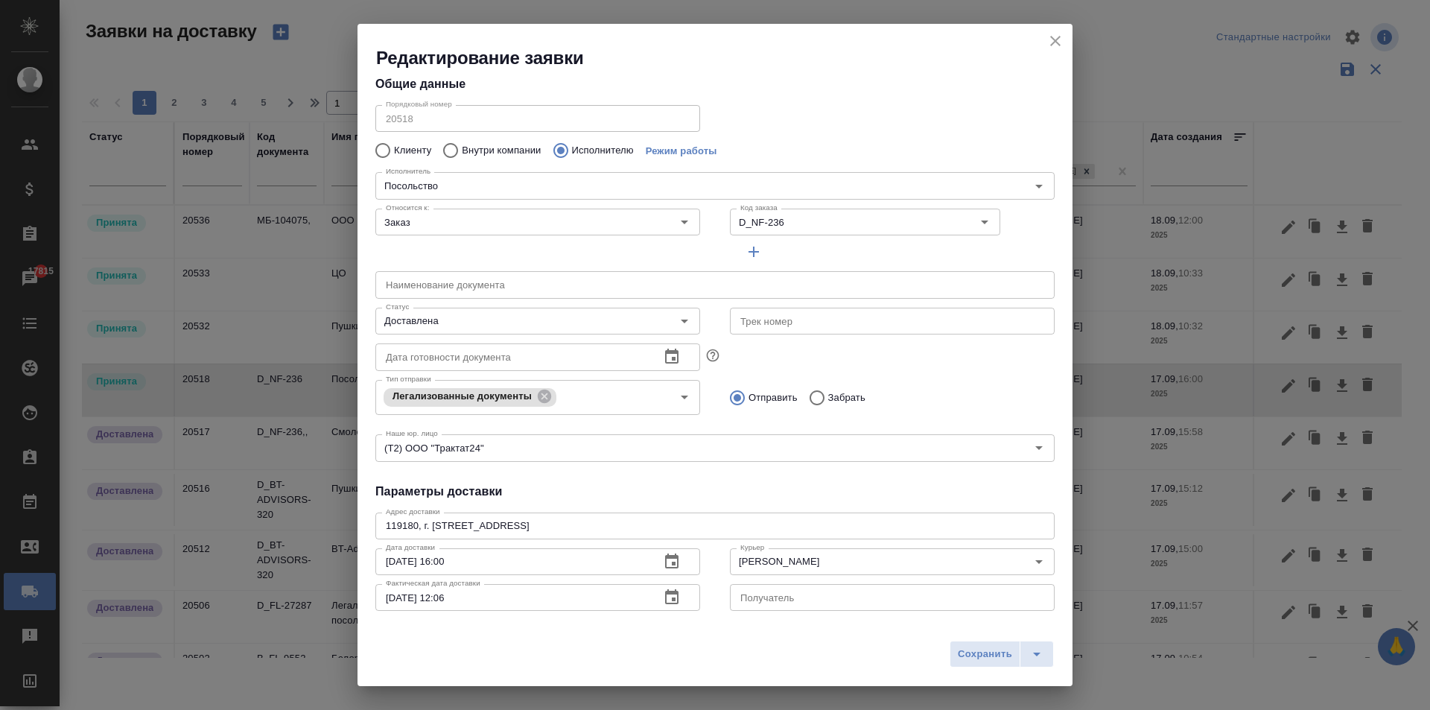
click at [980, 653] on span "Сохранить" at bounding box center [985, 654] width 54 height 17
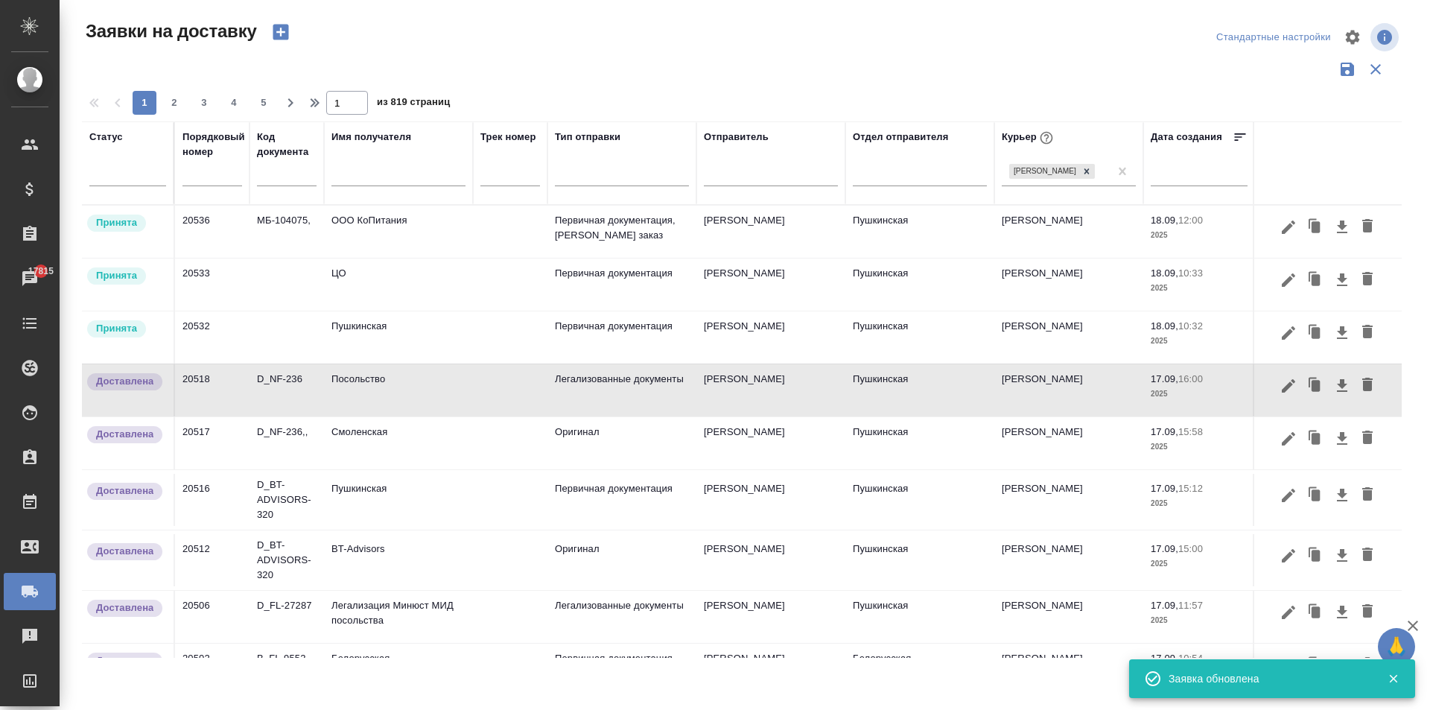
click at [398, 346] on td "Пушкинская" at bounding box center [398, 337] width 149 height 52
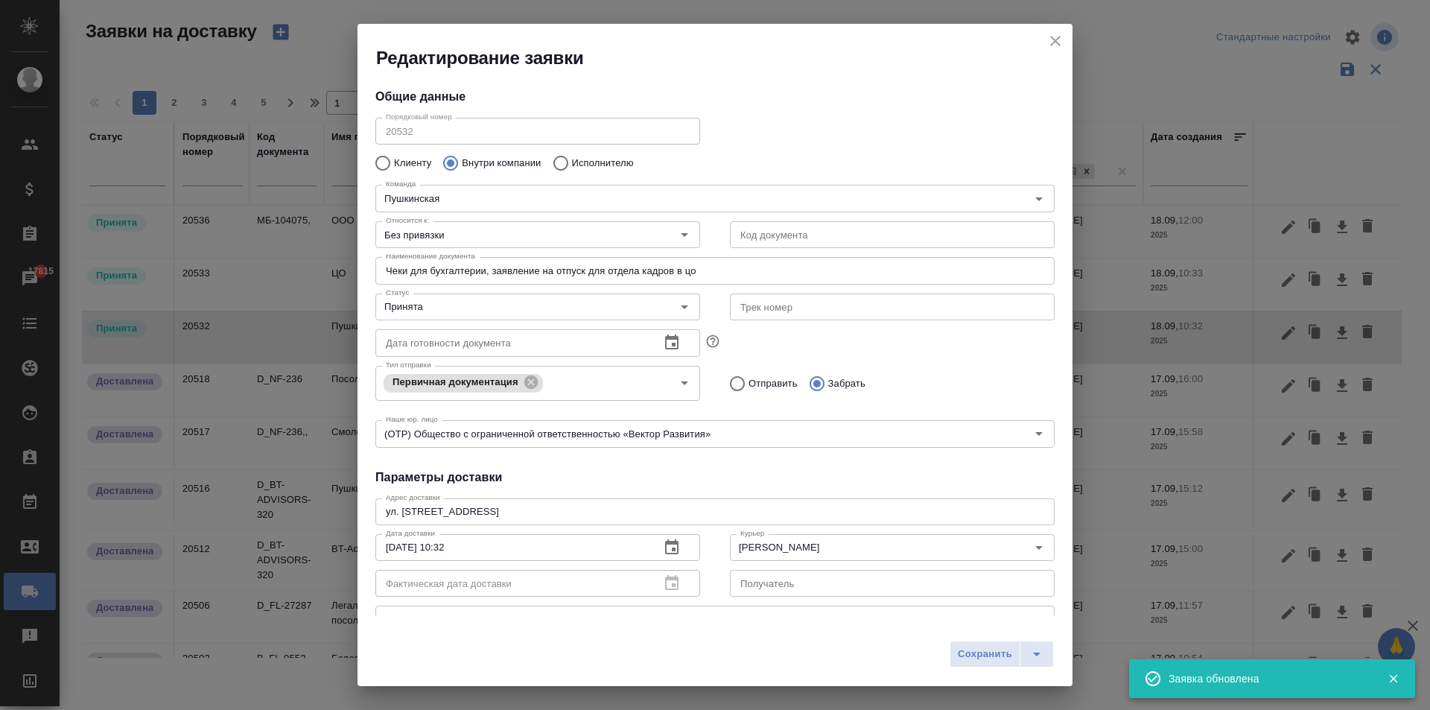
click at [445, 547] on input "[DATE] 10:32" at bounding box center [511, 547] width 273 height 27
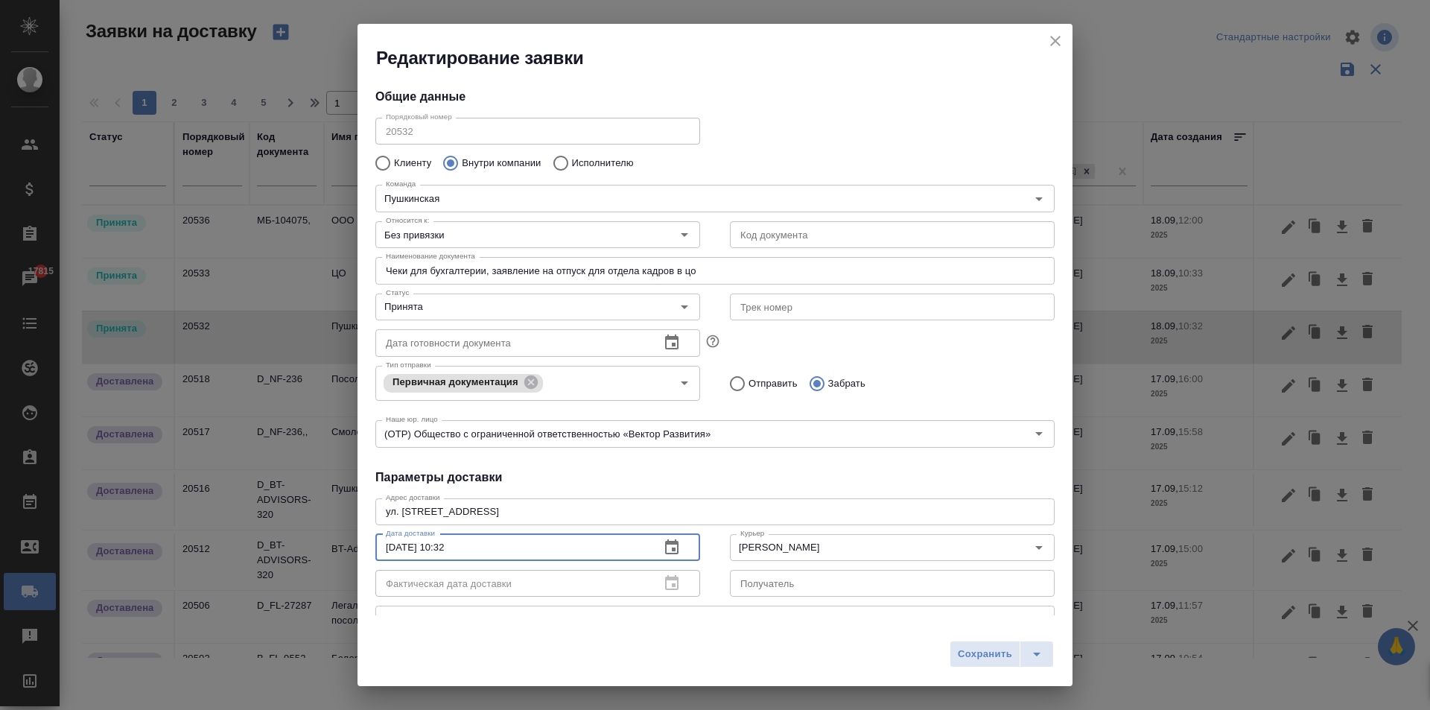
click at [666, 579] on div "Фактическая дата доставки" at bounding box center [537, 583] width 325 height 27
click at [413, 303] on input "Принята" at bounding box center [513, 307] width 266 height 18
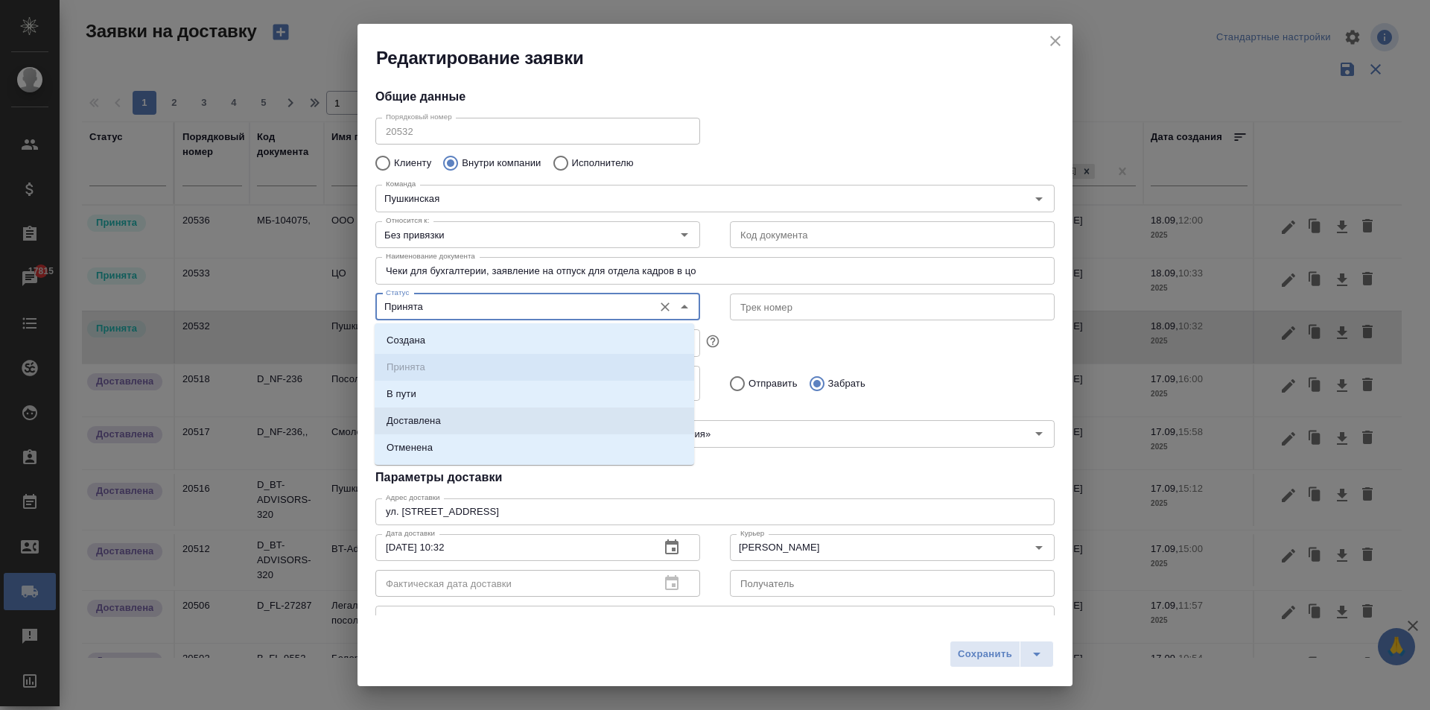
click at [429, 419] on p "Доставлена" at bounding box center [414, 420] width 54 height 15
type input "Доставлена"
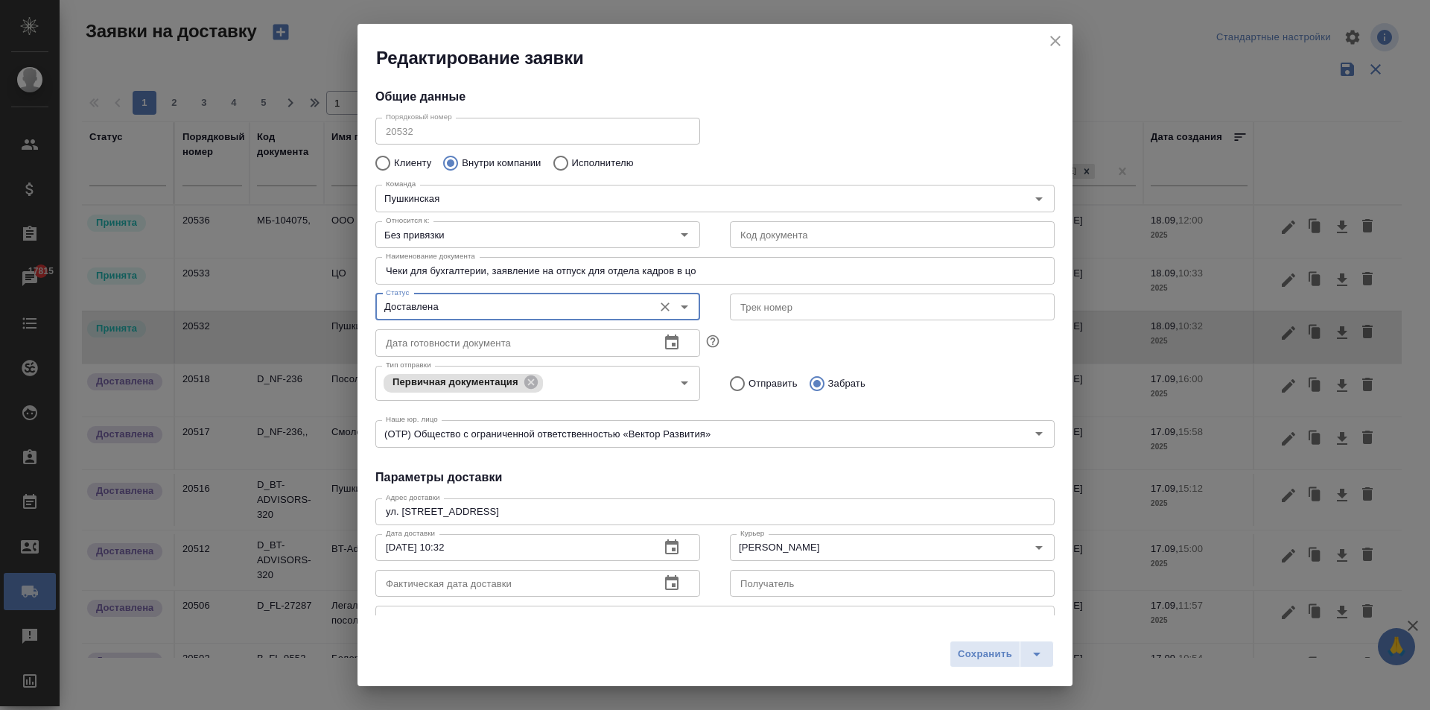
click at [667, 580] on icon "button" at bounding box center [671, 582] width 13 height 15
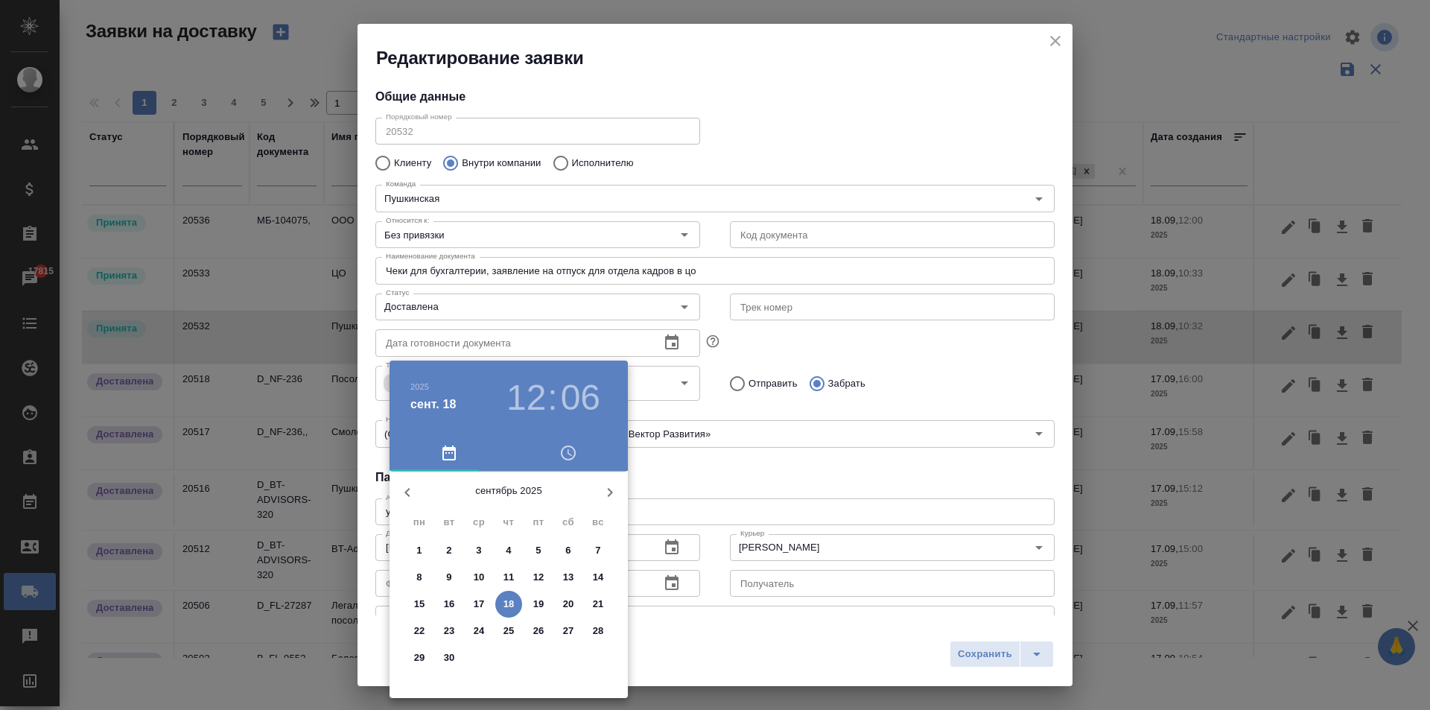
click at [512, 600] on p "18" at bounding box center [508, 604] width 11 height 15
type input "[DATE] 12:06"
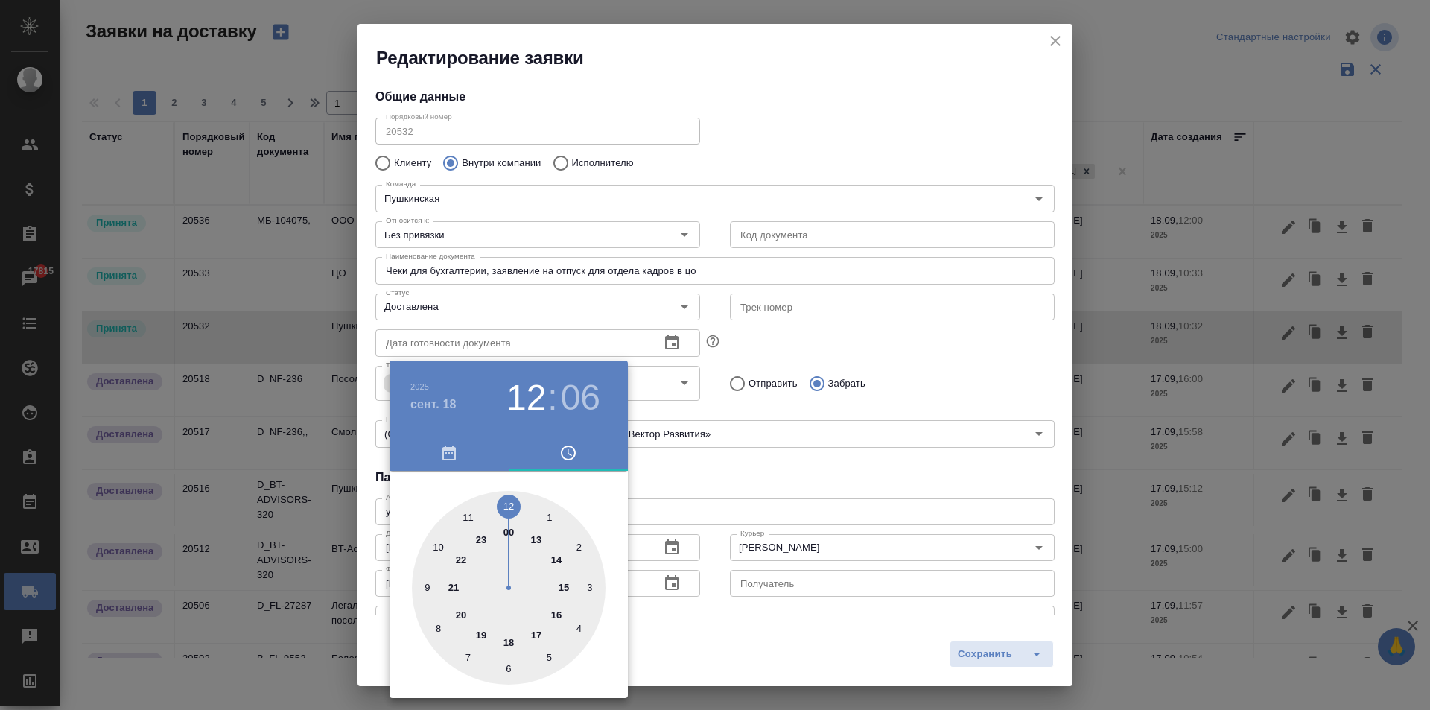
click at [798, 506] on div at bounding box center [715, 355] width 1430 height 710
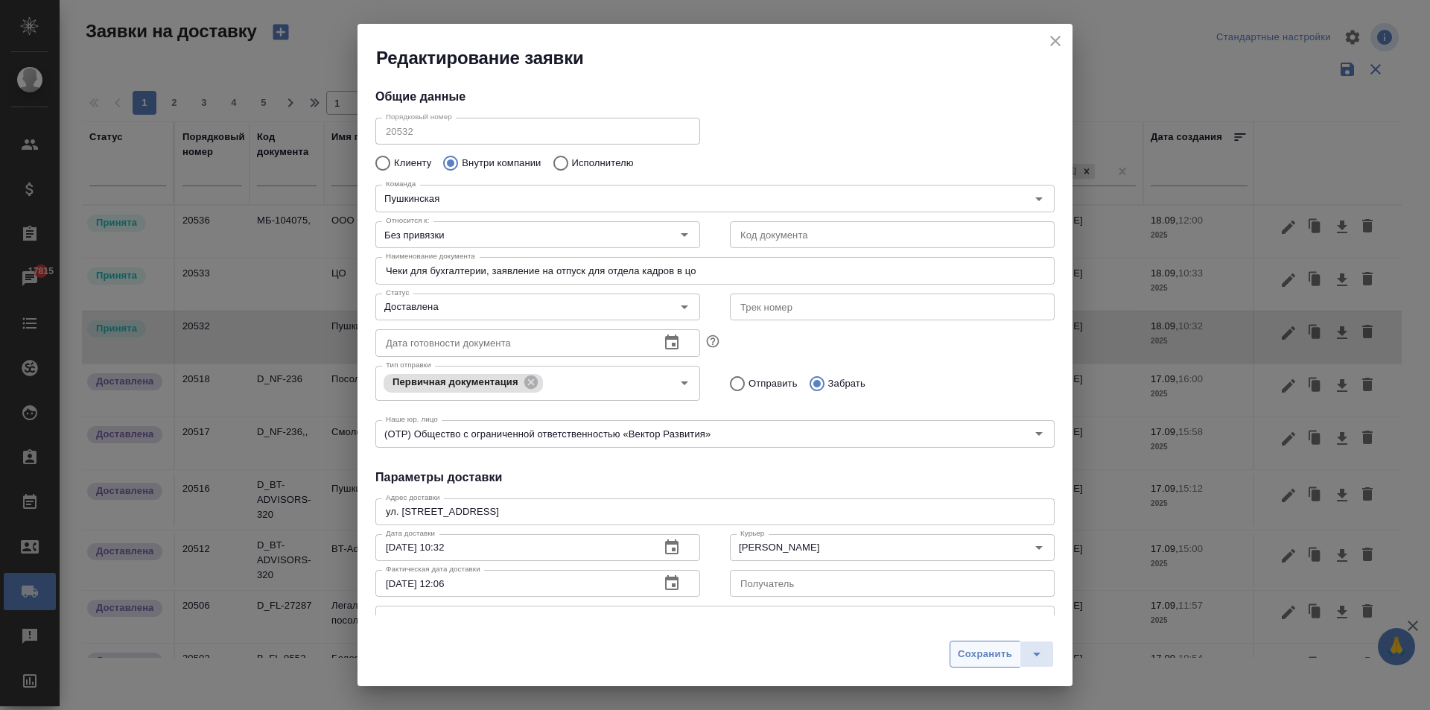
click at [973, 643] on button "Сохранить" at bounding box center [985, 653] width 71 height 27
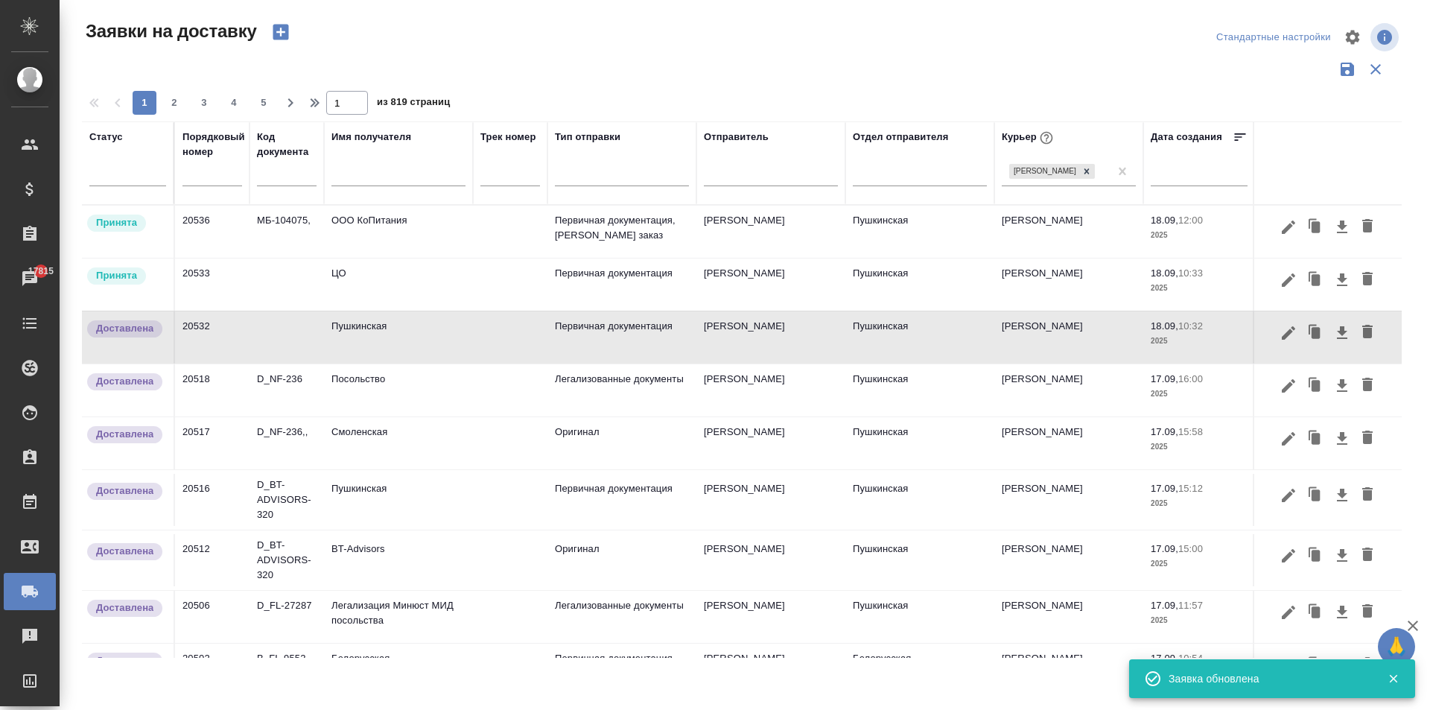
click at [374, 288] on td "ЦО" at bounding box center [398, 284] width 149 height 52
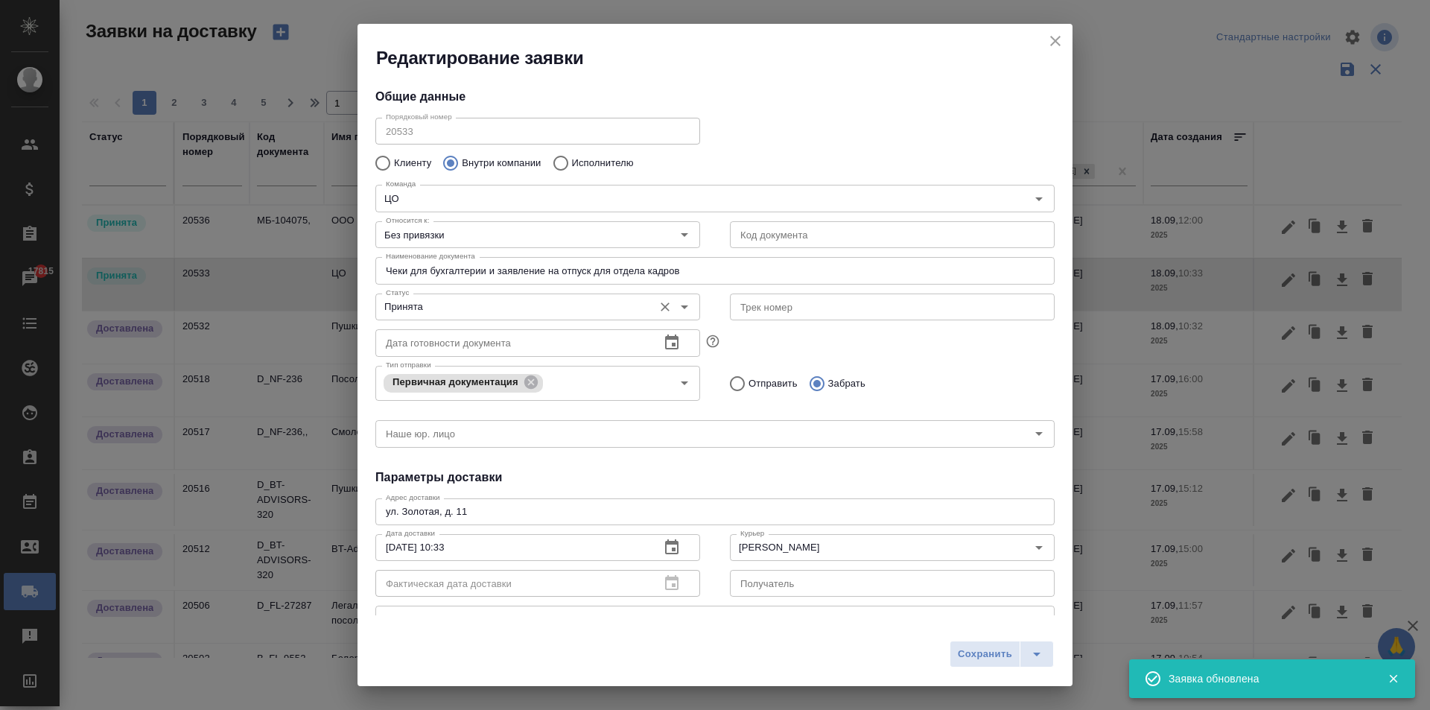
click at [427, 299] on input "Принята" at bounding box center [513, 307] width 266 height 18
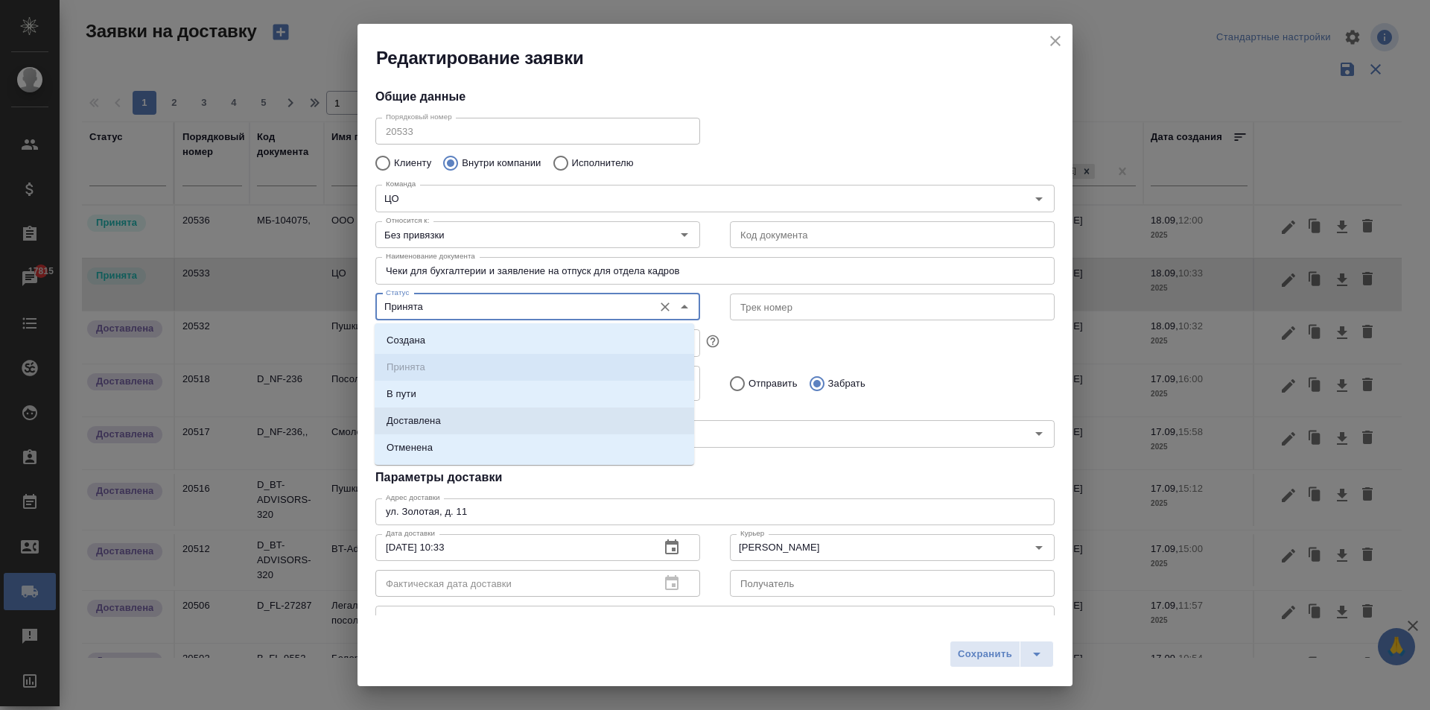
click at [438, 421] on p "Доставлена" at bounding box center [414, 420] width 54 height 15
type input "Доставлена"
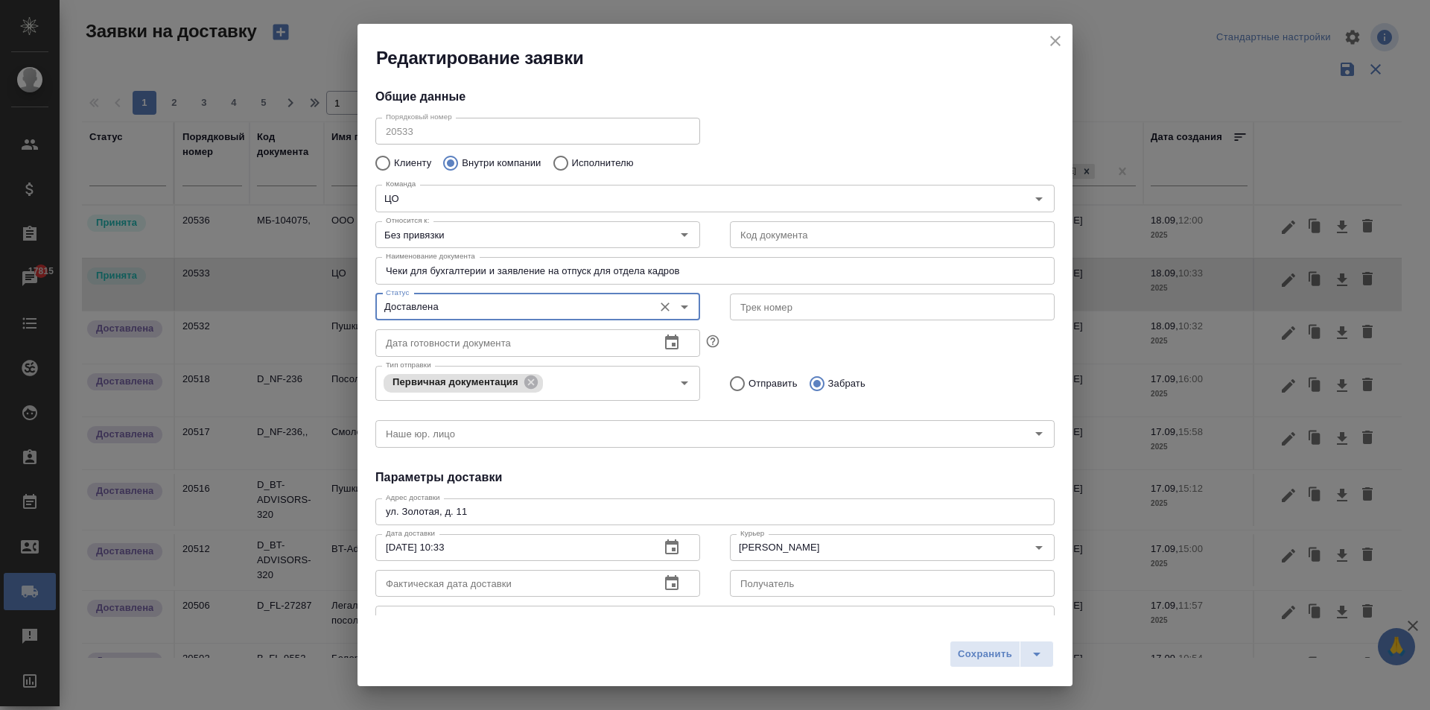
click at [667, 585] on icon "button" at bounding box center [671, 582] width 13 height 15
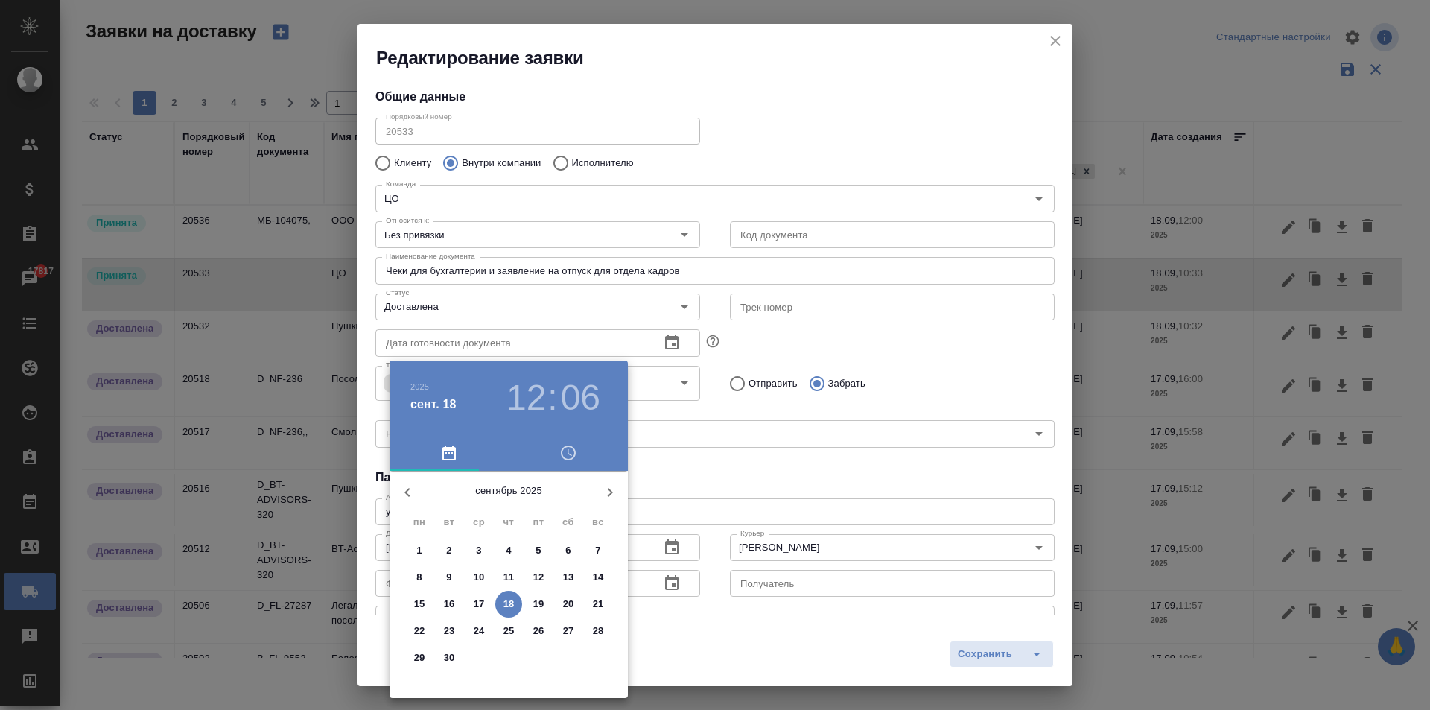
click at [517, 597] on span "18" at bounding box center [508, 604] width 27 height 15
type input "[DATE] 12:06"
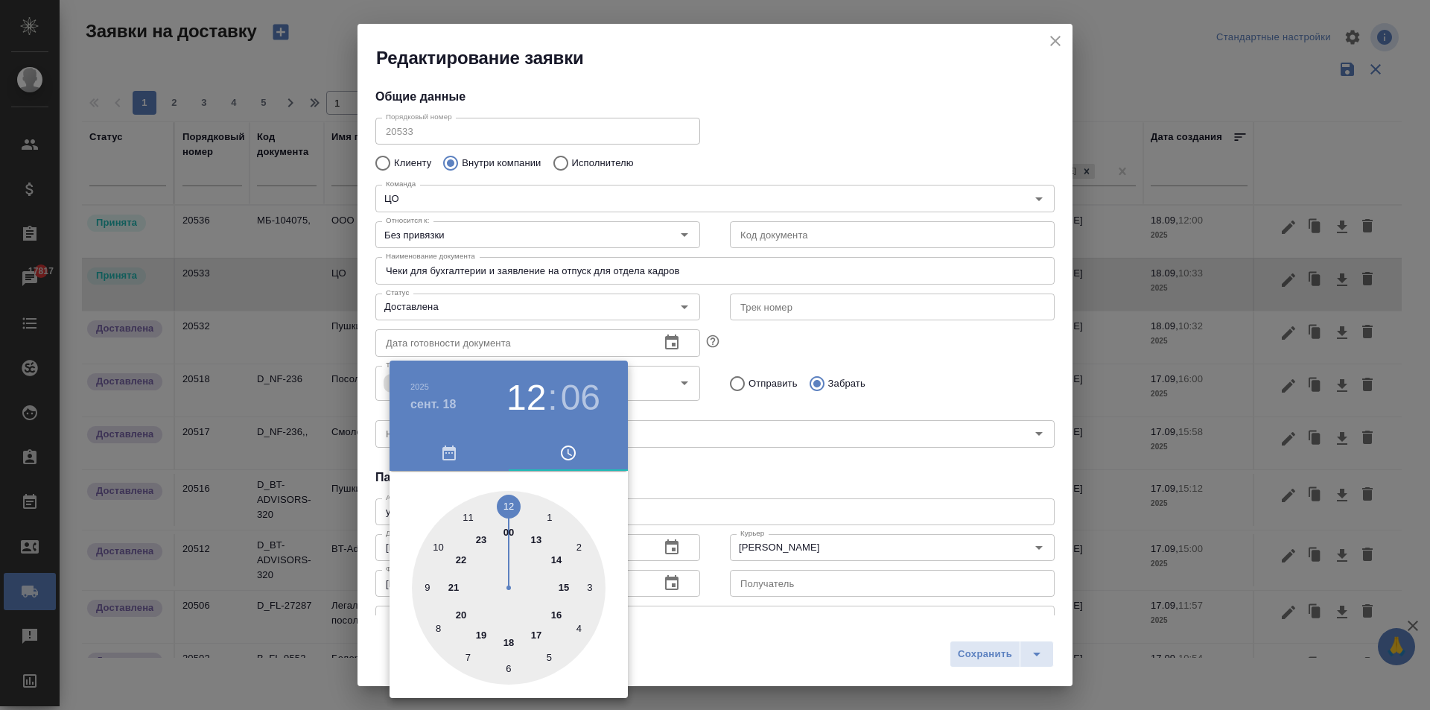
click at [821, 474] on div at bounding box center [715, 355] width 1430 height 710
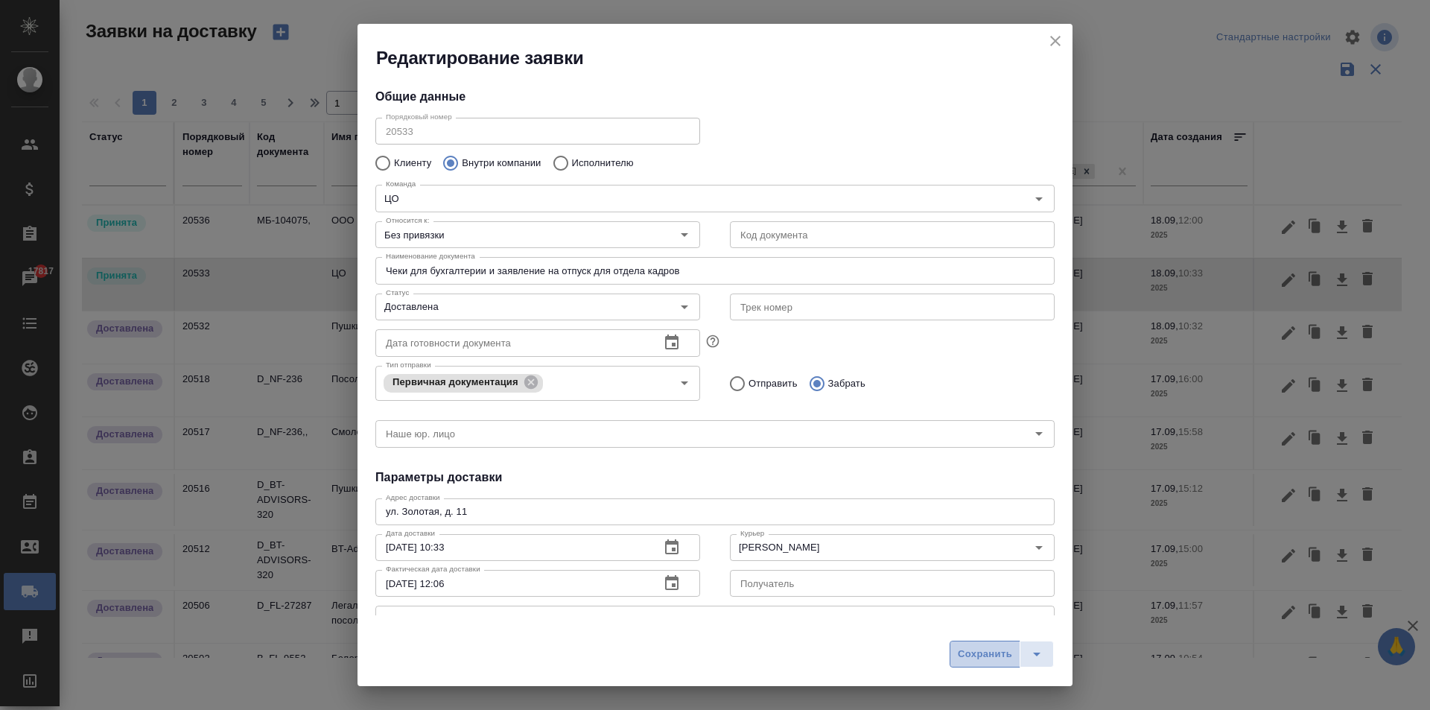
click at [980, 658] on span "Сохранить" at bounding box center [985, 654] width 54 height 17
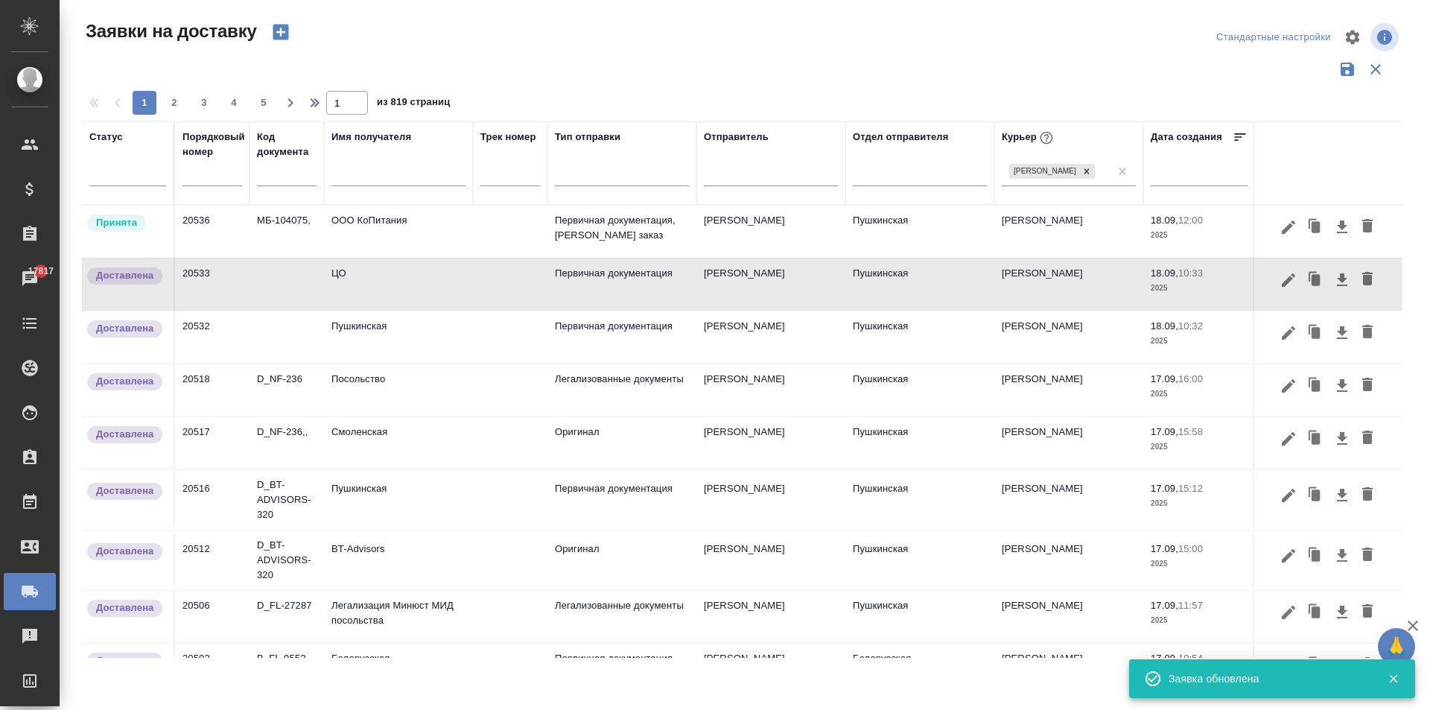
click at [364, 348] on td "Пушкинская" at bounding box center [398, 337] width 149 height 52
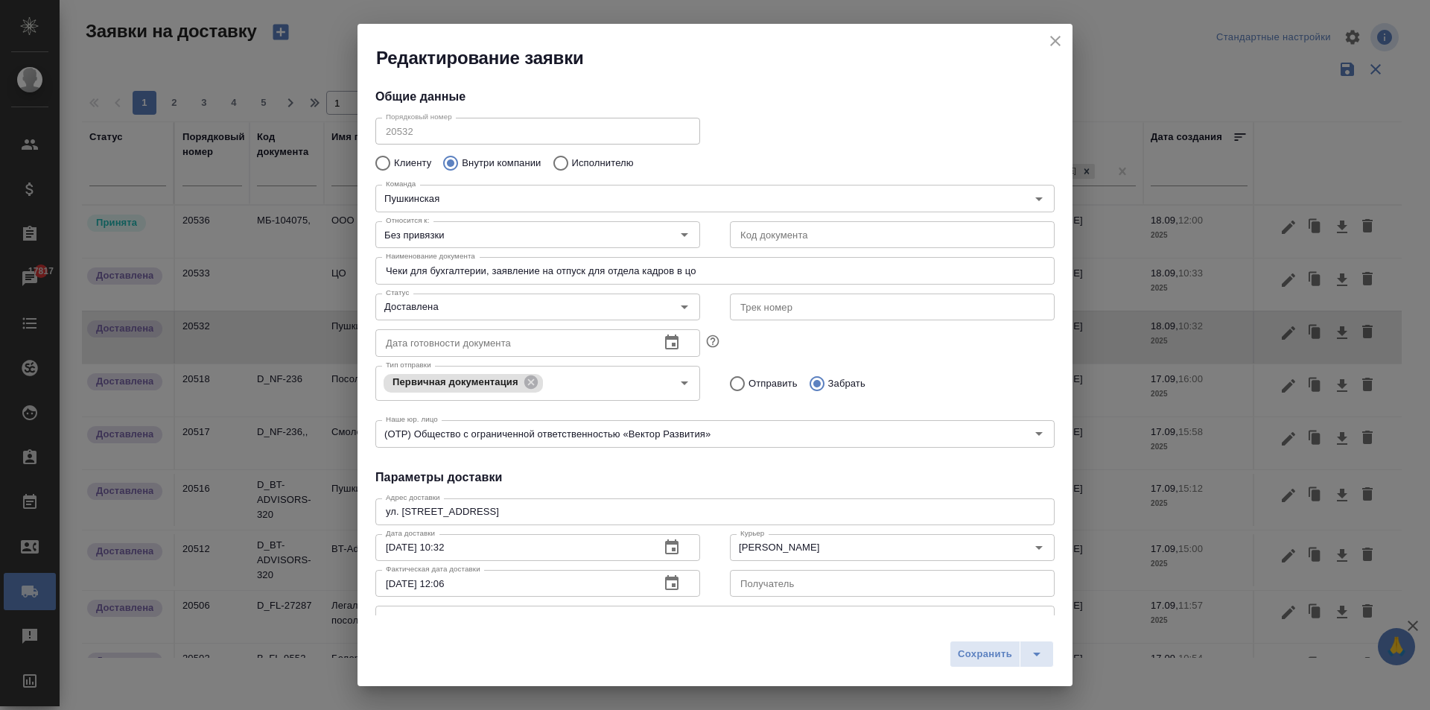
click at [1054, 39] on icon "close" at bounding box center [1055, 41] width 10 height 10
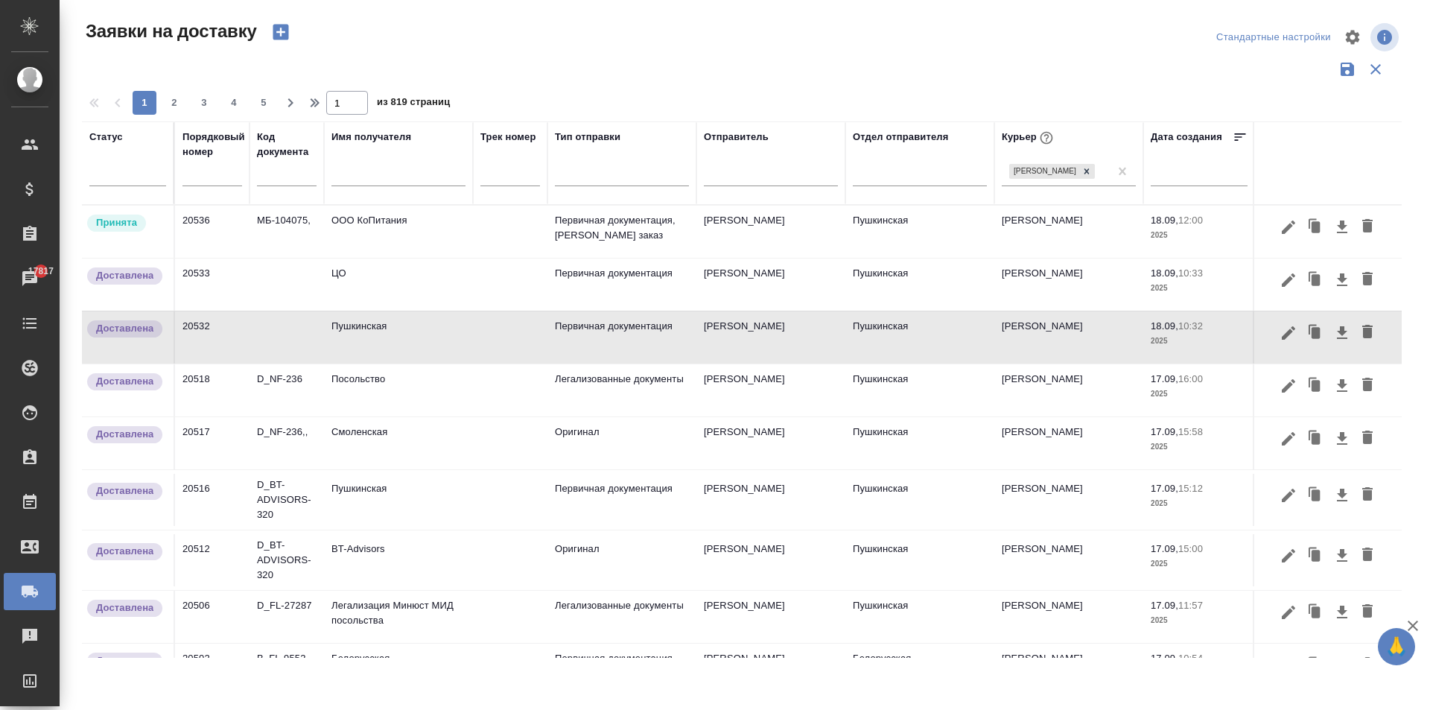
click at [287, 230] on td "МБ-104075," at bounding box center [286, 232] width 74 height 52
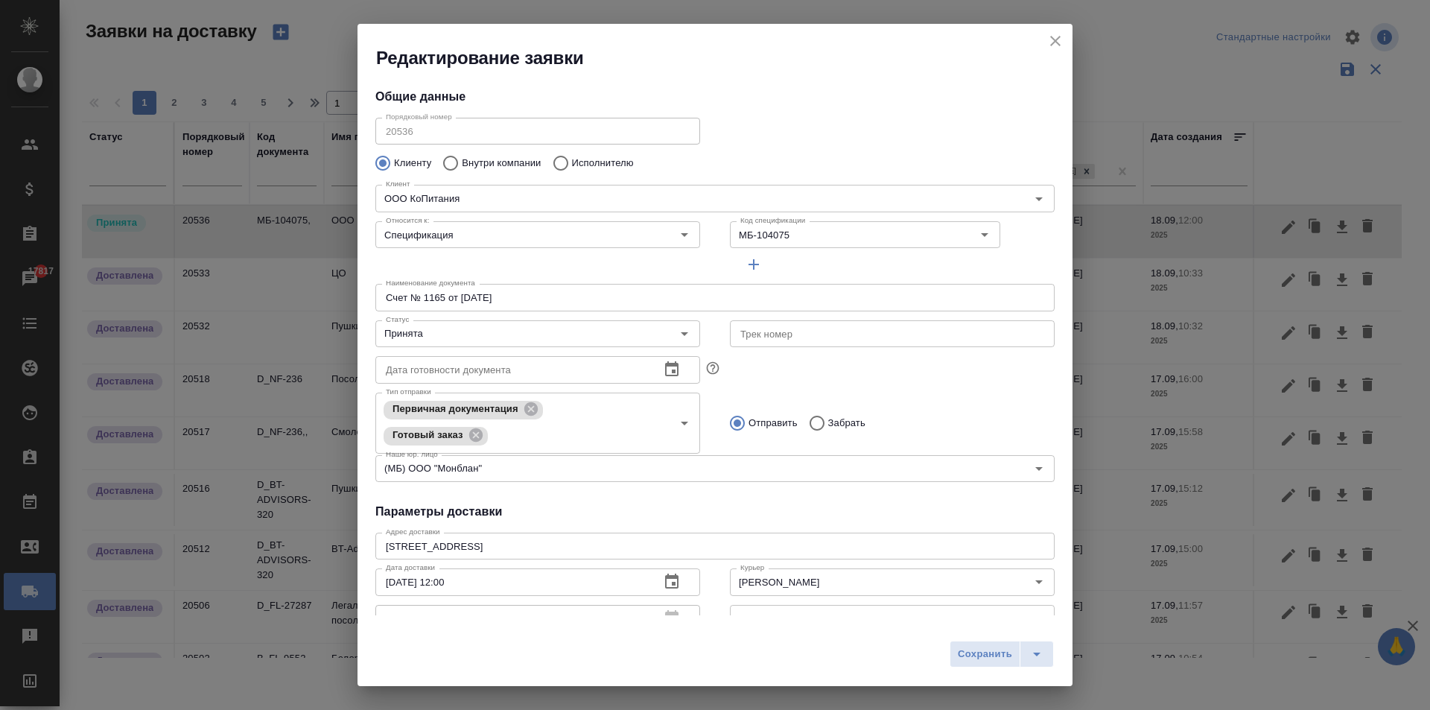
type input "[PERSON_NAME] [PERSON_NAME]"
click at [1058, 36] on icon "close" at bounding box center [1055, 41] width 18 height 18
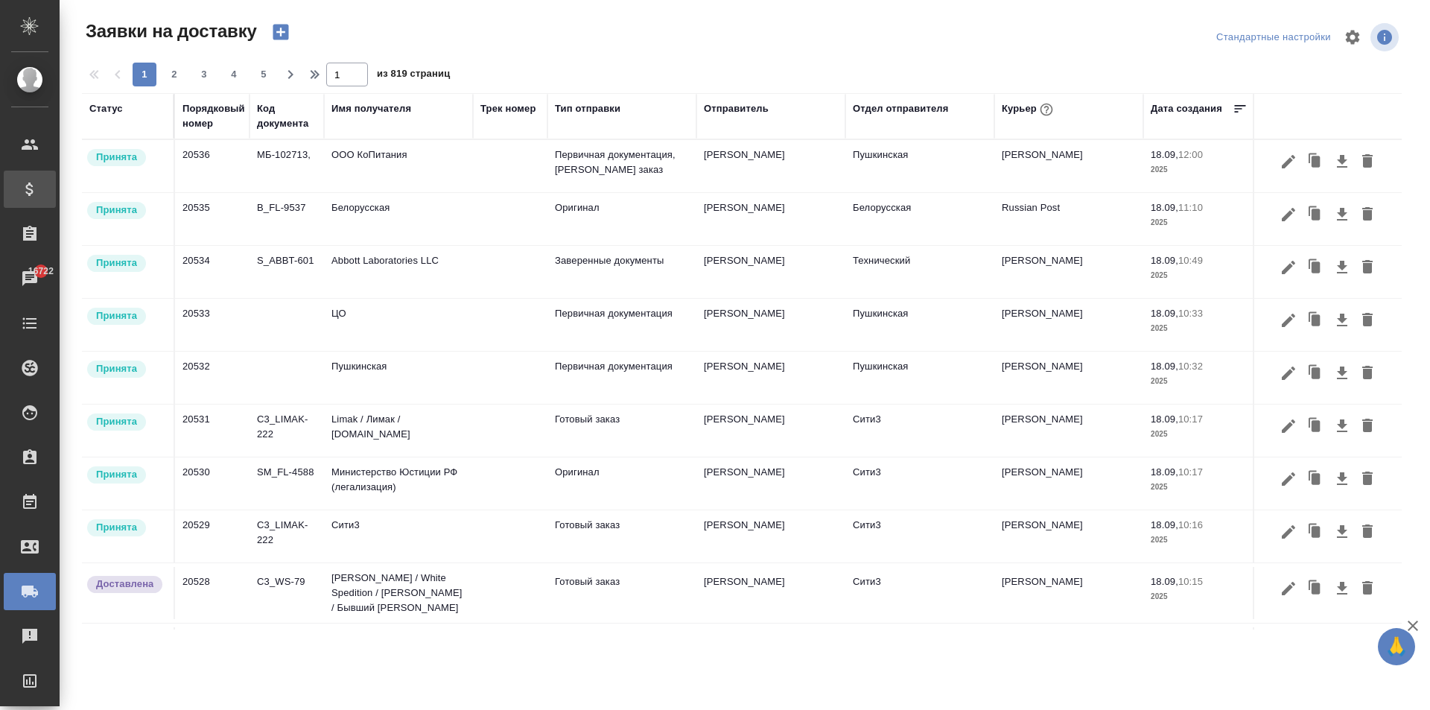
click at [30, 182] on div "Спецификации" at bounding box center [30, 189] width 52 height 37
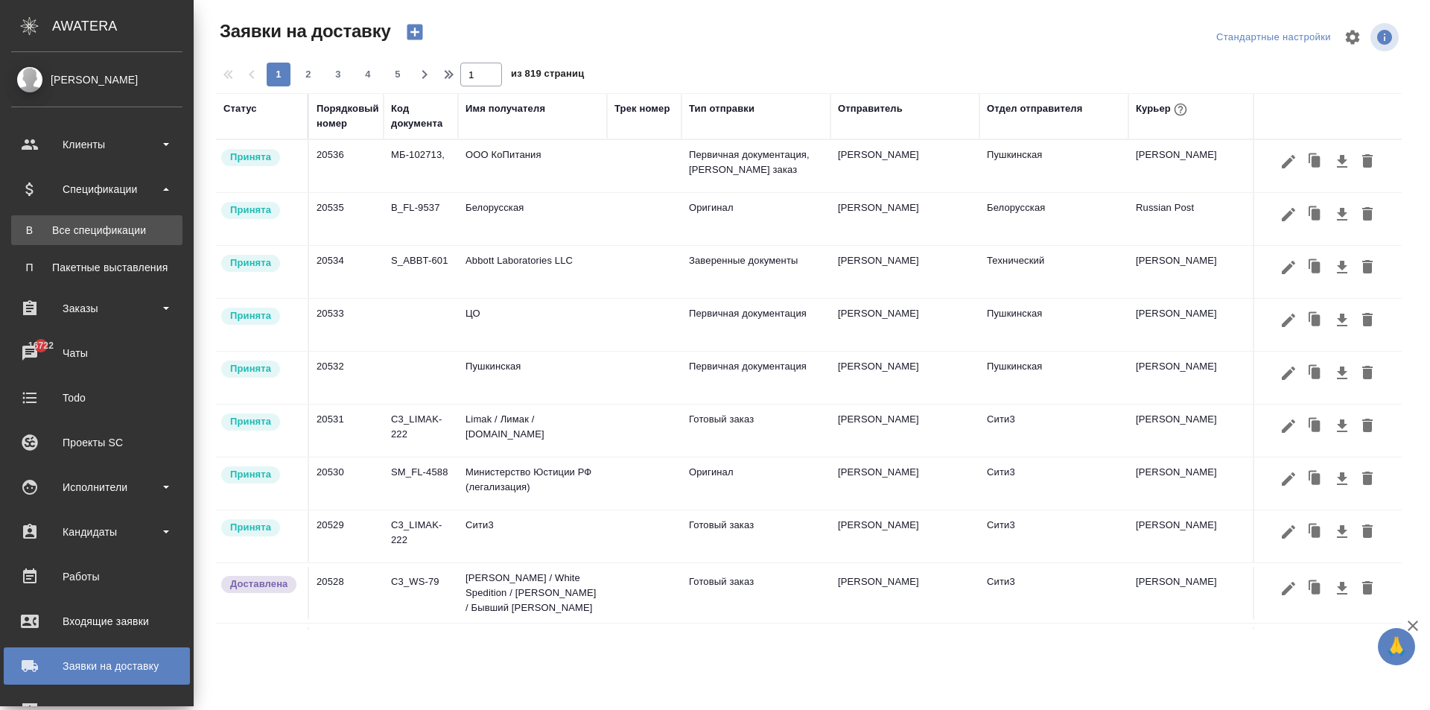
click at [127, 232] on div "Все спецификации" at bounding box center [97, 230] width 156 height 15
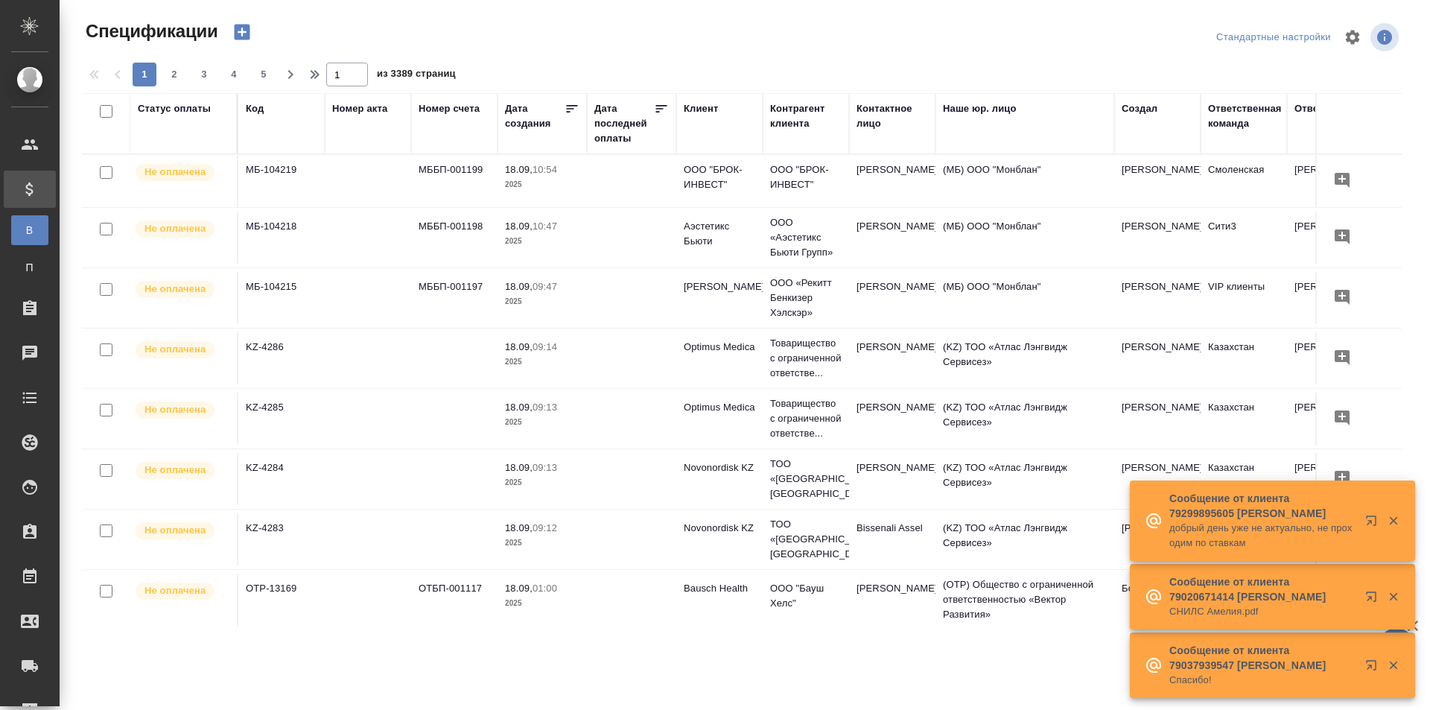
click at [352, 147] on th "Номер акта" at bounding box center [368, 123] width 86 height 61
click at [352, 115] on div "Номер акта" at bounding box center [359, 108] width 55 height 15
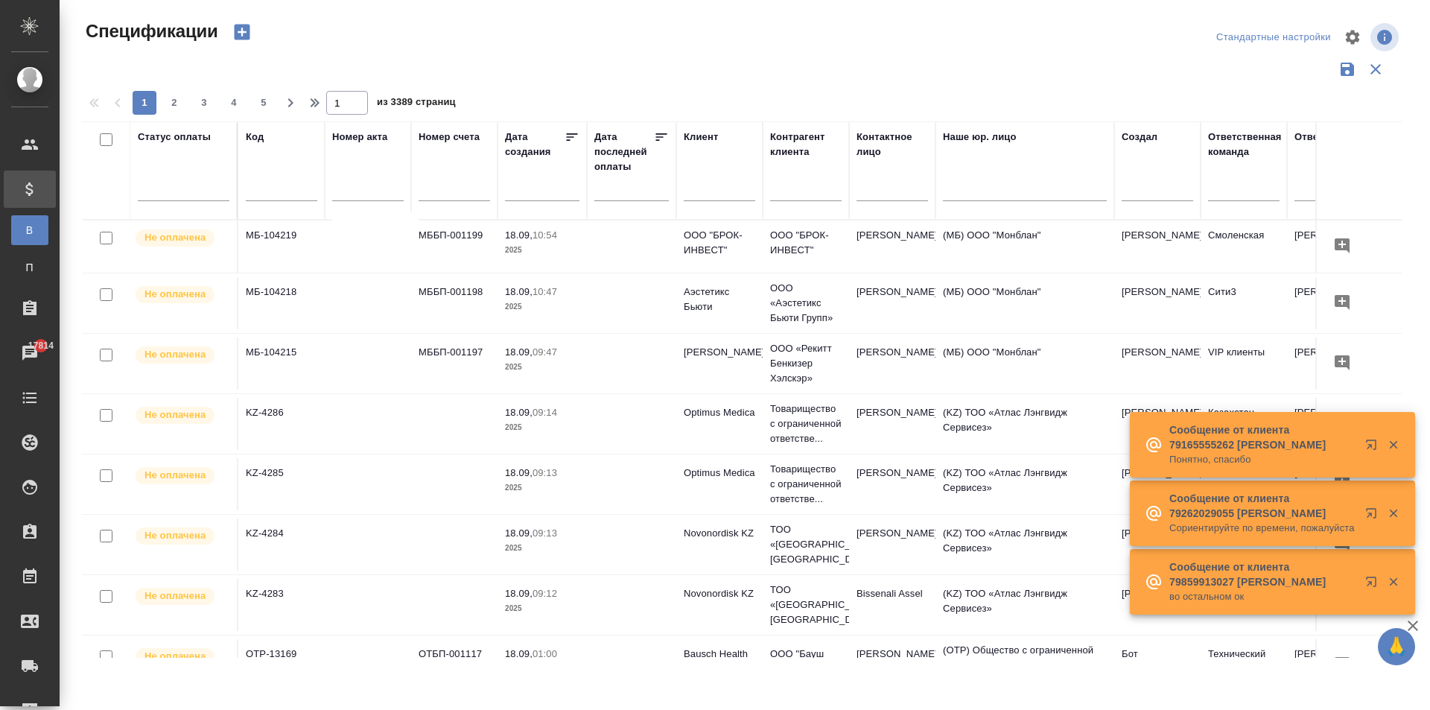
click at [448, 139] on div "Номер счета" at bounding box center [449, 137] width 61 height 15
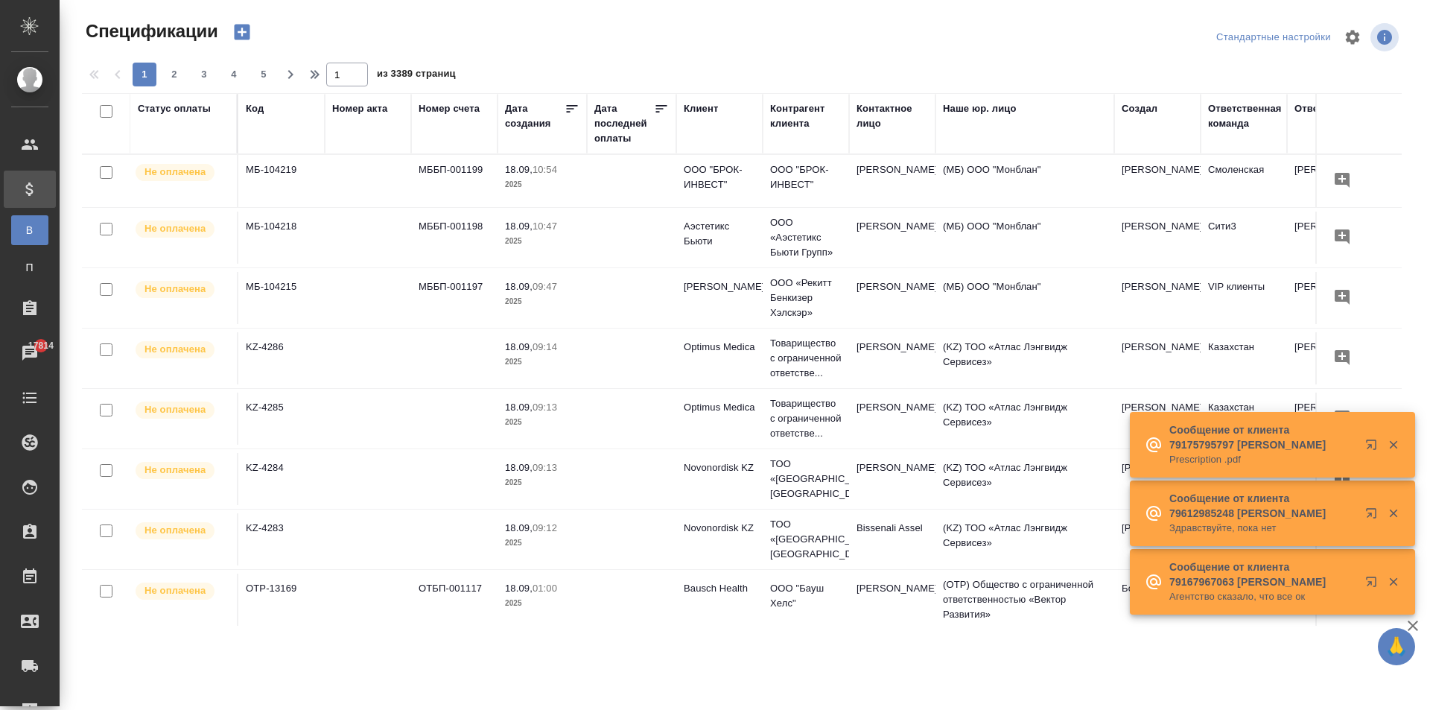
click at [445, 148] on th "Номер счета" at bounding box center [454, 123] width 86 height 61
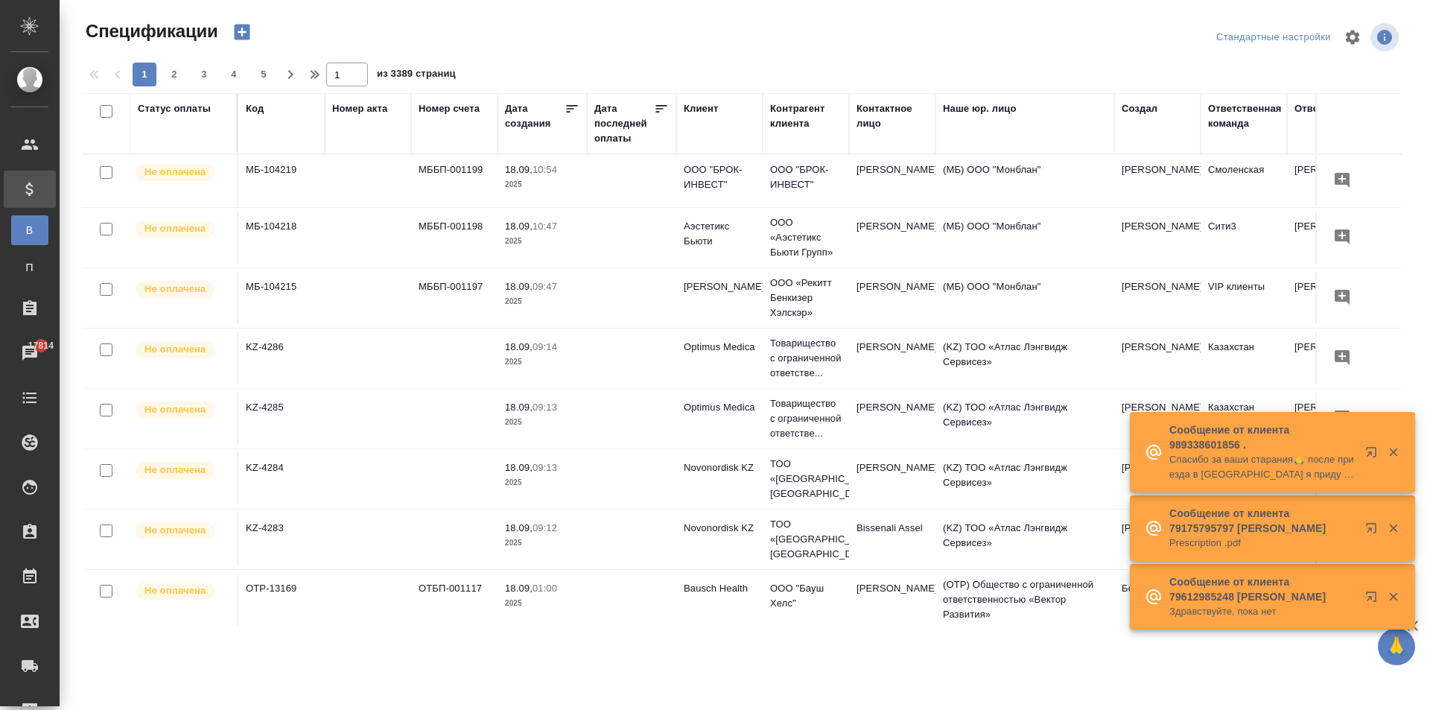
click at [446, 112] on div "Номер счета" at bounding box center [449, 108] width 61 height 15
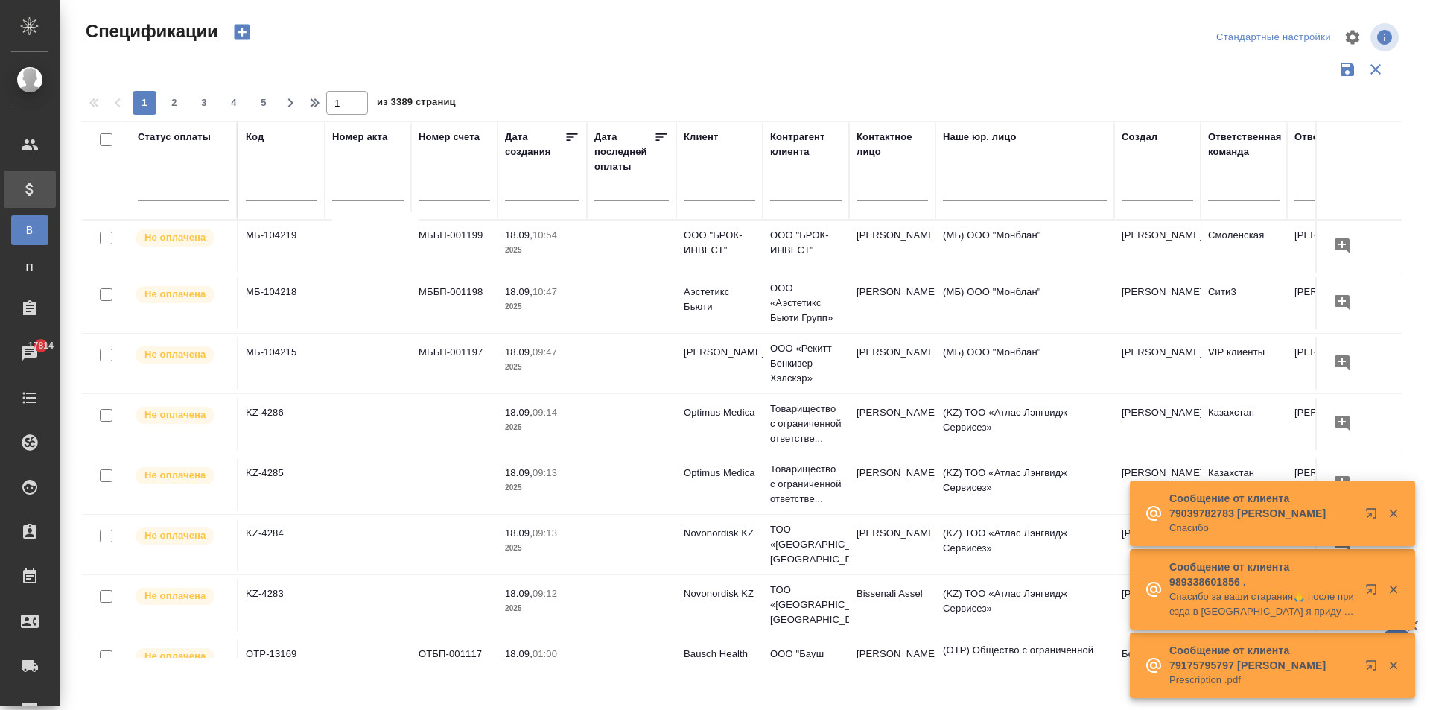
click at [447, 197] on input "text" at bounding box center [454, 191] width 71 height 19
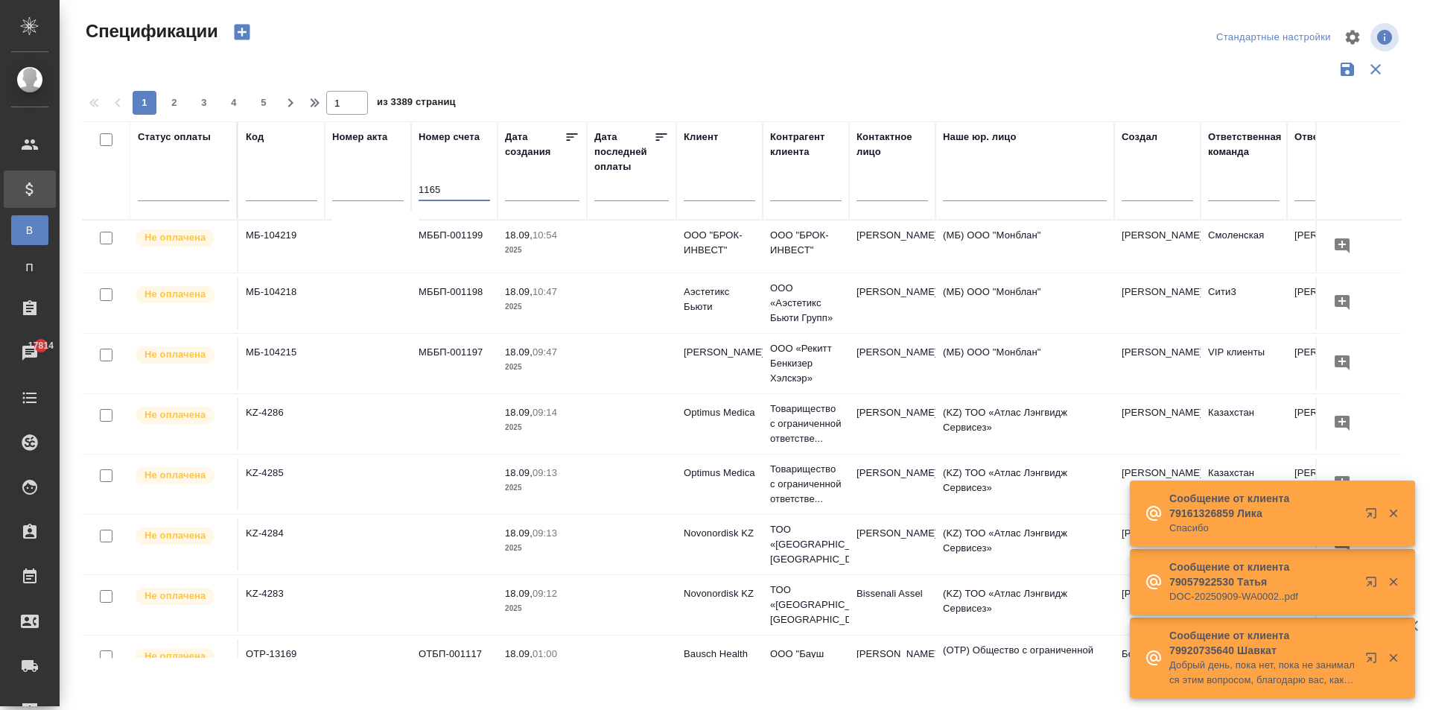
type input "1165"
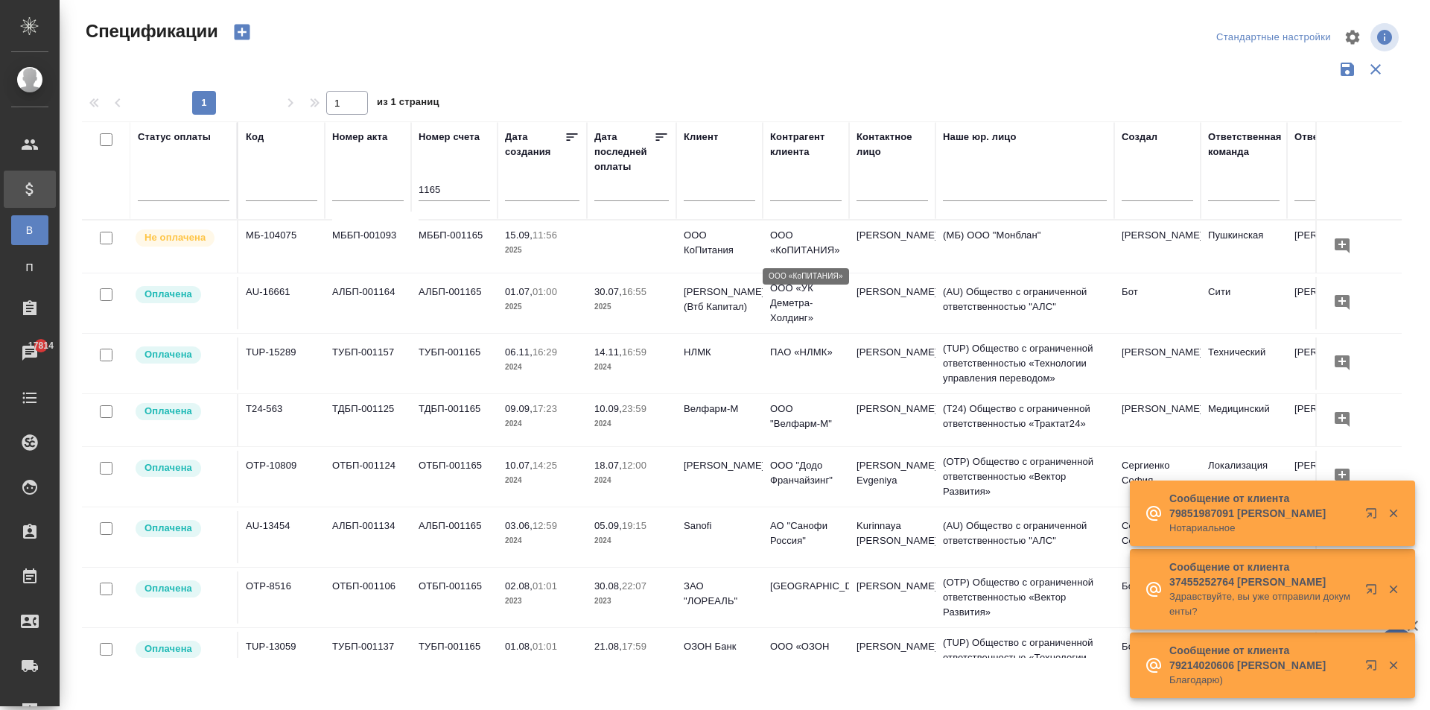
click at [806, 250] on p "ООО «КоПИТАНИЯ»" at bounding box center [805, 243] width 71 height 30
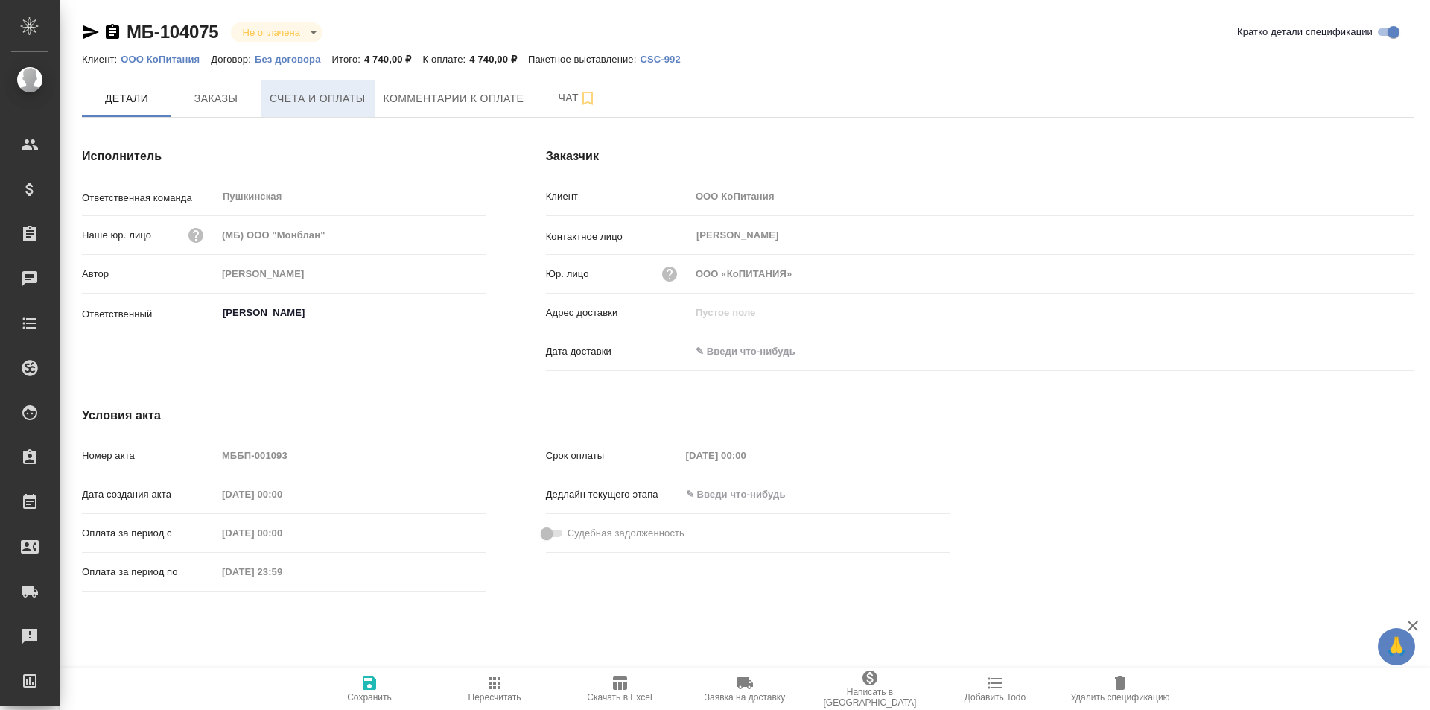
click at [298, 93] on span "Счета и оплаты" at bounding box center [318, 98] width 96 height 19
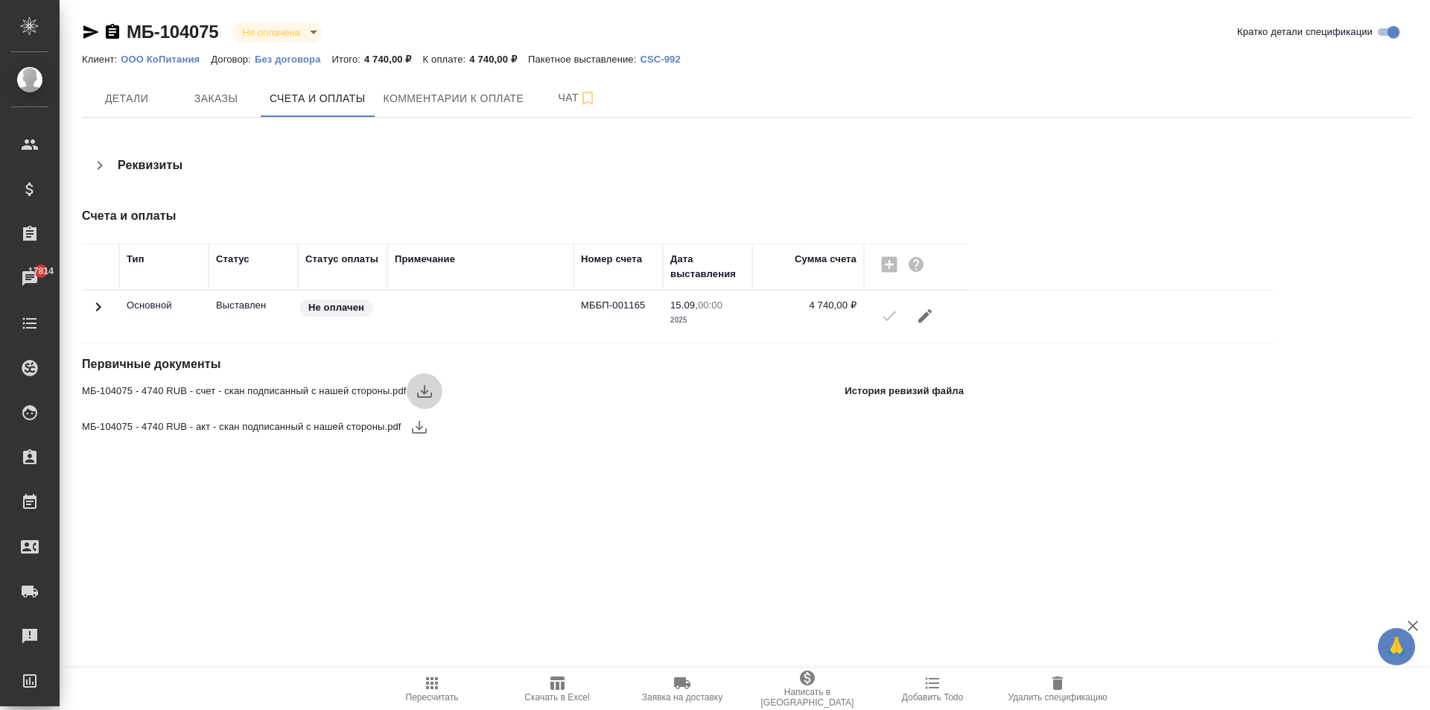
click at [423, 392] on icon "button" at bounding box center [424, 391] width 15 height 13
drag, startPoint x: 220, startPoint y: 31, endPoint x: 145, endPoint y: 30, distance: 75.2
click at [118, 30] on div "МБ-104075 Не оплачена notPayed" at bounding box center [208, 32] width 252 height 24
copy link "МБ-104075"
